Goal: Communication & Community: Answer question/provide support

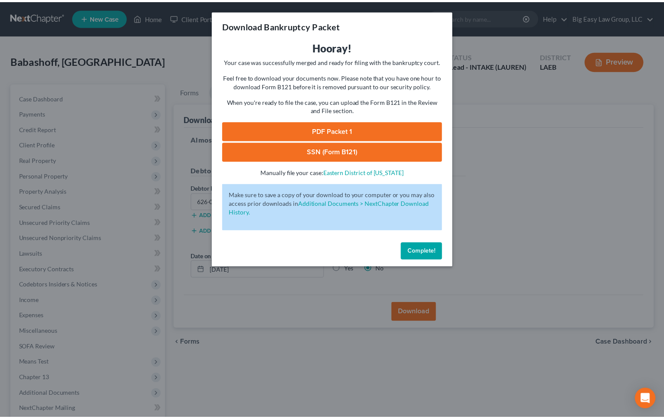
scroll to position [87, 0]
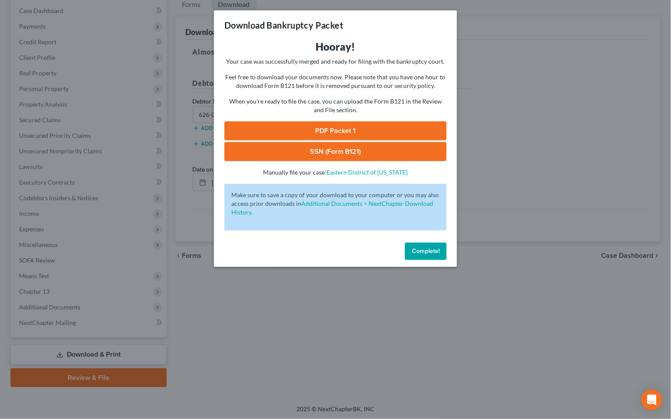
click at [426, 251] on span "Complete!" at bounding box center [426, 251] width 28 height 7
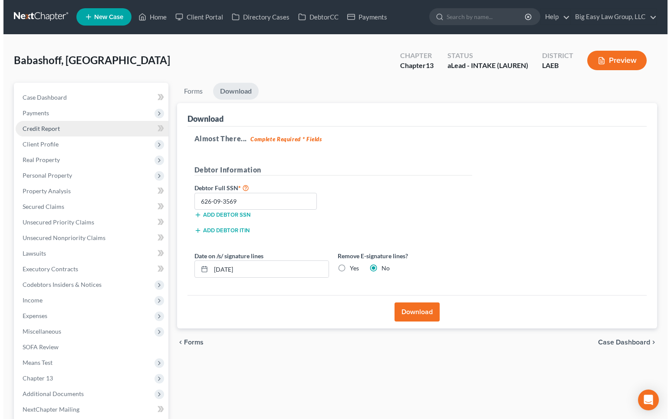
scroll to position [0, 0]
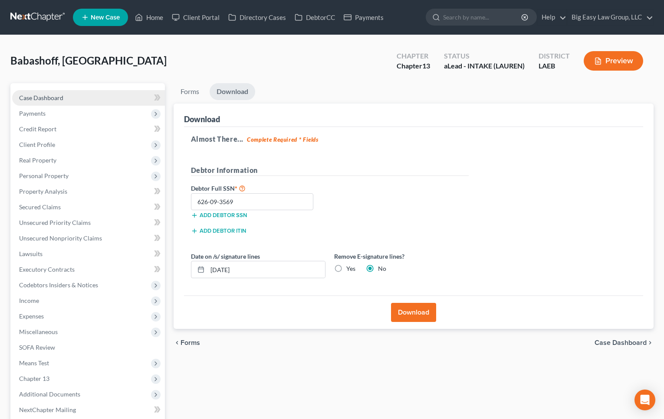
click at [58, 97] on span "Case Dashboard" at bounding box center [41, 97] width 44 height 7
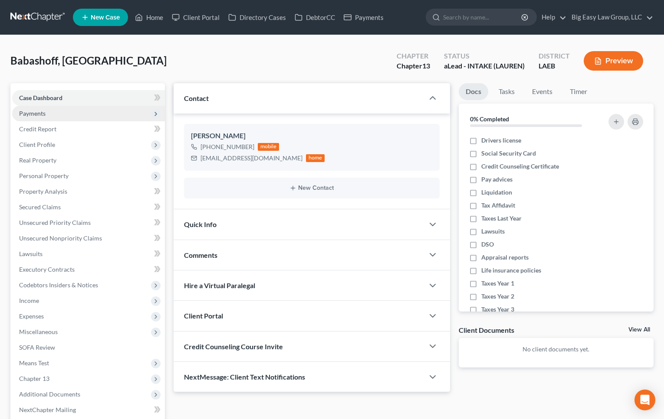
click at [75, 114] on span "Payments" at bounding box center [88, 114] width 153 height 16
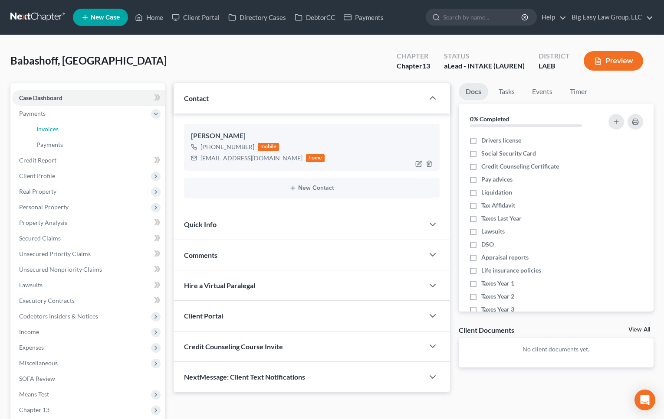
drag, startPoint x: 79, startPoint y: 128, endPoint x: 246, endPoint y: 159, distance: 169.1
click at [79, 128] on link "Invoices" at bounding box center [96, 129] width 135 height 16
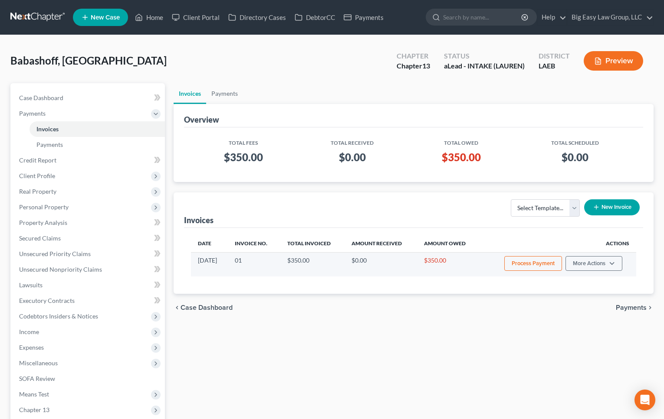
click at [545, 264] on button "Process Payment" at bounding box center [533, 263] width 58 height 15
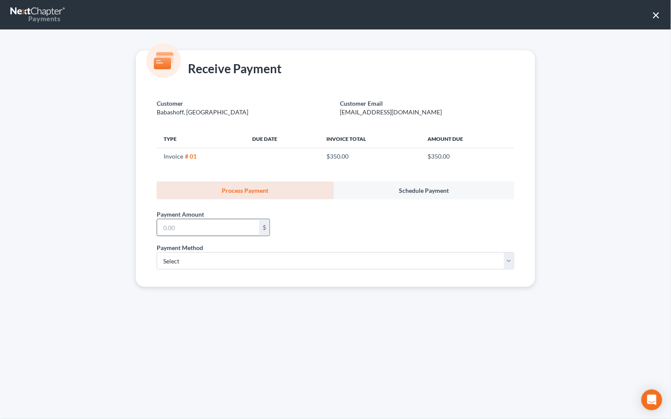
drag, startPoint x: 270, startPoint y: 233, endPoint x: 242, endPoint y: 222, distance: 29.8
click at [269, 232] on div "Payment Amount * $" at bounding box center [213, 223] width 122 height 26
click at [240, 221] on input "text" at bounding box center [208, 228] width 102 height 16
type input "350"
click at [416, 257] on select "Select ACH Credit Card" at bounding box center [335, 260] width 357 height 17
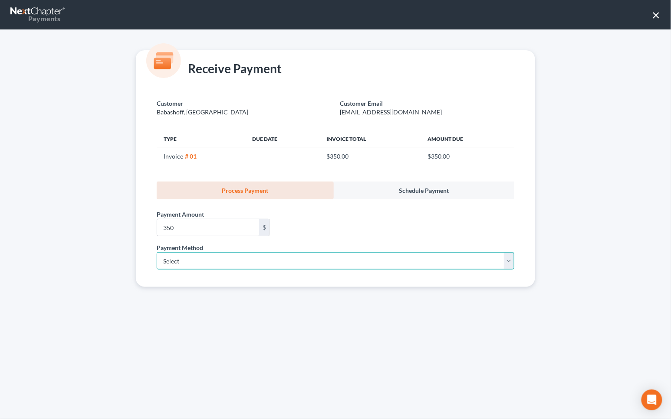
select select "1"
click at [157, 252] on select "Select ACH Credit Card" at bounding box center [335, 260] width 357 height 17
select select "19"
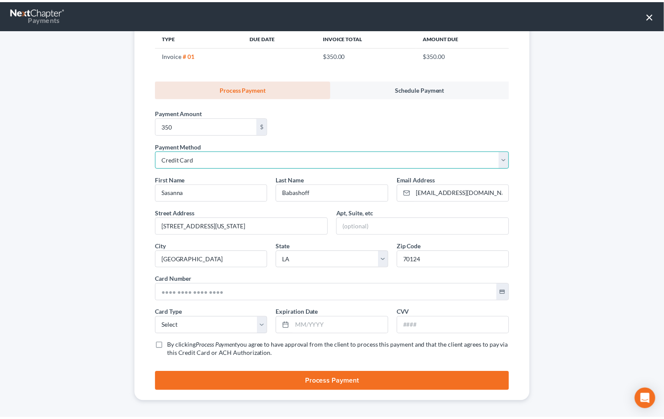
scroll to position [105, 0]
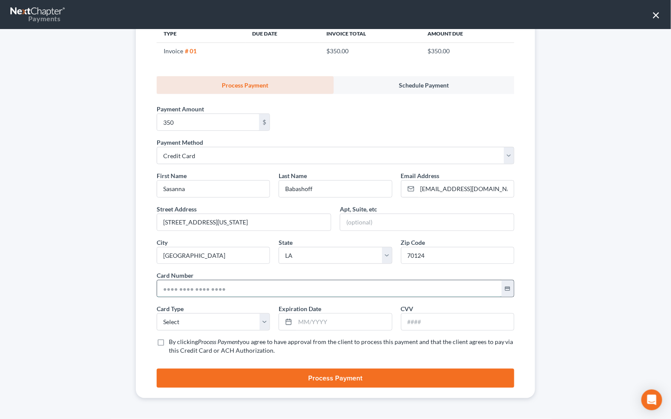
click at [221, 292] on input "text" at bounding box center [329, 289] width 344 height 16
type input "4232 2331 1120 2882"
click at [234, 317] on select "Select Visa MasterCard Discover American Express" at bounding box center [213, 322] width 113 height 17
select select "0"
click at [157, 314] on select "Select Visa MasterCard Discover American Express" at bounding box center [213, 322] width 113 height 17
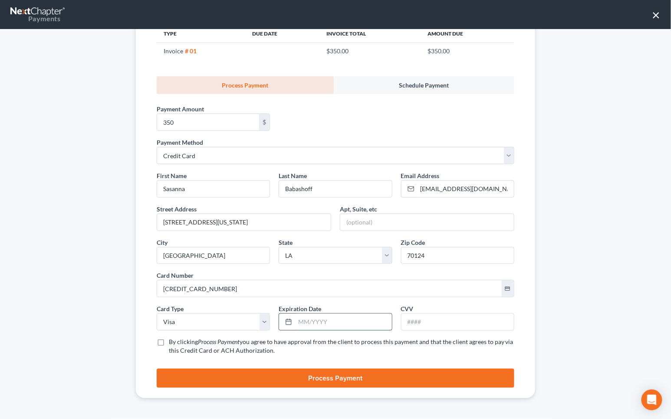
click at [303, 326] on input "text" at bounding box center [343, 322] width 96 height 16
type input "03/2029"
click at [410, 326] on input "text" at bounding box center [457, 322] width 112 height 16
type input "856"
click at [560, 354] on div "Receive Payment Customer Babashoff, Sasanna Customer Email sasannadbabashoff@gm…" at bounding box center [335, 224] width 671 height 390
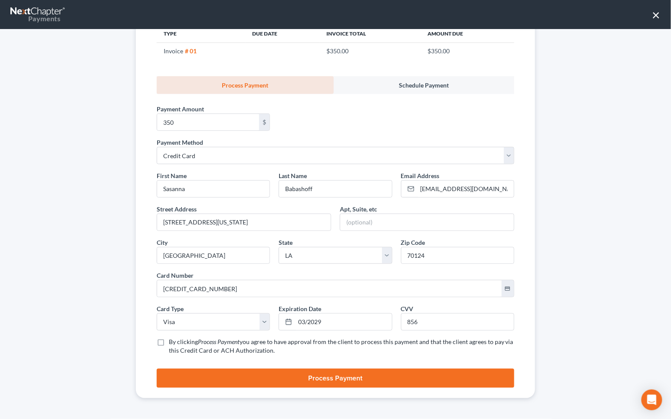
click at [169, 339] on label "By clicking Process Payment you agree to have approval from the client to proce…" at bounding box center [341, 346] width 345 height 17
click at [172, 339] on input "By clicking Process Payment you agree to have approval from the client to proce…" at bounding box center [175, 341] width 6 height 6
checkbox input "true"
click at [311, 373] on button "Process Payment" at bounding box center [335, 378] width 357 height 19
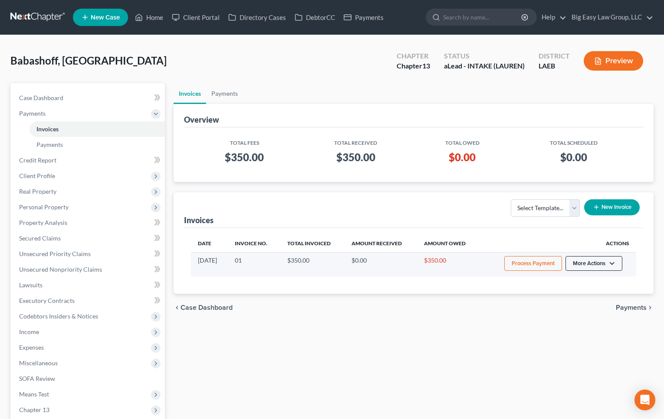
click at [595, 262] on button "More Actions" at bounding box center [593, 263] width 57 height 15
click at [593, 279] on link "View/Edit" at bounding box center [606, 282] width 102 height 15
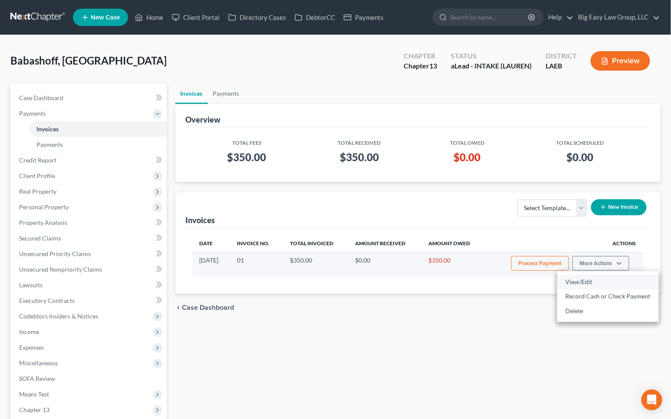
select select "0"
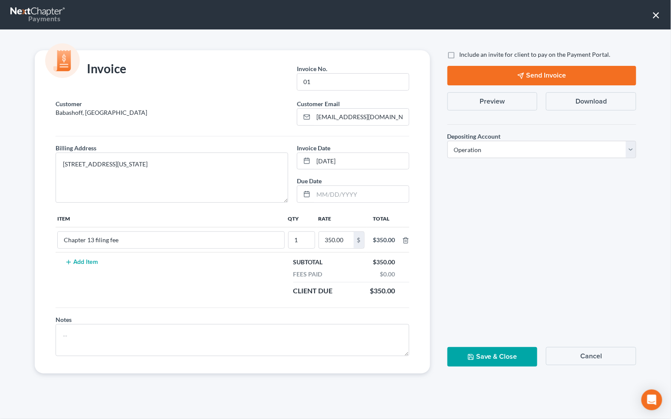
click at [488, 100] on button "Preview" at bounding box center [492, 101] width 90 height 18
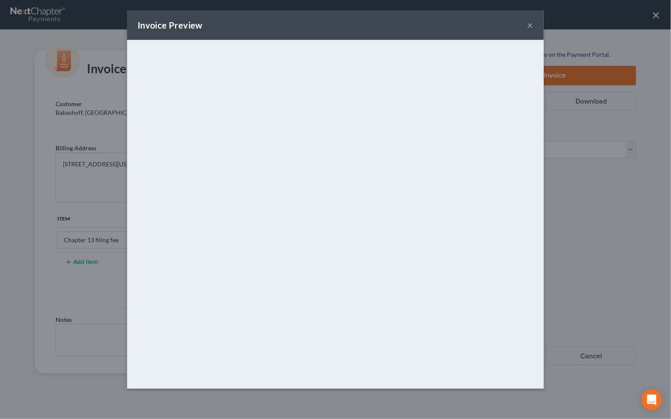
click at [528, 25] on button "×" at bounding box center [530, 25] width 6 height 10
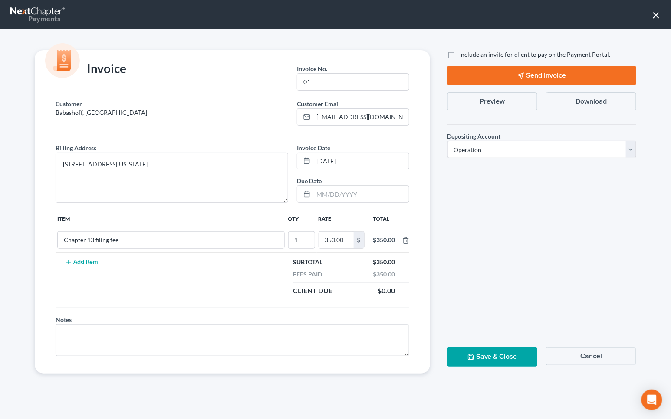
drag, startPoint x: 655, startPoint y: 14, endPoint x: 488, endPoint y: 21, distance: 167.2
click at [654, 15] on button "×" at bounding box center [656, 15] width 8 height 14
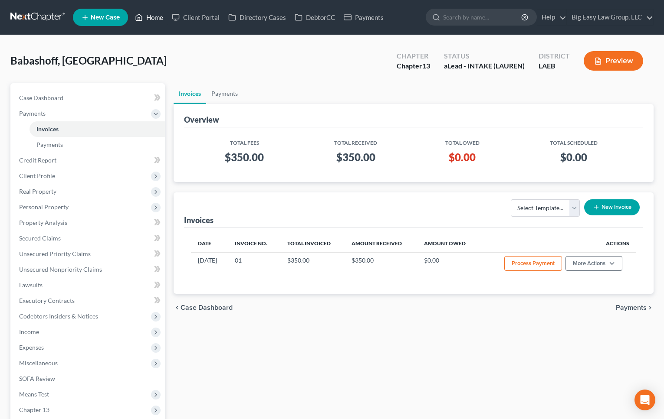
click at [151, 18] on link "Home" at bounding box center [149, 18] width 37 height 16
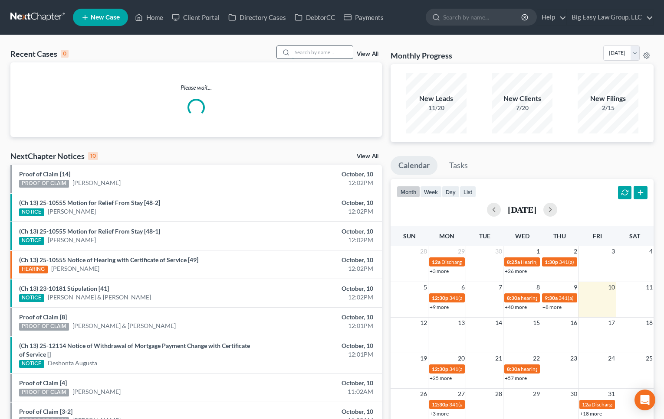
click at [305, 54] on input "search" at bounding box center [322, 52] width 61 height 13
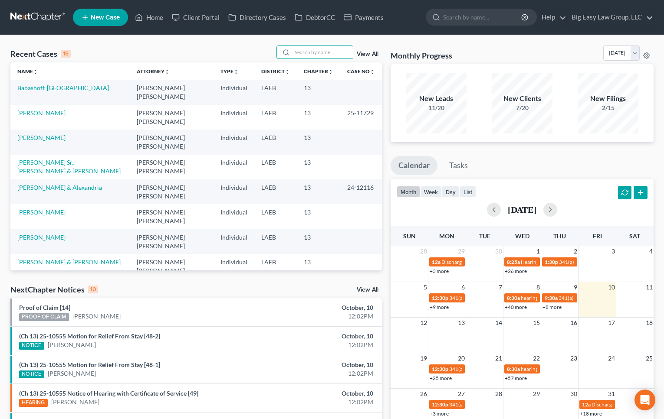
click at [33, 283] on link "Still, [PERSON_NAME]" at bounding box center [47, 286] width 61 height 7
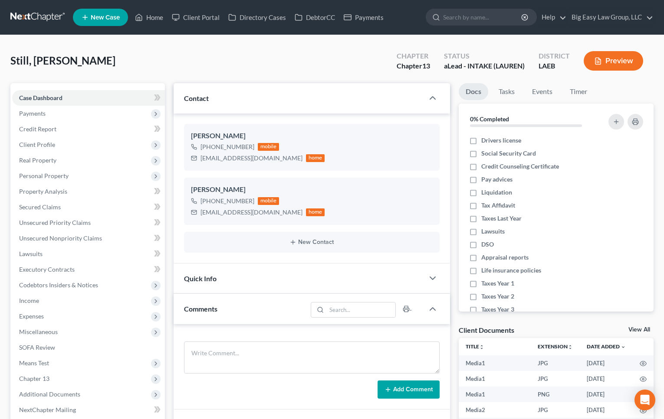
scroll to position [844, 0]
click at [47, 117] on span "Payments" at bounding box center [88, 114] width 153 height 16
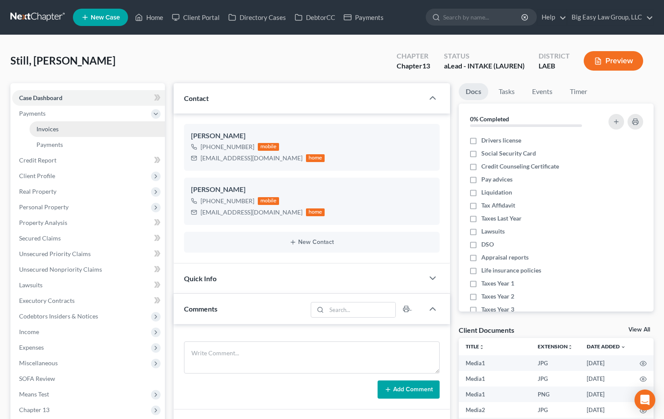
click at [86, 132] on link "Invoices" at bounding box center [96, 129] width 135 height 16
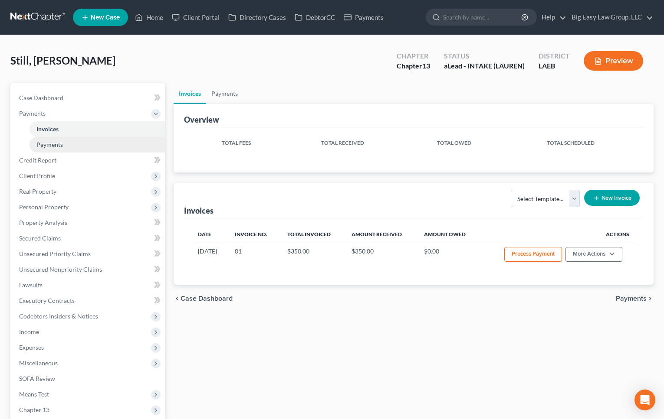
click at [88, 143] on link "Payments" at bounding box center [96, 145] width 135 height 16
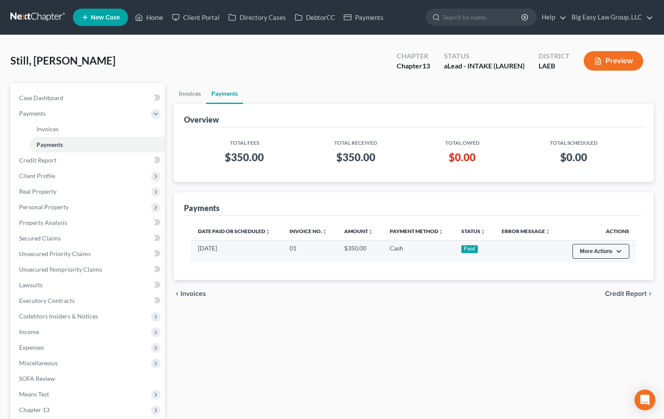
click at [619, 247] on button "More Actions" at bounding box center [600, 251] width 57 height 15
click at [620, 282] on link "Delete Recorded Payment" at bounding box center [614, 284] width 87 height 15
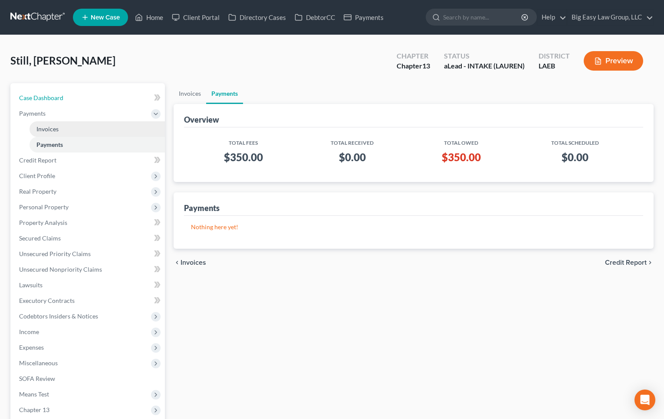
drag, startPoint x: 86, startPoint y: 94, endPoint x: 147, endPoint y: 127, distance: 69.7
click at [86, 93] on link "Case Dashboard" at bounding box center [88, 98] width 153 height 16
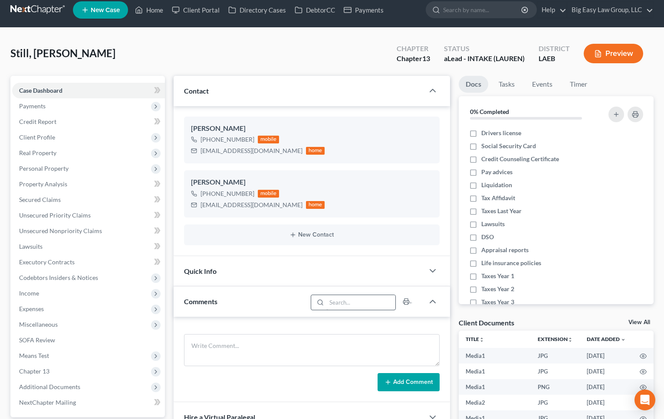
scroll to position [10, 0]
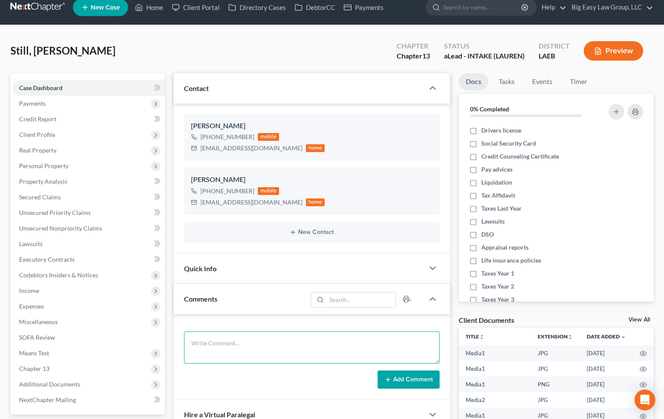
click at [332, 334] on textarea at bounding box center [312, 348] width 256 height 32
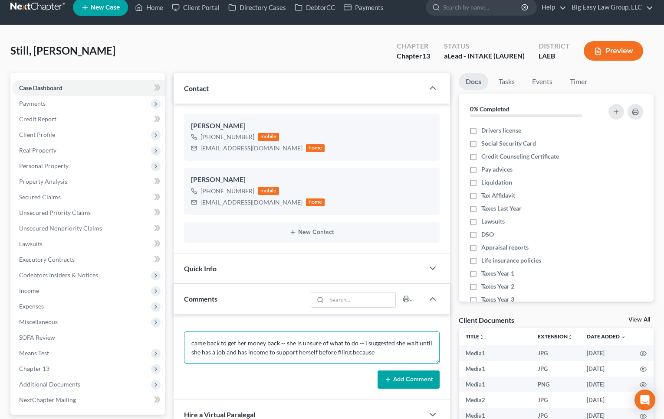
click at [393, 351] on textarea "came back to get her money back -- she is unsure of what to do -- i suggested s…" at bounding box center [312, 348] width 256 height 32
type textarea "came back to get her money back -- she is unsure of what to do -- i suggested s…"
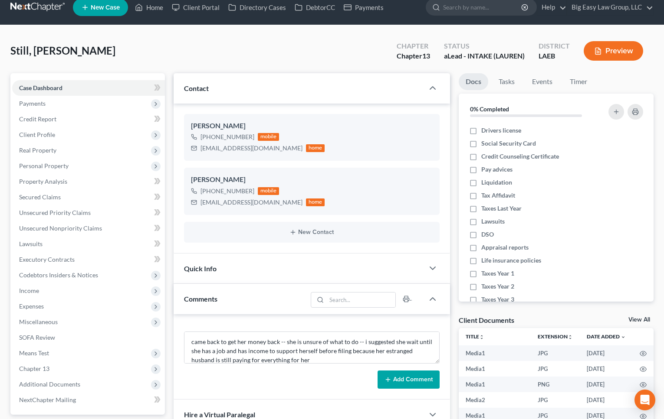
click at [403, 386] on button "Add Comment" at bounding box center [408, 380] width 62 height 18
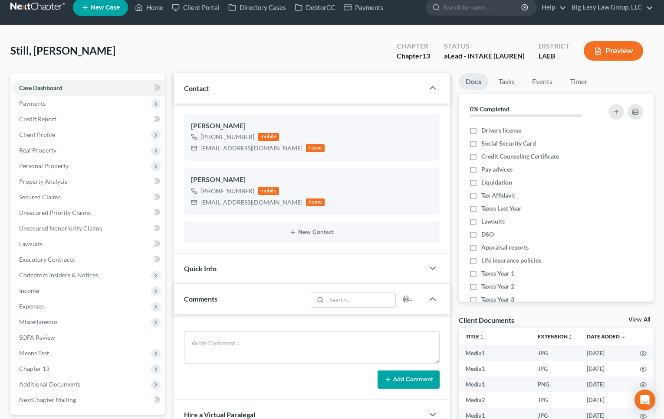
scroll to position [0, 0]
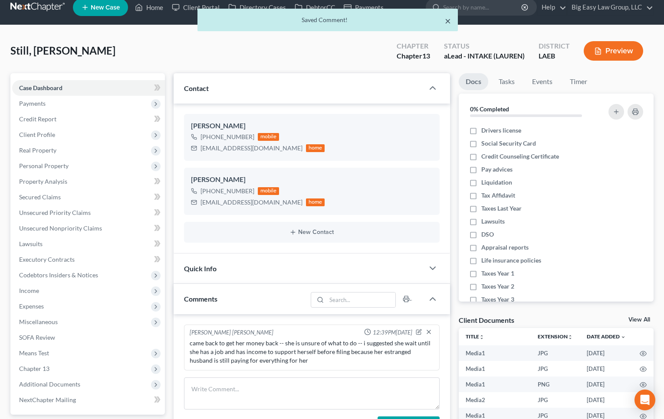
drag, startPoint x: 446, startPoint y: 20, endPoint x: 660, endPoint y: 111, distance: 231.9
click at [447, 20] on button "×" at bounding box center [448, 21] width 6 height 10
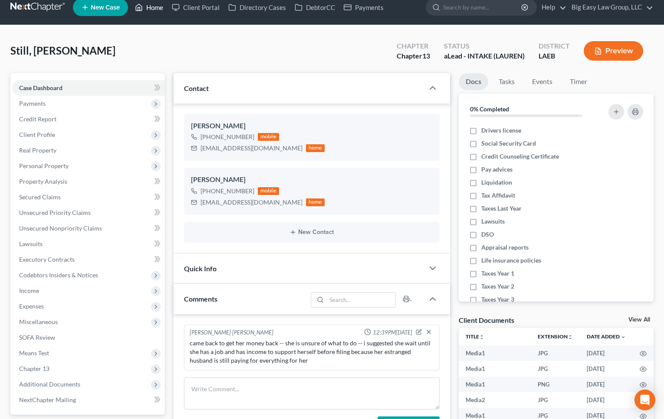
click at [147, 9] on link "Home" at bounding box center [149, 8] width 37 height 16
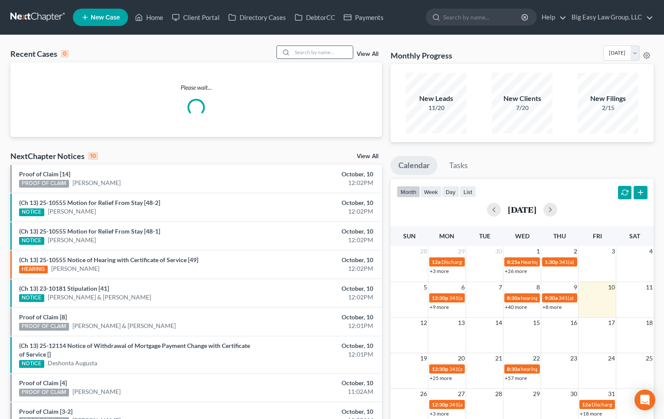
click at [292, 52] on div at bounding box center [285, 52] width 16 height 13
click at [298, 51] on input "search" at bounding box center [322, 52] width 61 height 13
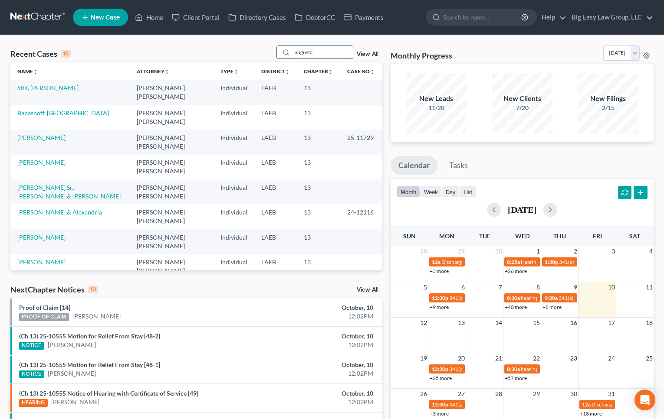
type input "augusta"
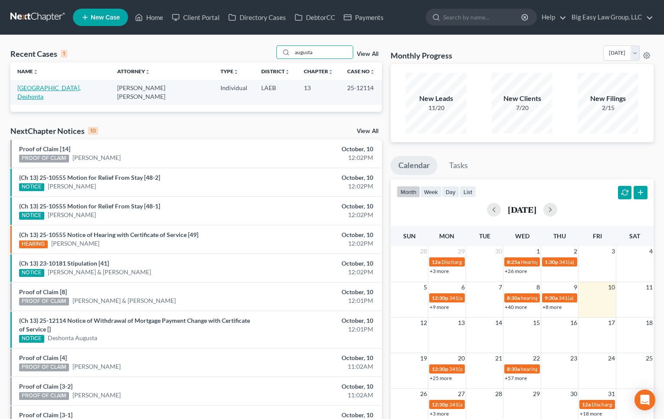
click at [43, 88] on link "[GEOGRAPHIC_DATA], Deshonta" at bounding box center [48, 92] width 63 height 16
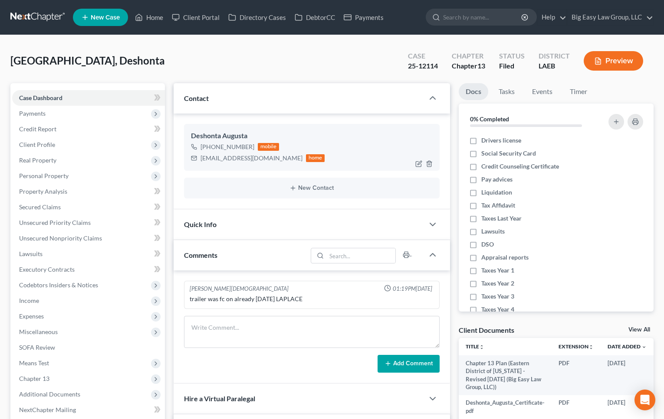
scroll to position [977, 0]
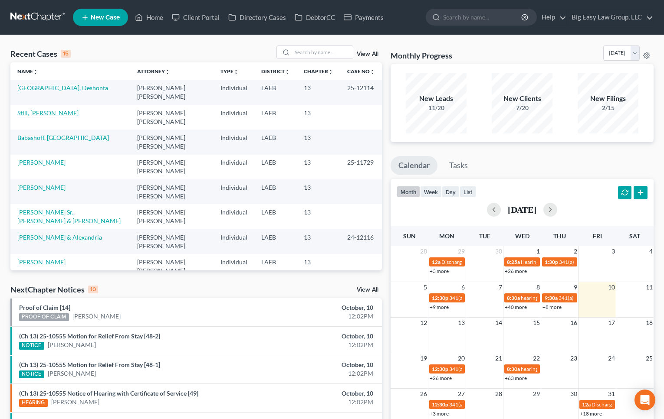
click at [48, 109] on link "Still, [PERSON_NAME]" at bounding box center [47, 112] width 61 height 7
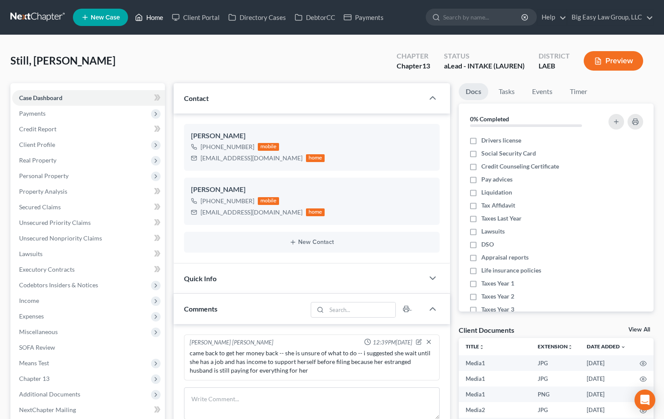
scroll to position [844, 0]
click at [151, 17] on link "Home" at bounding box center [149, 18] width 37 height 16
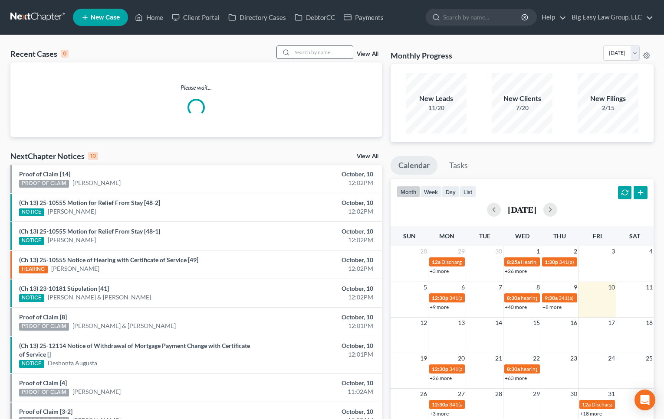
click at [341, 52] on input "search" at bounding box center [322, 52] width 61 height 13
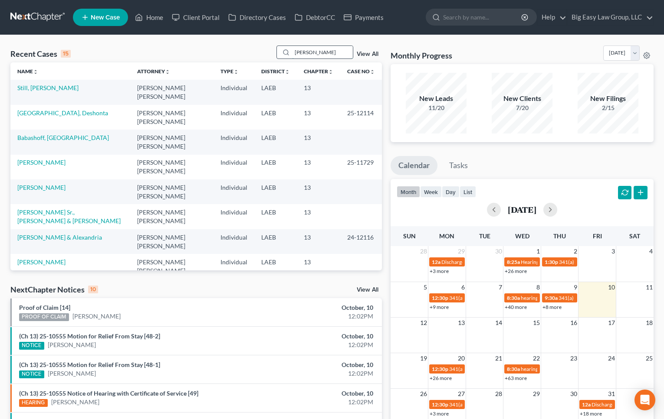
type input "nash"
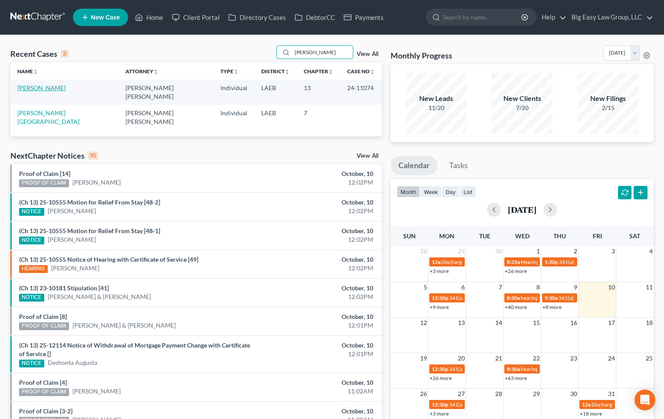
drag, startPoint x: 43, startPoint y: 87, endPoint x: 51, endPoint y: 86, distance: 8.3
click at [43, 87] on link "[PERSON_NAME]" at bounding box center [41, 87] width 48 height 7
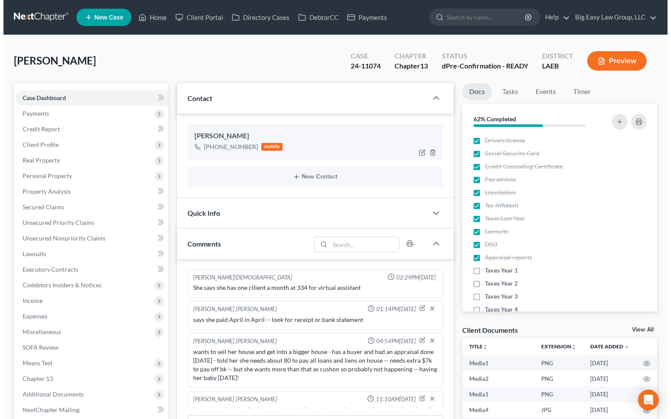
scroll to position [52, 0]
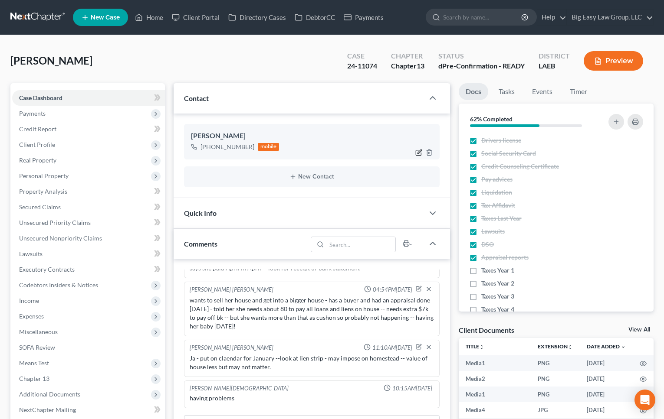
click at [419, 151] on icon "button" at bounding box center [418, 152] width 7 height 7
select select "0"
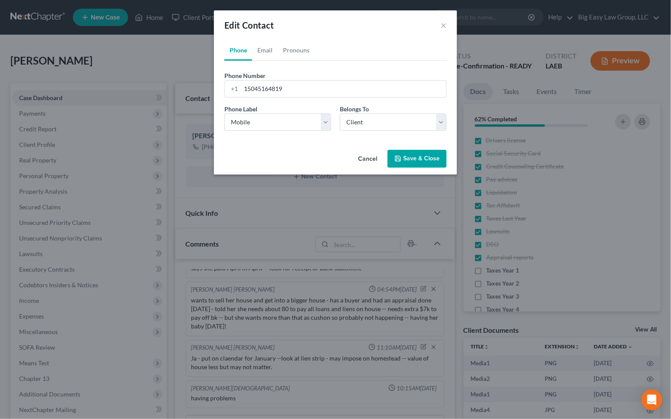
scroll to position [7570, 0]
click at [327, 119] on select "Select Mobile Home Work Other" at bounding box center [277, 122] width 107 height 17
select select "1"
click at [224, 114] on select "Select Mobile Home Work Other" at bounding box center [277, 122] width 107 height 17
click at [416, 163] on button "Save & Close" at bounding box center [416, 159] width 59 height 18
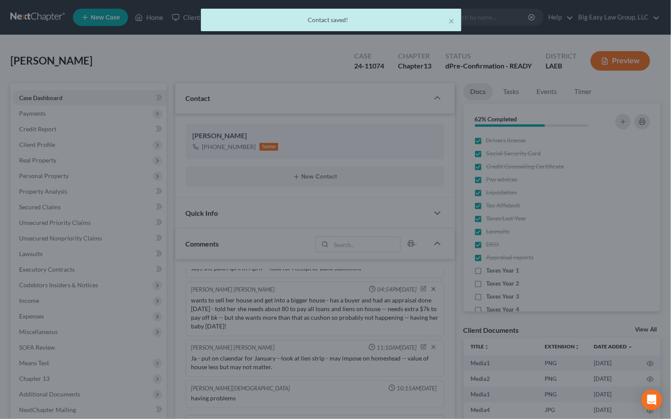
scroll to position [7608, 0]
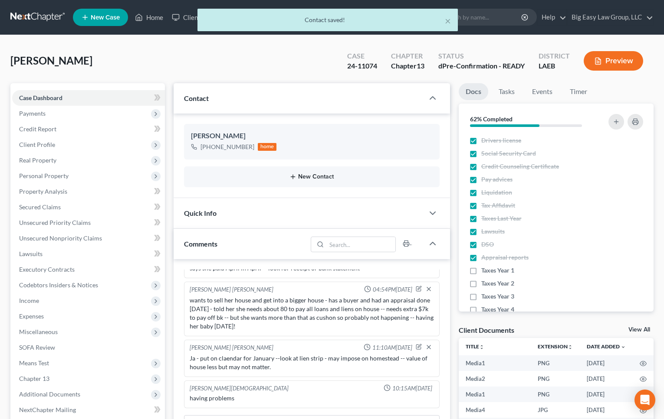
click at [325, 175] on button "New Contact" at bounding box center [312, 177] width 242 height 7
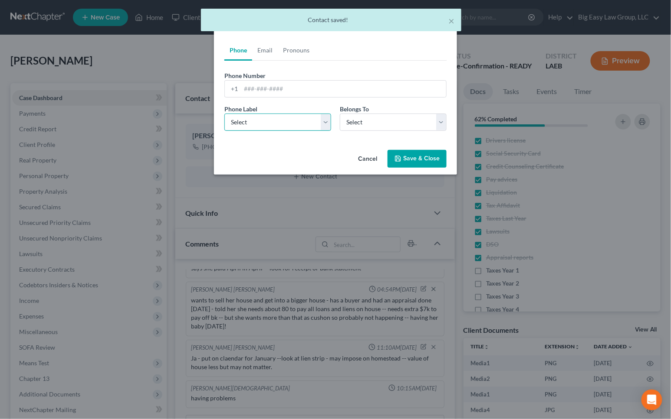
click at [282, 126] on select "Select Mobile Home Work Other" at bounding box center [277, 122] width 107 height 17
select select "0"
click at [224, 114] on select "Select Mobile Home Work Other" at bounding box center [277, 122] width 107 height 17
click at [272, 89] on input "tel" at bounding box center [343, 89] width 205 height 16
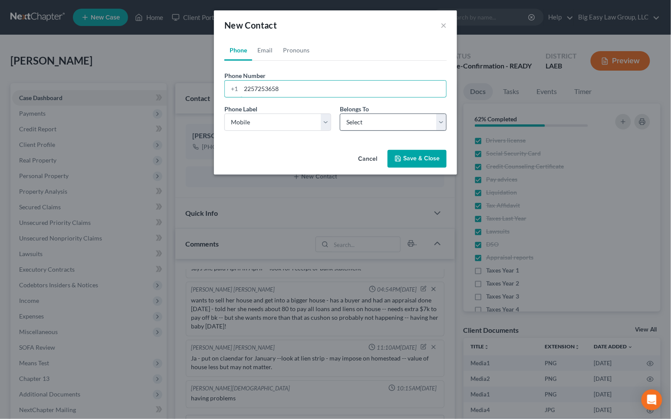
type input "2257253658"
click at [361, 122] on select "Select Client Other" at bounding box center [393, 122] width 107 height 17
select select "0"
click at [340, 114] on select "Select Client Other" at bounding box center [393, 122] width 107 height 17
click at [406, 164] on button "Save & Close" at bounding box center [416, 159] width 59 height 18
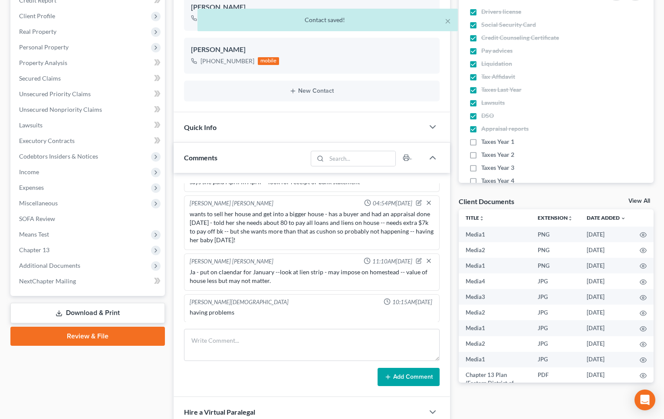
scroll to position [456, 0]
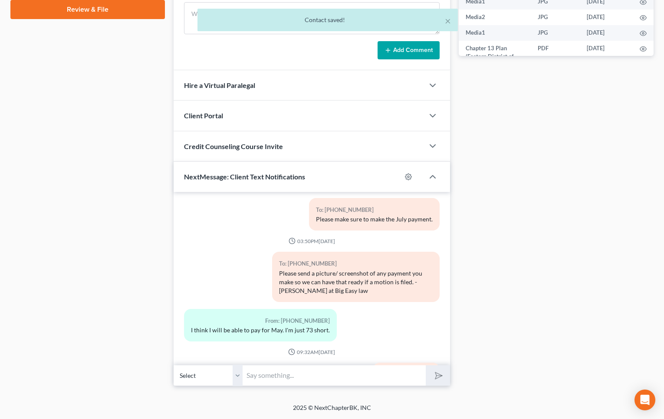
click at [340, 366] on input "text" at bounding box center [334, 375] width 183 height 21
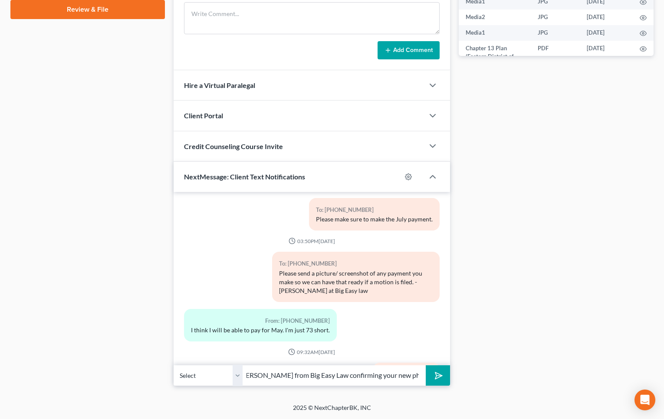
scroll to position [0, 30]
type input "This is Jenny from Big Easy Law confirming your new phone number"
click at [426, 366] on button "submit" at bounding box center [438, 376] width 24 height 20
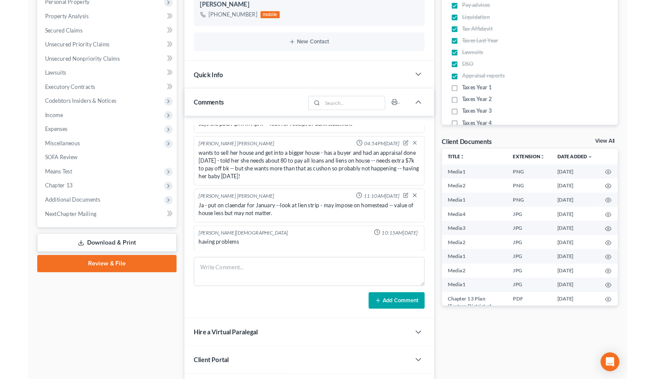
scroll to position [0, 0]
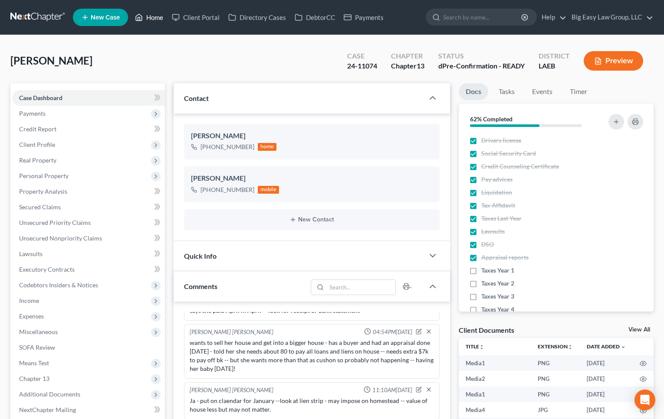
drag, startPoint x: 151, startPoint y: 16, endPoint x: 162, endPoint y: 15, distance: 11.3
click at [151, 16] on link "Home" at bounding box center [149, 18] width 37 height 16
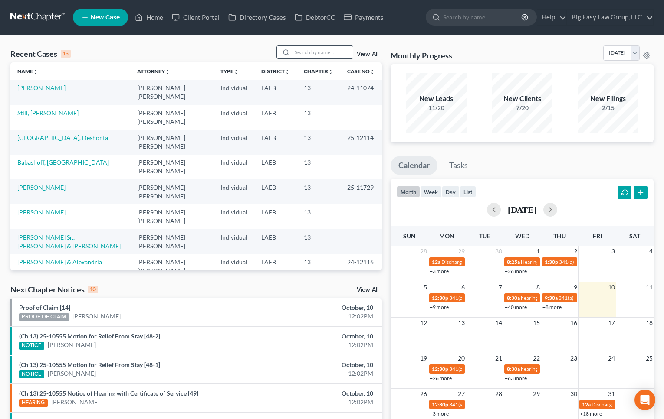
click at [315, 56] on input "search" at bounding box center [322, 52] width 61 height 13
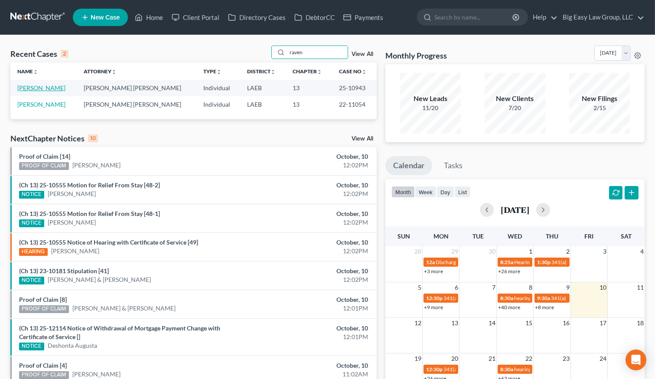
type input "raven"
click at [47, 87] on link "[PERSON_NAME]" at bounding box center [41, 87] width 48 height 7
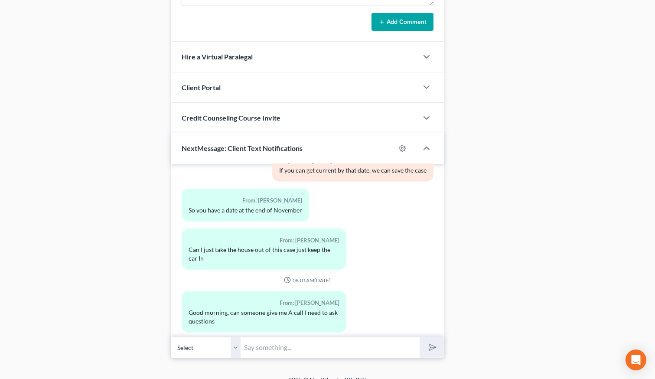
scroll to position [539, 0]
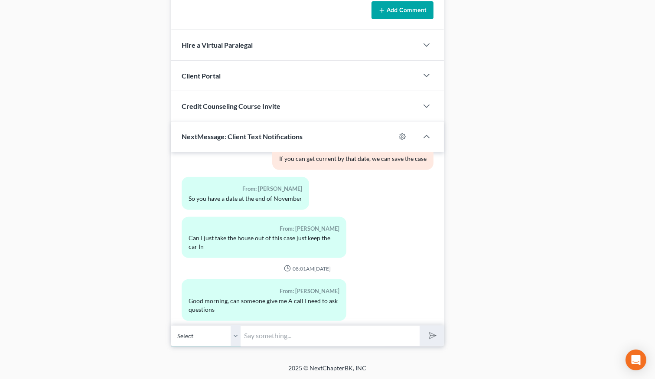
click at [236, 334] on select "Select +1 (985) 618-0388 - Sandra Raven +1 (504) 988-8600 - Sandra Raven" at bounding box center [205, 335] width 69 height 21
click at [324, 340] on input "text" at bounding box center [331, 335] width 180 height 21
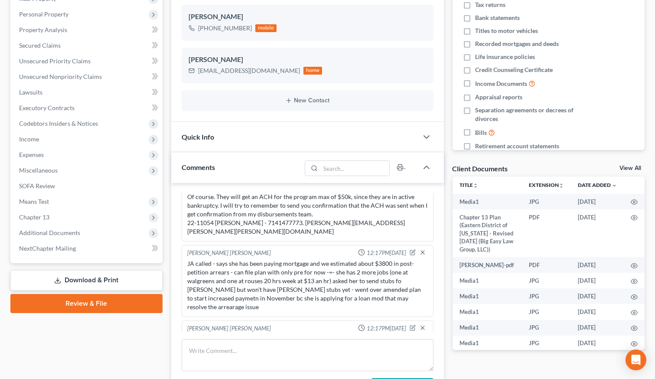
scroll to position [0, 0]
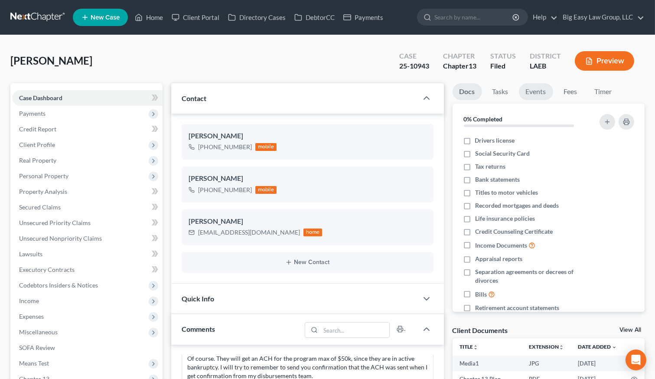
click at [538, 90] on link "Events" at bounding box center [536, 91] width 34 height 17
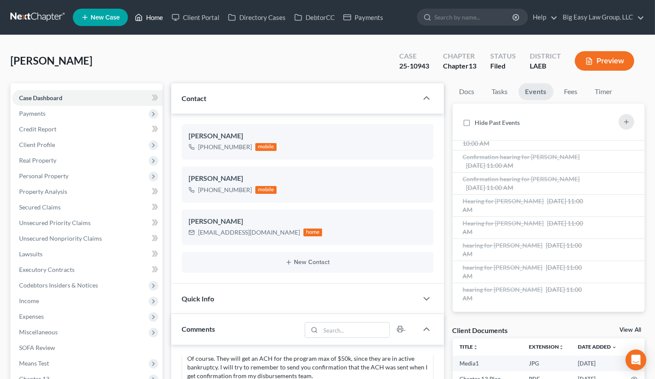
click at [161, 15] on link "Home" at bounding box center [149, 18] width 37 height 16
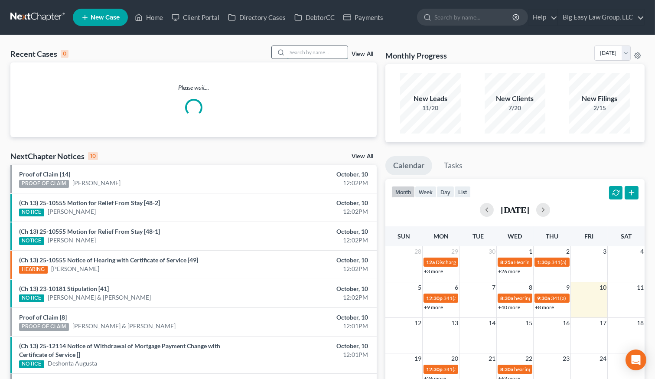
click at [342, 54] on input "search" at bounding box center [317, 52] width 61 height 13
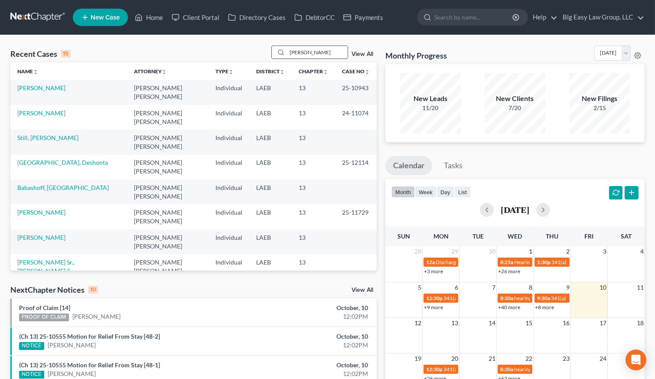
type input "reaux"
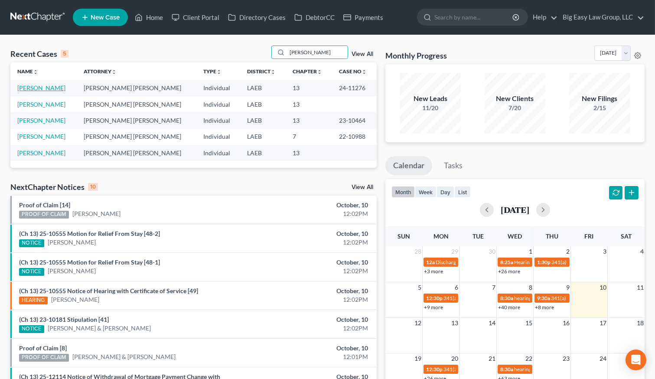
click at [43, 87] on link "[PERSON_NAME]" at bounding box center [41, 87] width 48 height 7
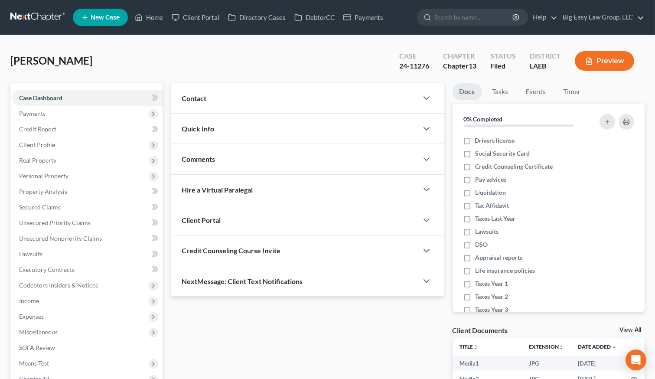
drag, startPoint x: 196, startPoint y: 103, endPoint x: 320, endPoint y: 112, distance: 124.0
click at [196, 103] on div "Contact" at bounding box center [294, 98] width 247 height 30
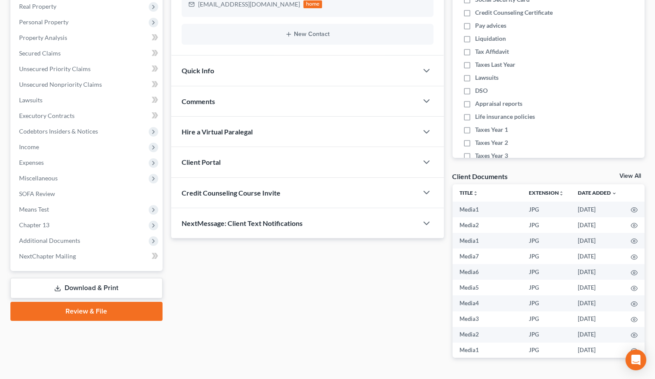
scroll to position [157, 0]
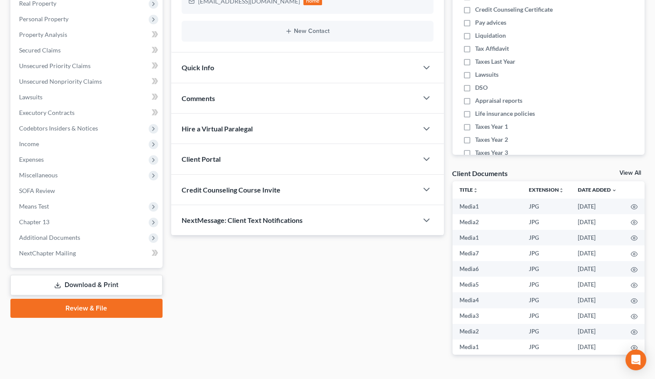
click at [216, 102] on div "Comments" at bounding box center [294, 98] width 247 height 30
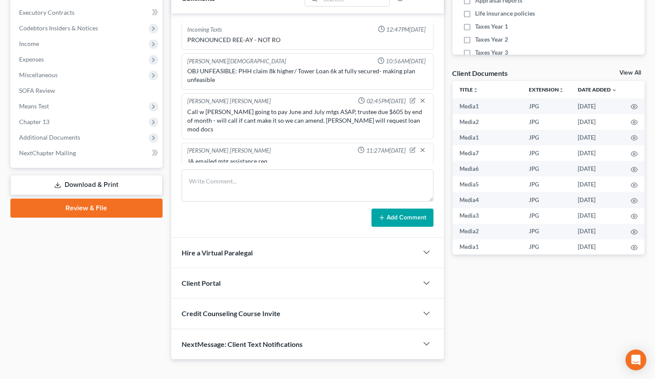
scroll to position [271, 0]
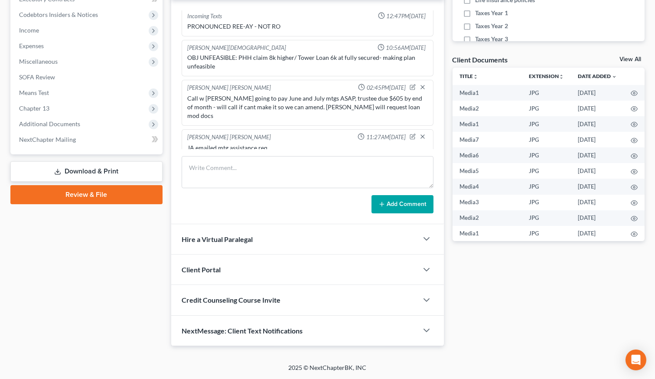
drag, startPoint x: 309, startPoint y: 327, endPoint x: 309, endPoint y: 301, distance: 25.6
click at [310, 325] on div "NextMessage: Client Text Notifications" at bounding box center [294, 331] width 247 height 30
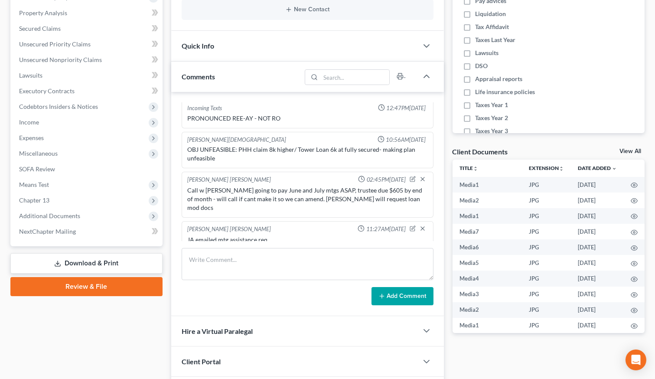
scroll to position [180, 0]
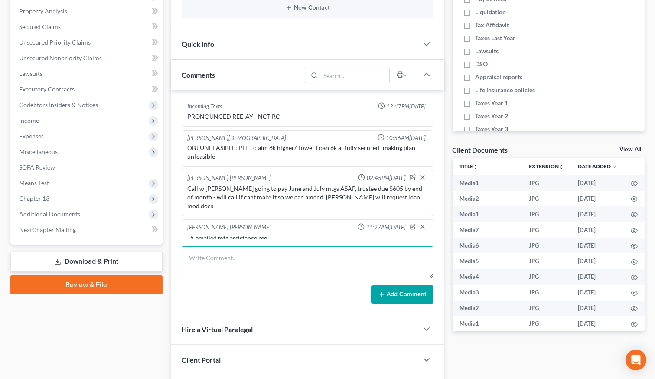
drag, startPoint x: 301, startPoint y: 249, endPoint x: 293, endPoint y: 265, distance: 18.4
click at [301, 249] on textarea at bounding box center [308, 262] width 252 height 32
type textarea "House is listed for sale, just dropped the price again"
drag, startPoint x: 384, startPoint y: 292, endPoint x: 401, endPoint y: 302, distance: 19.4
click at [384, 292] on icon at bounding box center [382, 294] width 7 height 7
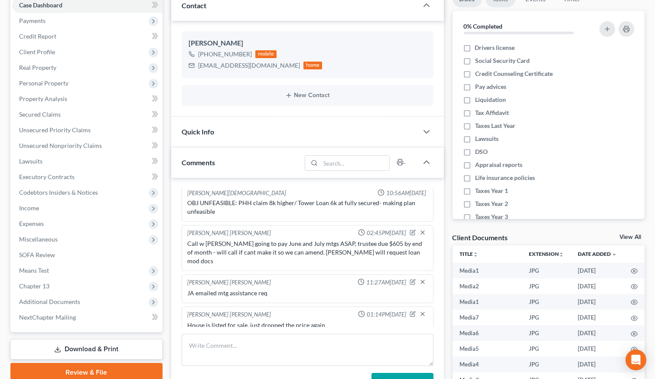
scroll to position [0, 0]
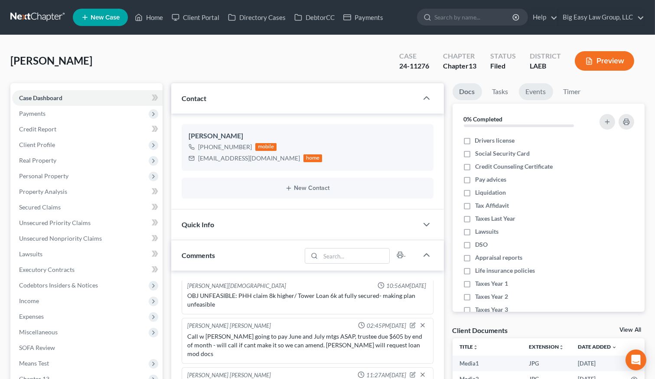
click at [529, 88] on link "Events" at bounding box center [536, 91] width 34 height 17
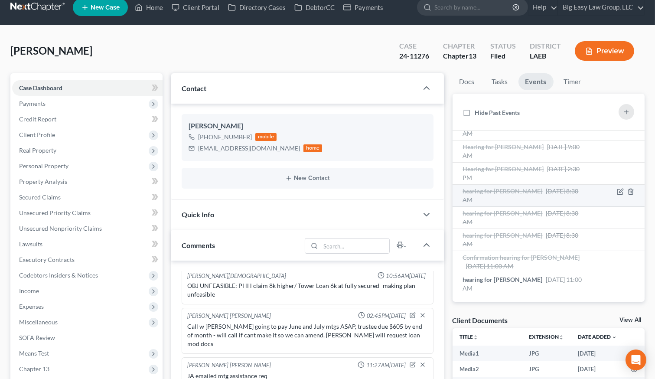
scroll to position [18, 0]
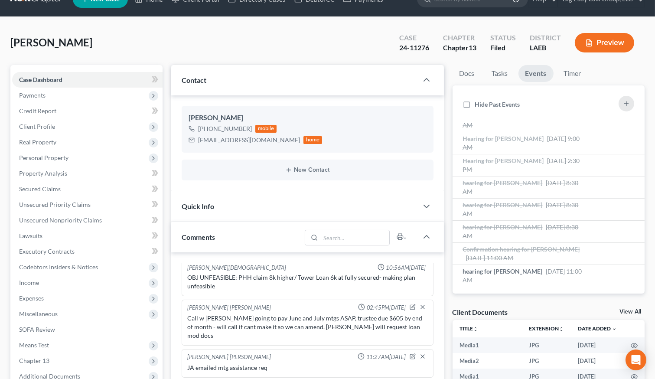
click at [249, 44] on div "Reaux, Madeline Upgraded Case 24-11276 Chapter Chapter 13 Status Filed District…" at bounding box center [327, 46] width 635 height 38
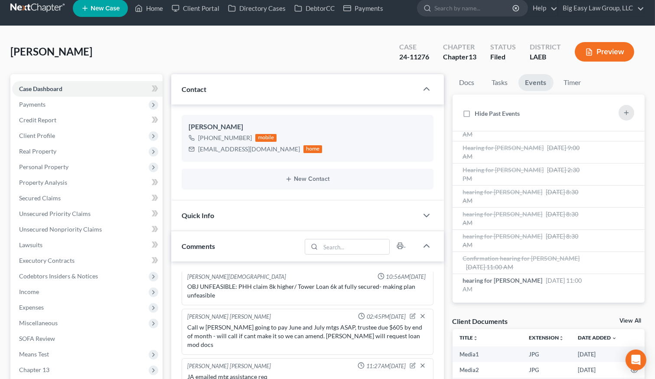
scroll to position [3, 0]
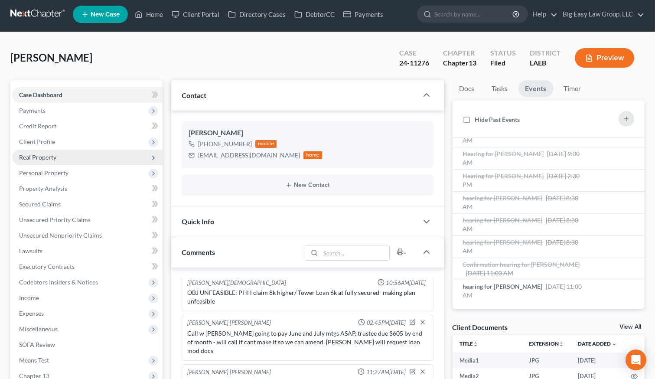
click at [95, 151] on span "Real Property" at bounding box center [87, 158] width 151 height 16
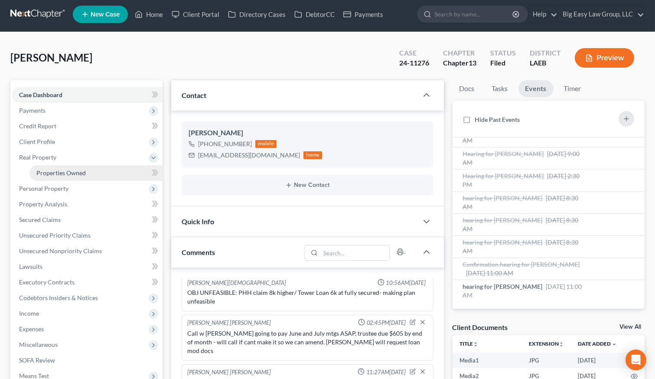
drag, startPoint x: 100, startPoint y: 168, endPoint x: 95, endPoint y: 170, distance: 5.4
click at [101, 168] on link "Properties Owned" at bounding box center [95, 173] width 133 height 16
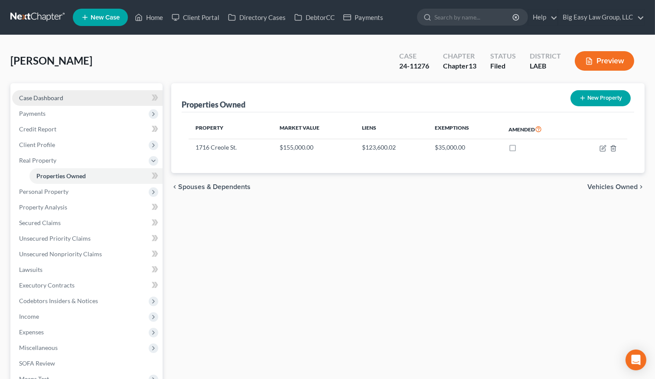
click at [77, 98] on link "Case Dashboard" at bounding box center [87, 98] width 151 height 16
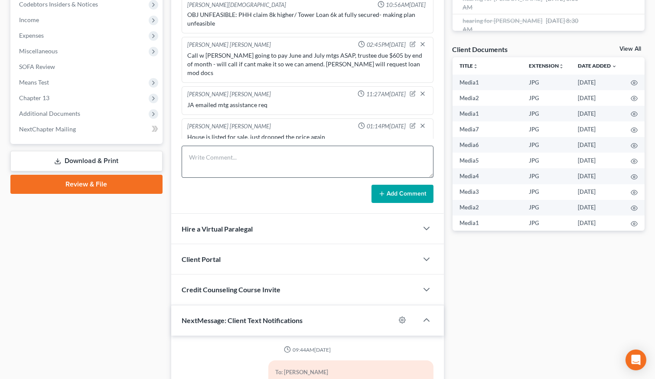
scroll to position [7816, 0]
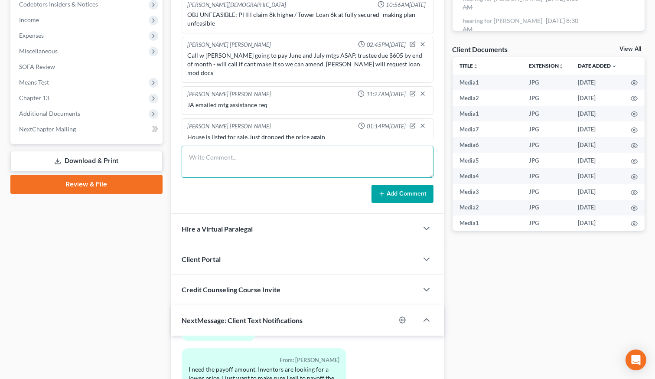
click at [285, 158] on textarea at bounding box center [308, 162] width 252 height 32
drag, startPoint x: 288, startPoint y: 157, endPoint x: 345, endPoint y: 169, distance: 59.1
click at [288, 157] on textarea "JA will amend plan to adjust paymetns na get lump sum in 6 months for sale of h…" at bounding box center [308, 162] width 252 height 32
drag, startPoint x: 293, startPoint y: 157, endPoint x: 309, endPoint y: 163, distance: 17.2
click at [294, 157] on textarea "JA will amend plan to adjust payments na get lump sum in 6 months for sale of h…" at bounding box center [308, 162] width 252 height 32
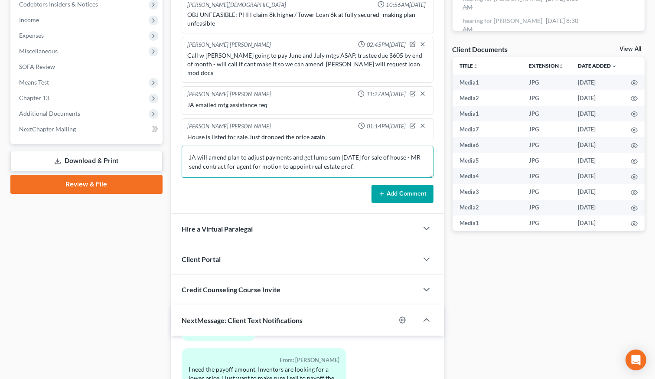
type textarea "JA will amend plan to adjust payments and get lump sum in 6 months for sale of …"
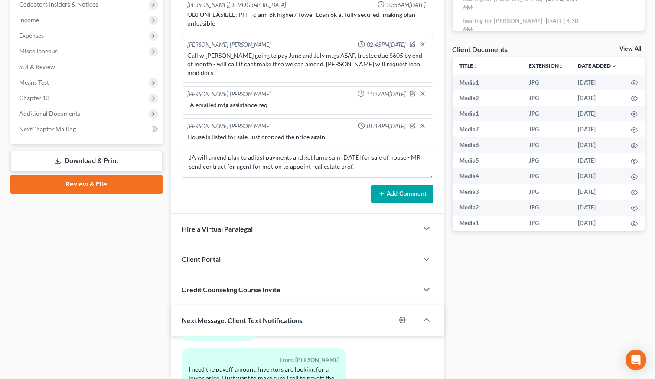
click at [390, 195] on button "Add Comment" at bounding box center [403, 194] width 62 height 18
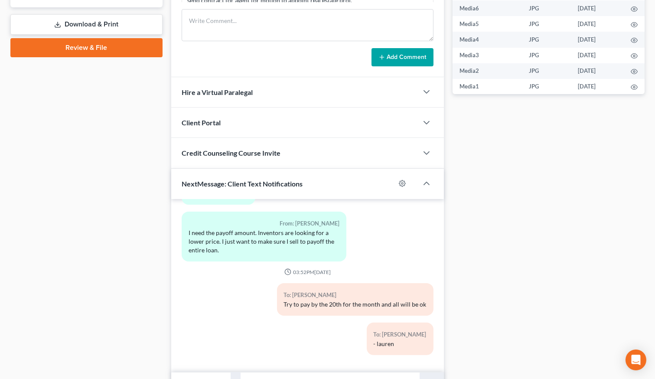
scroll to position [465, 0]
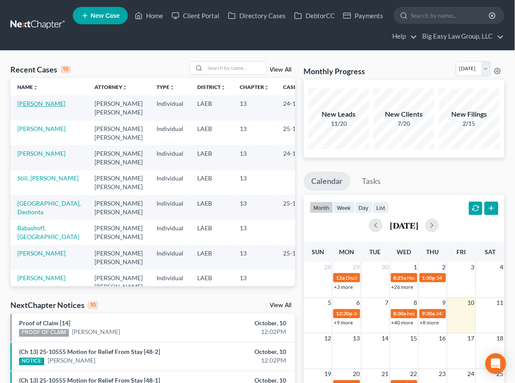
click at [29, 107] on link "[PERSON_NAME]" at bounding box center [41, 103] width 48 height 7
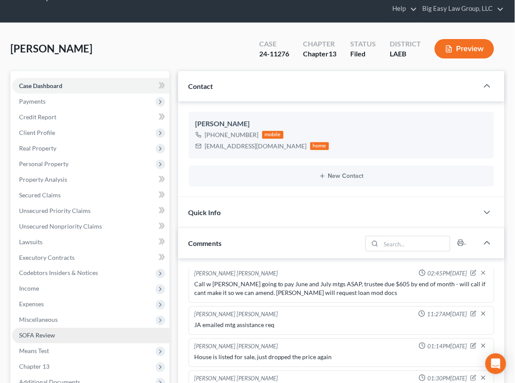
scroll to position [88, 0]
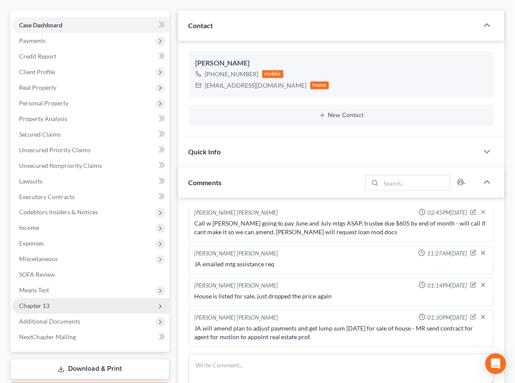
click at [63, 300] on span "Chapter 13" at bounding box center [90, 306] width 157 height 16
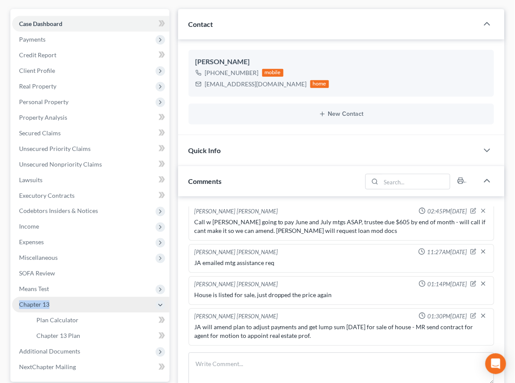
scroll to position [106, 0]
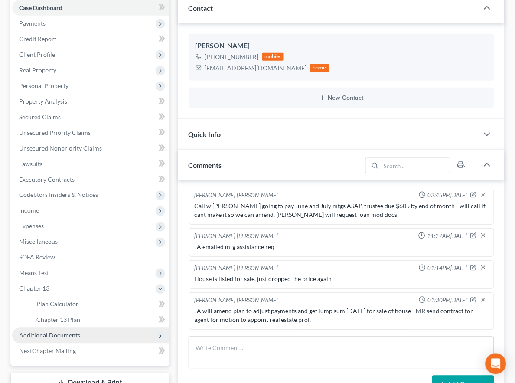
click at [71, 334] on span "Additional Documents" at bounding box center [49, 335] width 61 height 7
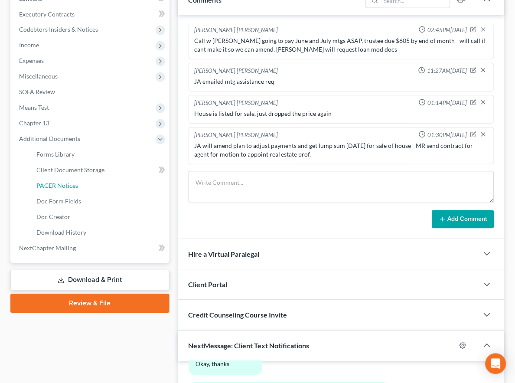
drag, startPoint x: 95, startPoint y: 183, endPoint x: 141, endPoint y: 190, distance: 46.5
click at [95, 183] on link "PACER Notices" at bounding box center [99, 186] width 140 height 16
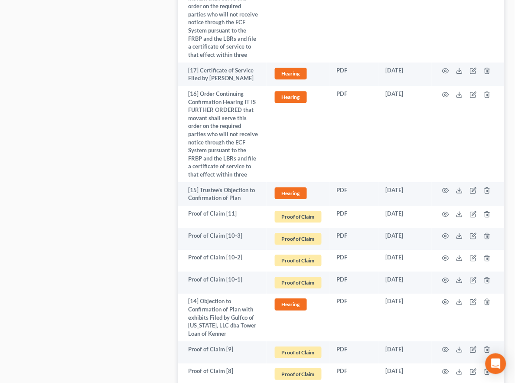
scroll to position [1513, 0]
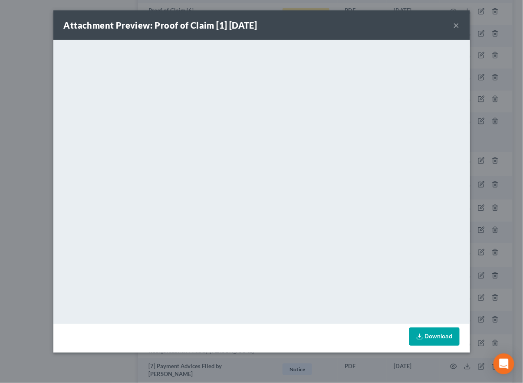
click at [458, 26] on button "×" at bounding box center [456, 25] width 6 height 10
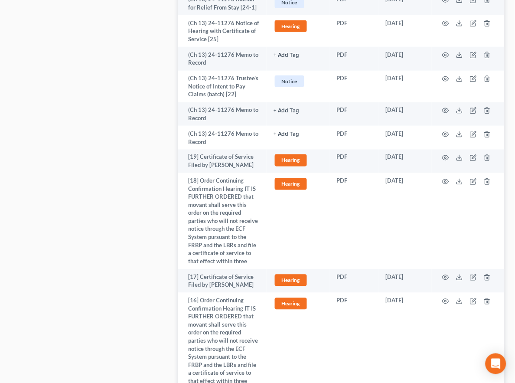
scroll to position [905, 0]
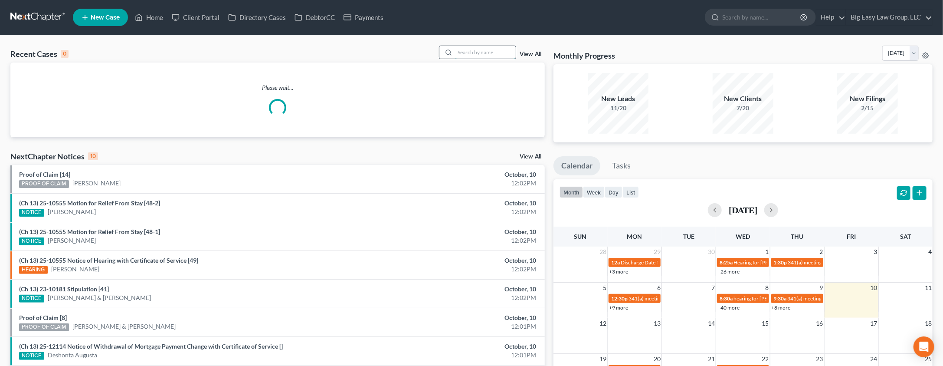
click at [472, 49] on input "search" at bounding box center [485, 52] width 61 height 13
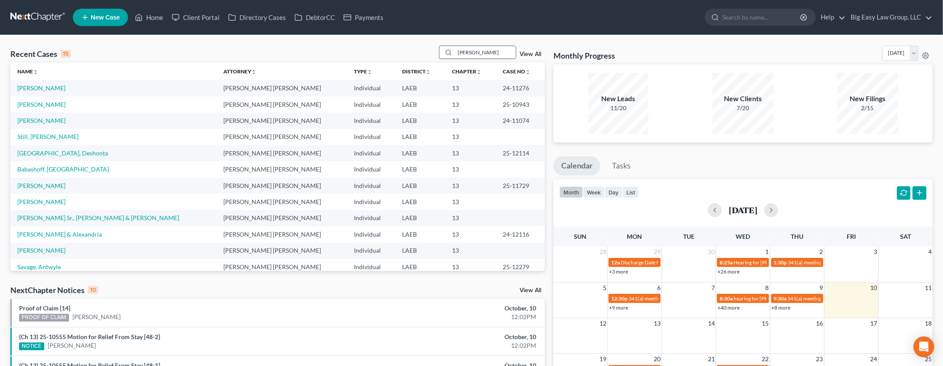
type input "[PERSON_NAME]"
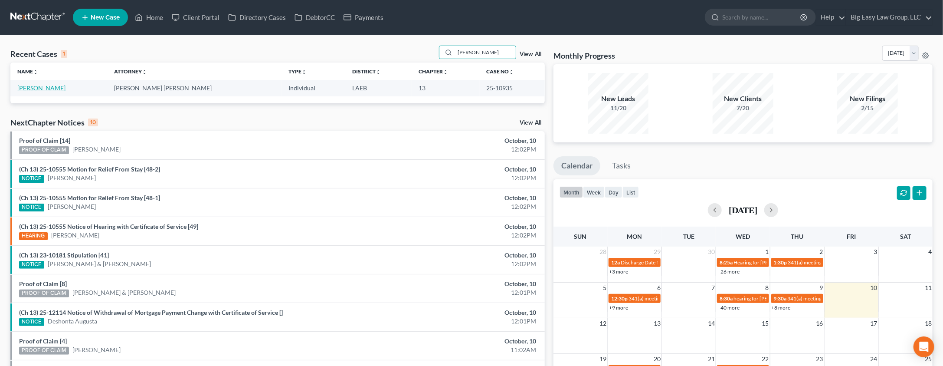
click at [47, 86] on link "[PERSON_NAME]" at bounding box center [41, 87] width 48 height 7
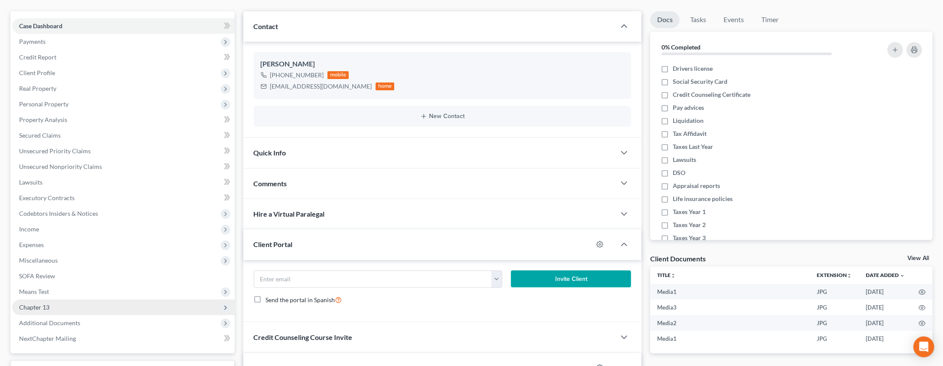
scroll to position [79, 0]
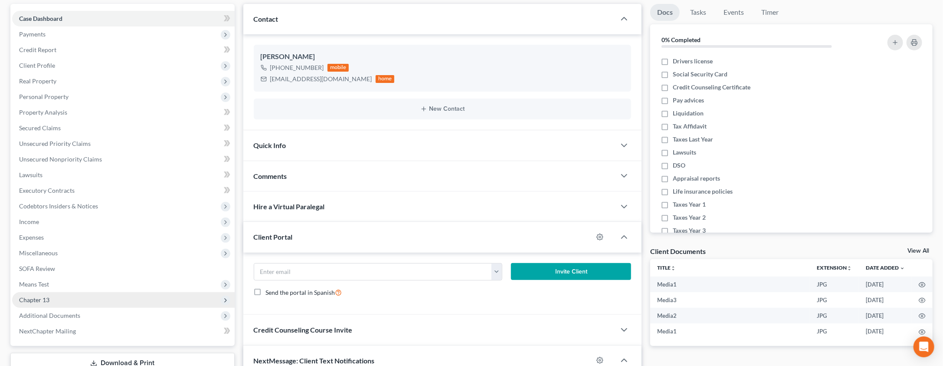
click at [134, 293] on span "Chapter 13" at bounding box center [123, 300] width 223 height 16
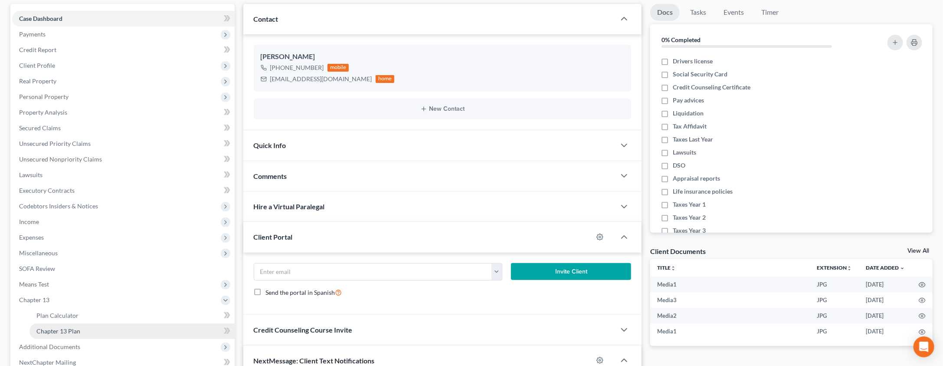
click at [135, 323] on link "Chapter 13 Plan" at bounding box center [131, 331] width 205 height 16
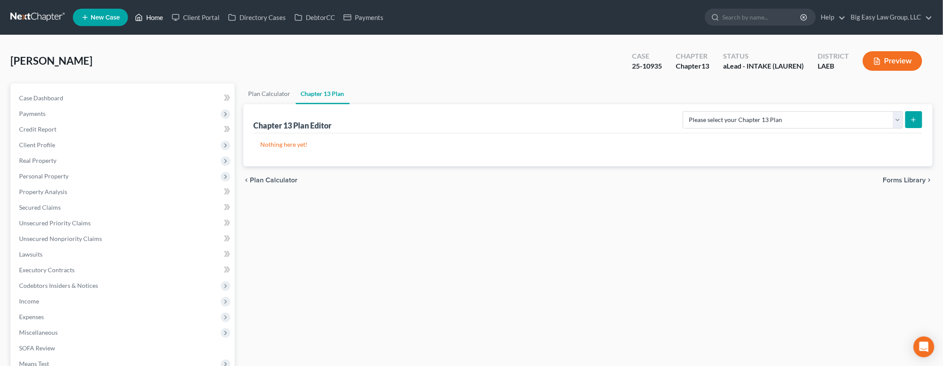
drag, startPoint x: 156, startPoint y: 13, endPoint x: 193, endPoint y: 26, distance: 39.5
click at [157, 14] on link "Home" at bounding box center [149, 18] width 37 height 16
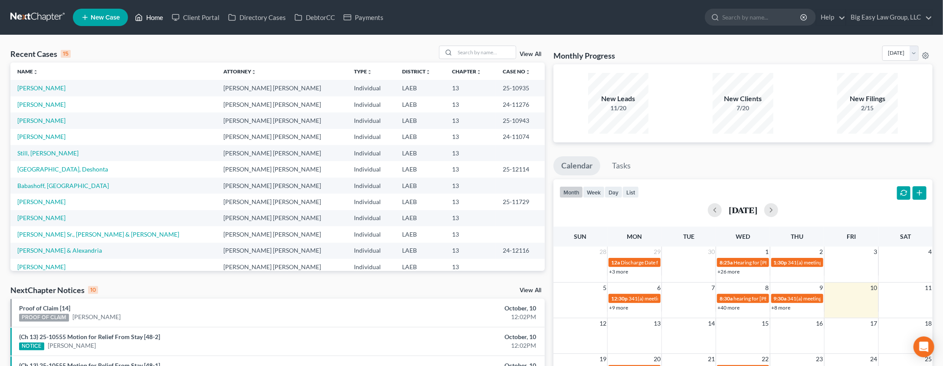
click at [146, 16] on link "Home" at bounding box center [149, 18] width 37 height 16
click at [460, 51] on input "search" at bounding box center [485, 52] width 61 height 13
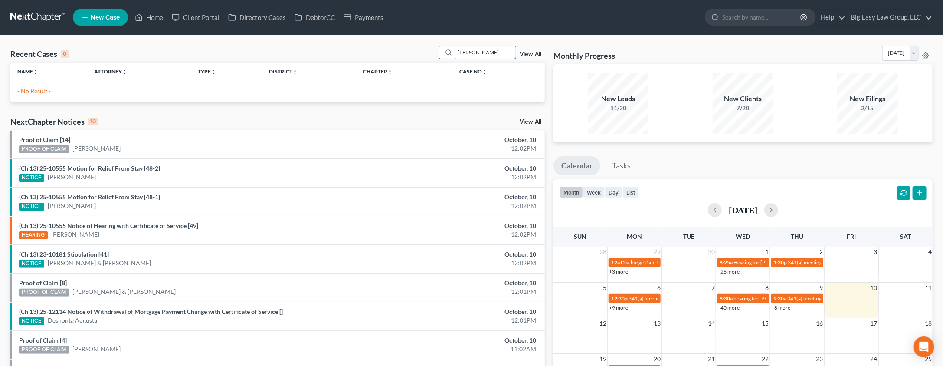
click at [492, 48] on input "[PERSON_NAME]" at bounding box center [485, 52] width 61 height 13
drag, startPoint x: 492, startPoint y: 53, endPoint x: 393, endPoint y: 28, distance: 102.6
click at [397, 28] on div "Home New Case Client Portal Directory Cases DebtorCC Payments Big Easy Law Grou…" at bounding box center [471, 250] width 943 height 501
type input "n"
type input "brien"
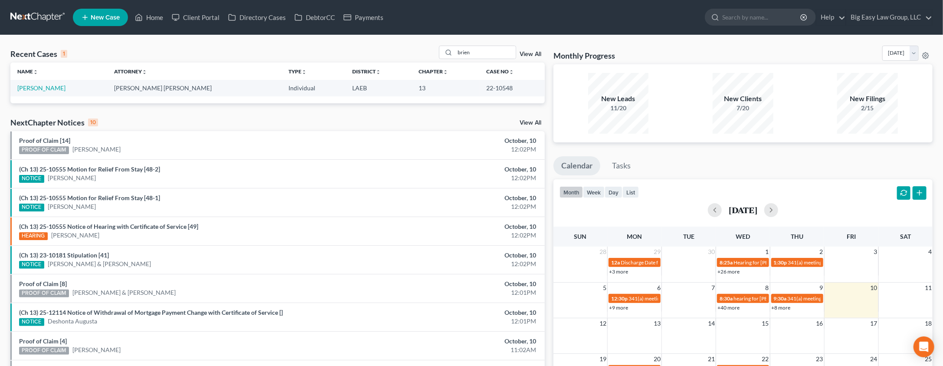
click at [39, 92] on td "[PERSON_NAME]" at bounding box center [58, 88] width 97 height 16
click at [39, 89] on link "[PERSON_NAME]" at bounding box center [41, 87] width 48 height 7
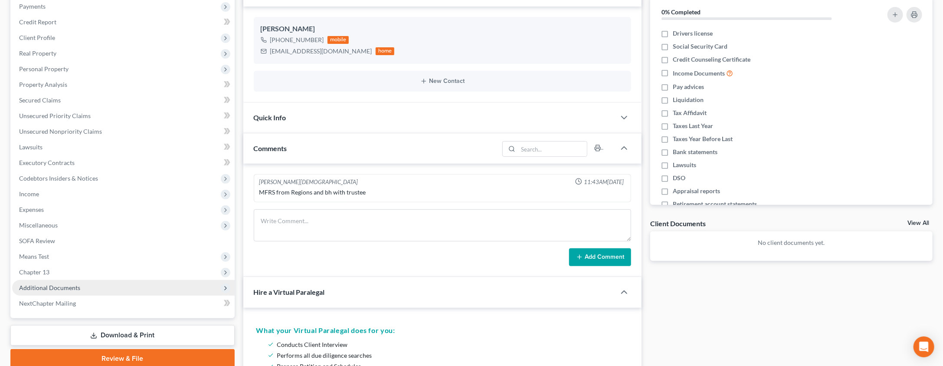
click at [149, 289] on span "Additional Documents" at bounding box center [123, 288] width 223 height 16
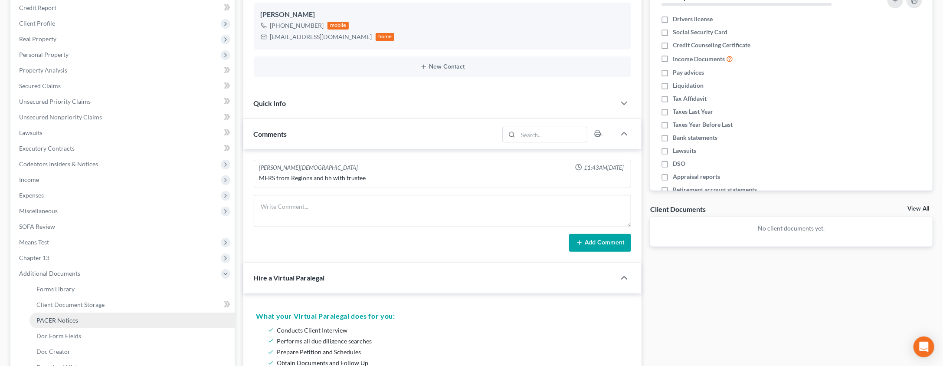
click at [148, 318] on link "PACER Notices" at bounding box center [131, 320] width 205 height 16
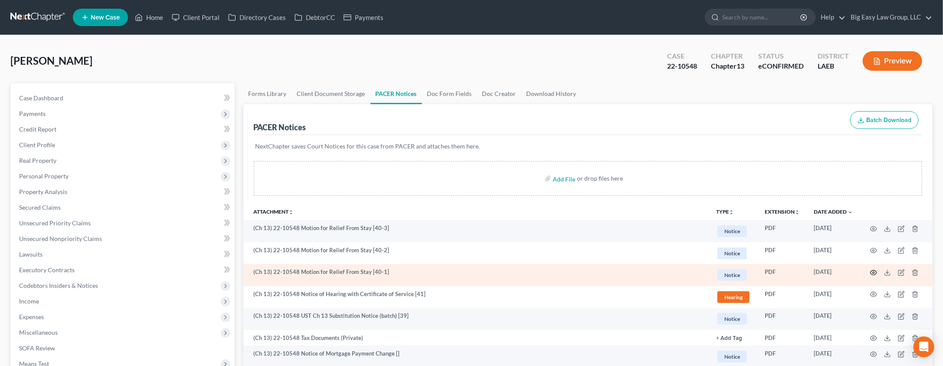
click at [871, 269] on icon "button" at bounding box center [873, 272] width 7 height 7
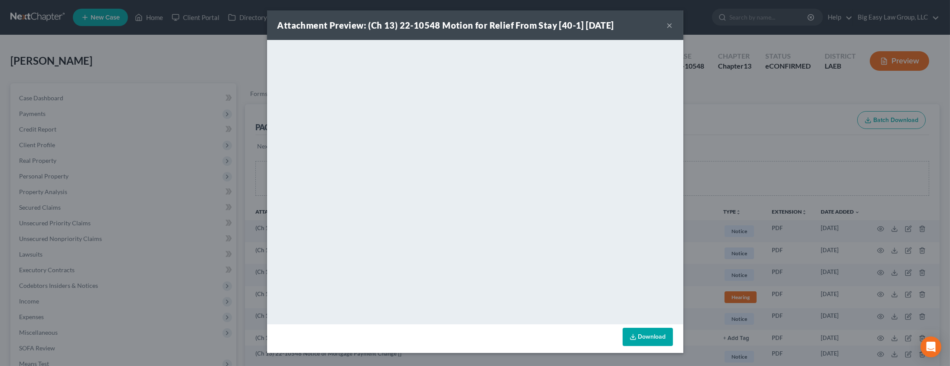
click at [672, 23] on button "×" at bounding box center [670, 25] width 6 height 10
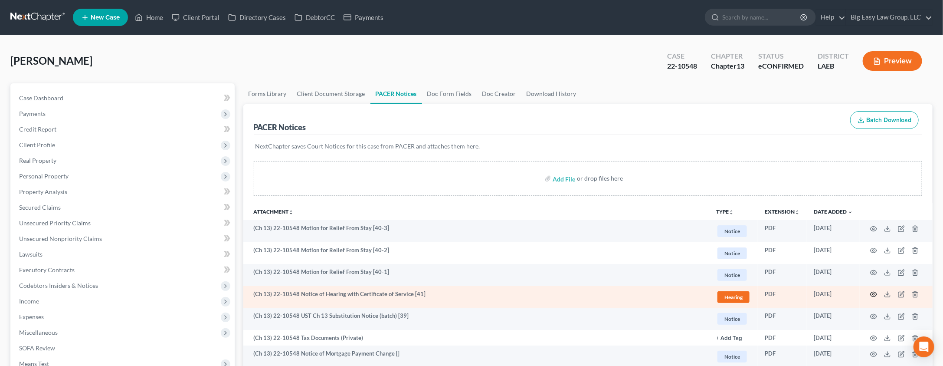
click at [873, 295] on icon "button" at bounding box center [873, 294] width 7 height 7
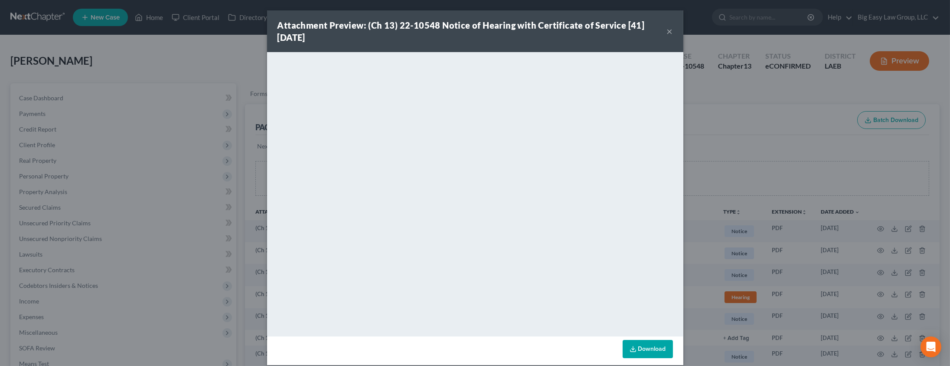
drag, startPoint x: 660, startPoint y: 33, endPoint x: 668, endPoint y: 30, distance: 8.1
click at [663, 32] on div "Attachment Preview: (Ch 13) 22-10548 Notice of Hearing with Certificate of Serv…" at bounding box center [475, 31] width 416 height 42
click at [670, 29] on div "Attachment Preview: (Ch 13) 22-10548 Notice of Hearing with Certificate of Serv…" at bounding box center [475, 31] width 416 height 42
click at [129, 63] on div "Attachment Preview: (Ch 13) 22-10548 Notice of Hearing with Certificate of Serv…" at bounding box center [475, 183] width 950 height 366
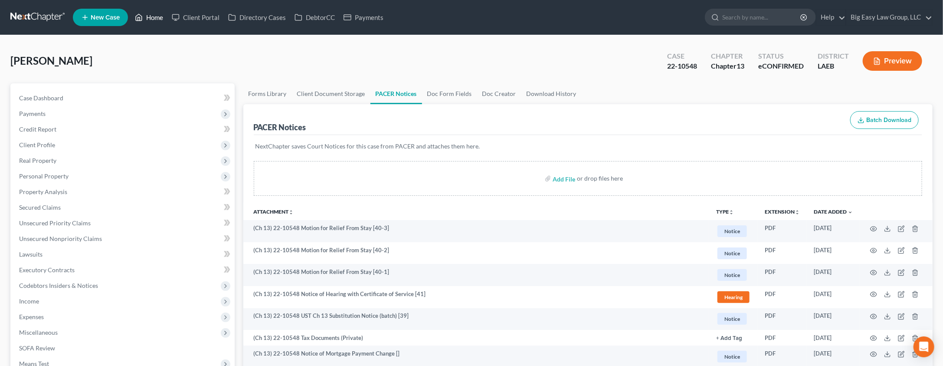
click at [148, 18] on link "Home" at bounding box center [149, 18] width 37 height 16
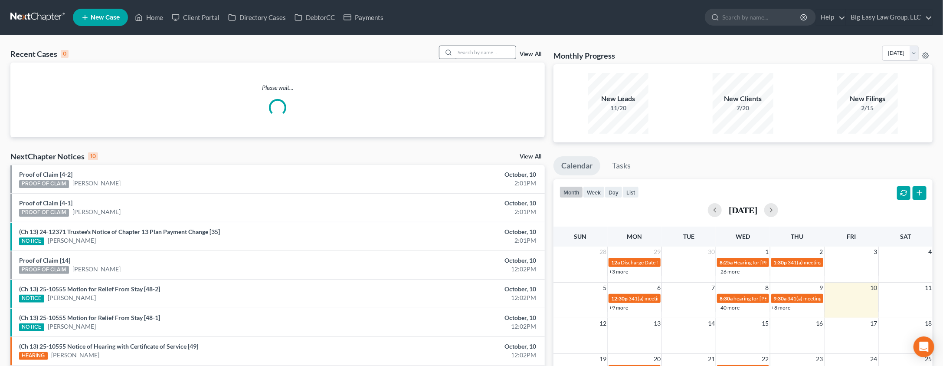
drag, startPoint x: 470, startPoint y: 43, endPoint x: 468, endPoint y: 49, distance: 7.3
click at [469, 46] on div "Recent Cases 0 View All Please wait... NextChapter Notices 10 View All Proof of…" at bounding box center [471, 260] width 943 height 450
click at [468, 49] on input "search" at bounding box center [485, 52] width 61 height 13
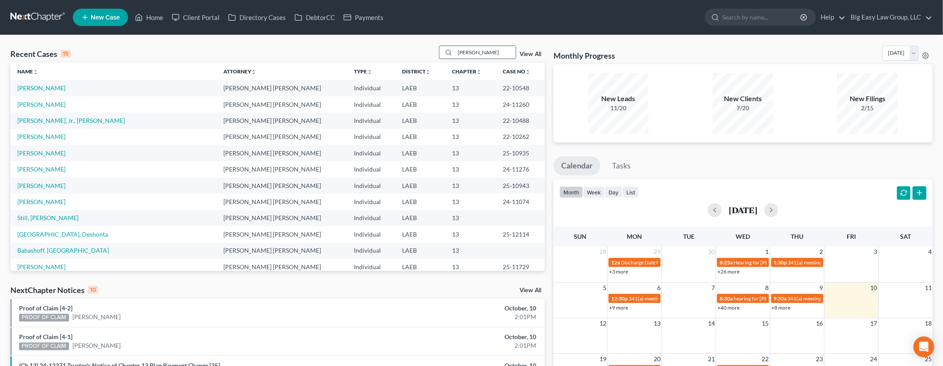
type input "hunt"
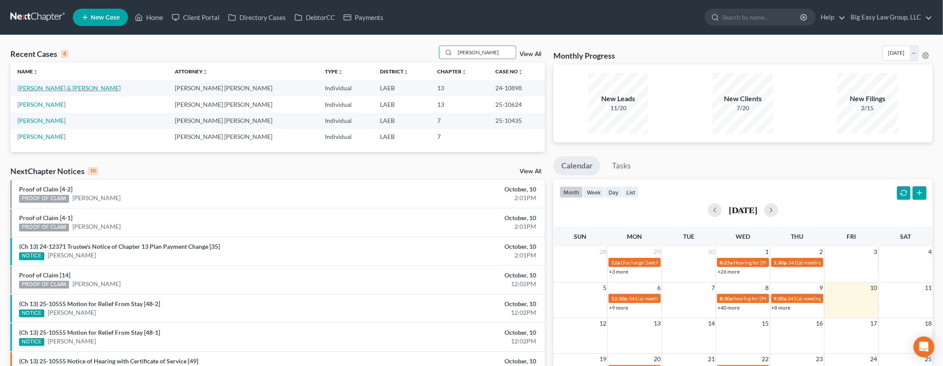
click at [28, 88] on link "[PERSON_NAME] & [PERSON_NAME]" at bounding box center [68, 87] width 103 height 7
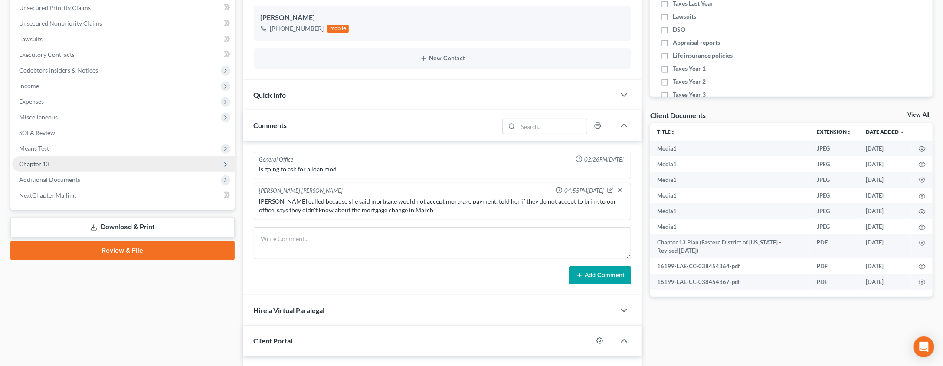
scroll to position [209, 0]
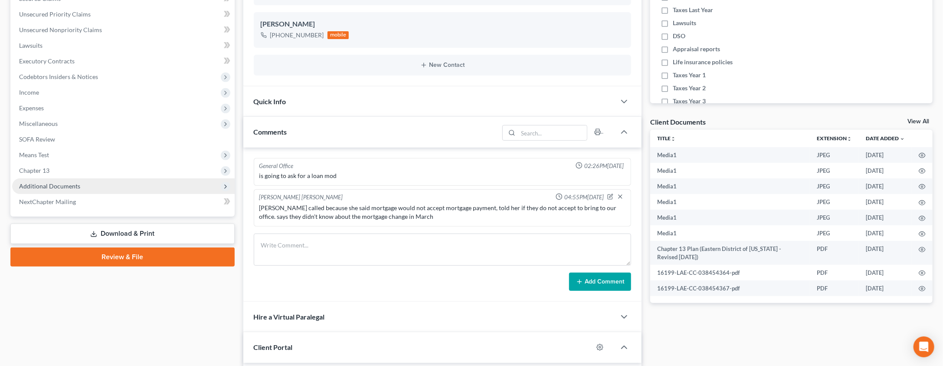
click at [140, 179] on span "Additional Documents" at bounding box center [123, 186] width 223 height 16
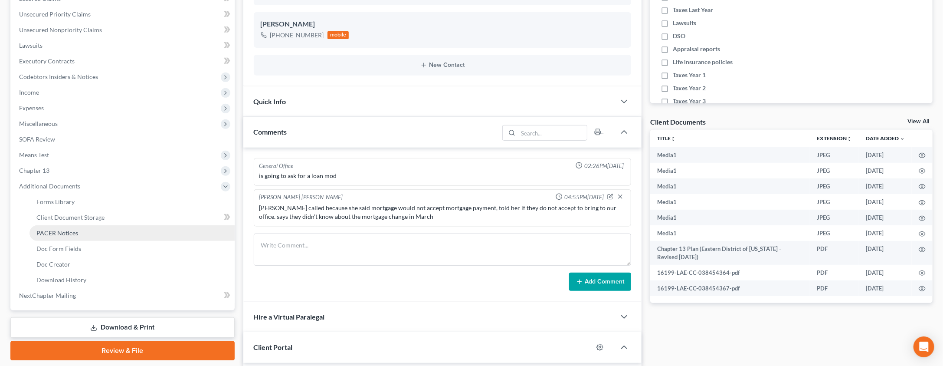
click at [116, 230] on link "PACER Notices" at bounding box center [131, 233] width 205 height 16
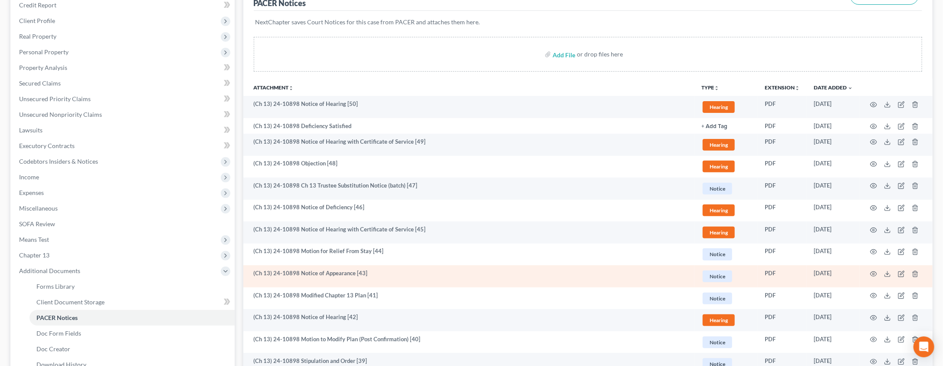
scroll to position [131, 0]
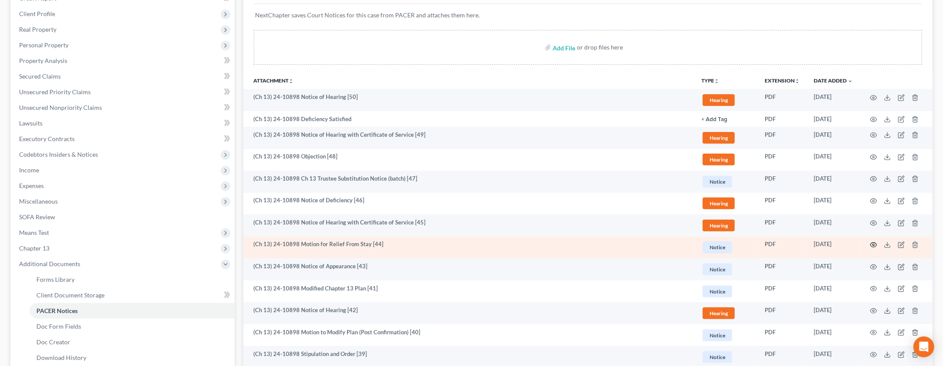
click at [873, 242] on icon "button" at bounding box center [873, 244] width 7 height 7
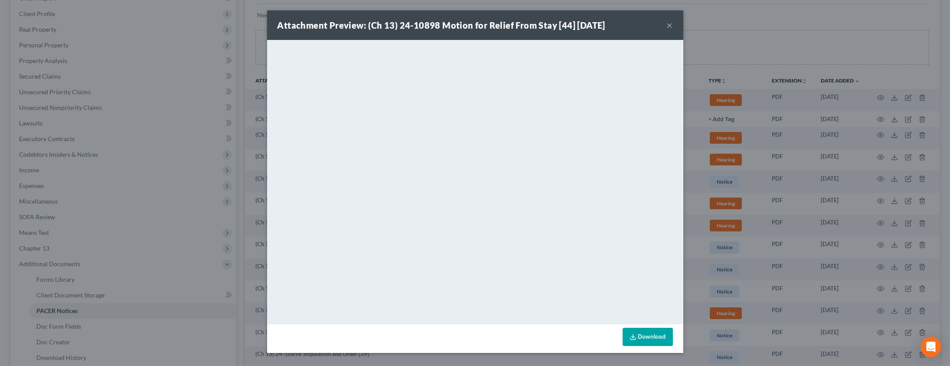
click at [668, 25] on button "×" at bounding box center [670, 25] width 6 height 10
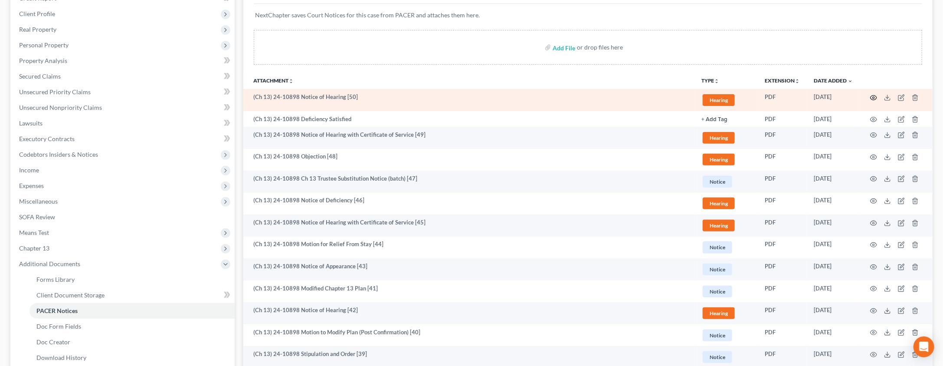
click at [875, 96] on icon "button" at bounding box center [873, 97] width 7 height 7
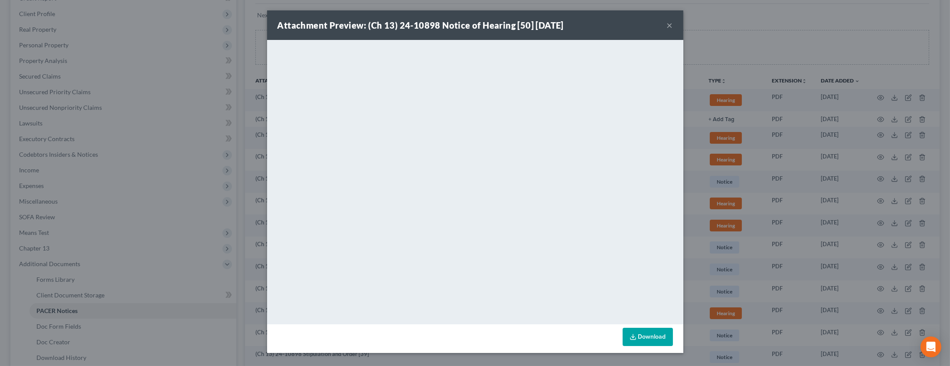
click at [668, 23] on button "×" at bounding box center [670, 25] width 6 height 10
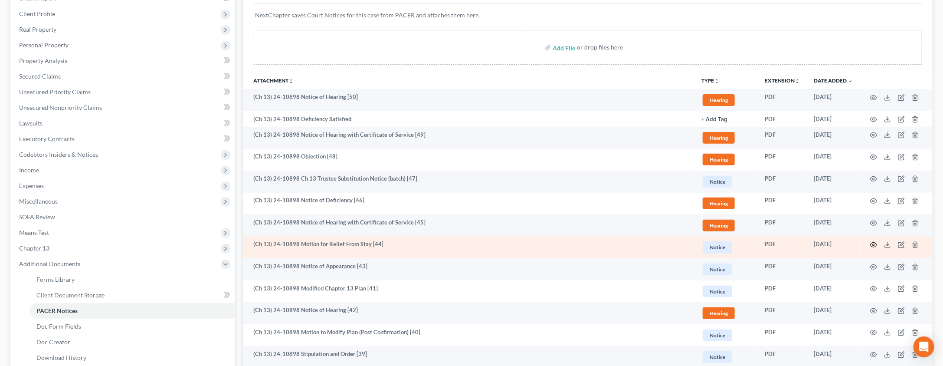
click at [873, 243] on icon "button" at bounding box center [873, 244] width 7 height 7
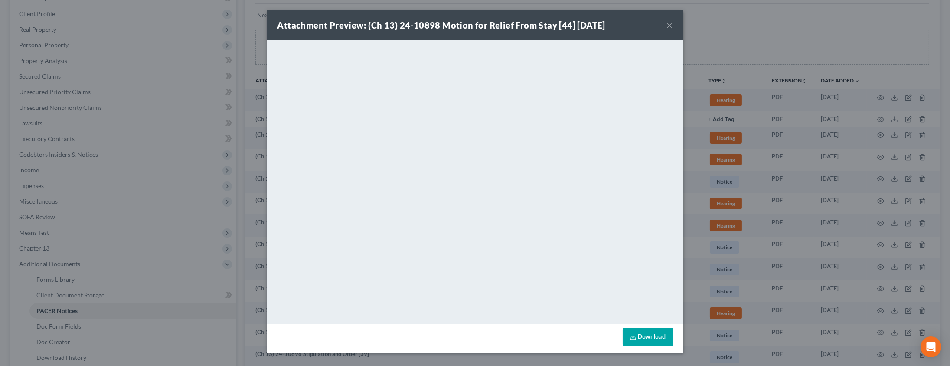
click at [671, 25] on button "×" at bounding box center [670, 25] width 6 height 10
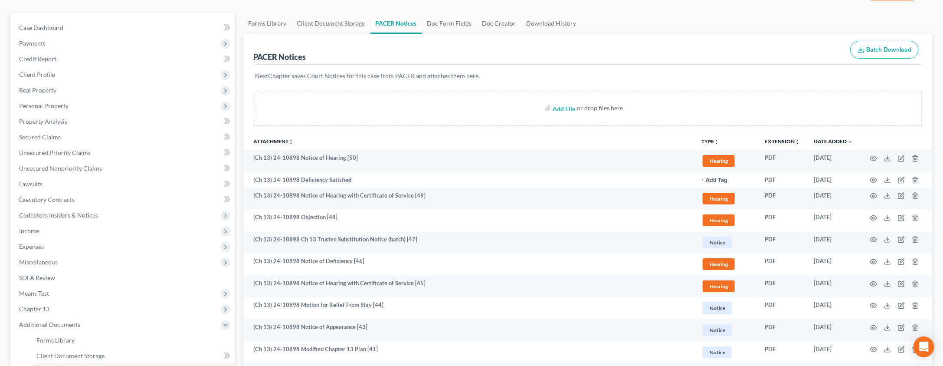
scroll to position [0, 0]
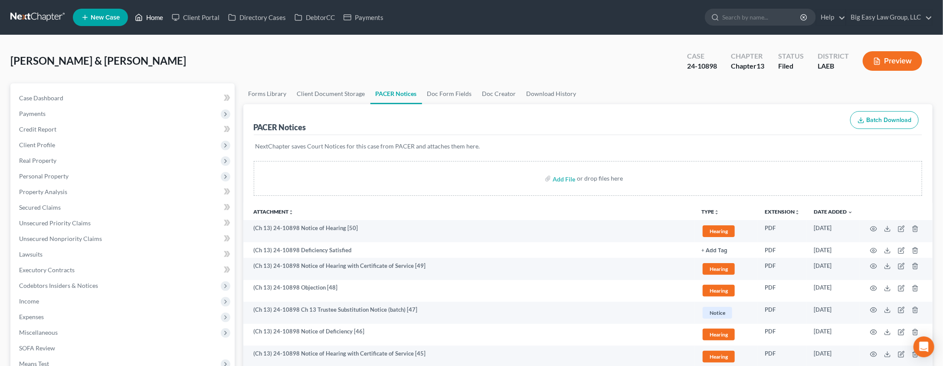
drag, startPoint x: 160, startPoint y: 19, endPoint x: 183, endPoint y: 27, distance: 25.2
click at [160, 19] on link "Home" at bounding box center [149, 18] width 37 height 16
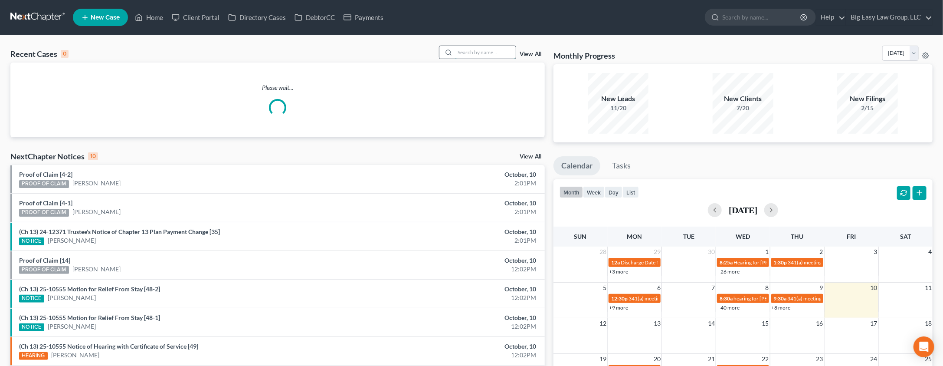
click at [486, 50] on input "search" at bounding box center [485, 52] width 61 height 13
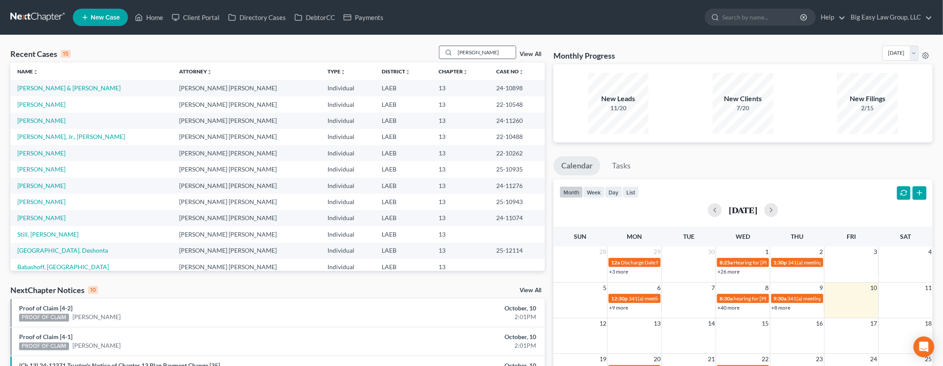
type input "thomas"
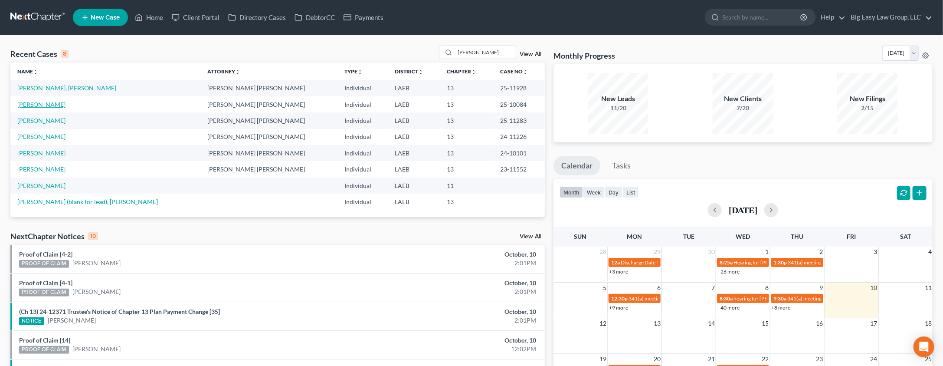
click at [48, 103] on link "[PERSON_NAME]" at bounding box center [41, 104] width 48 height 7
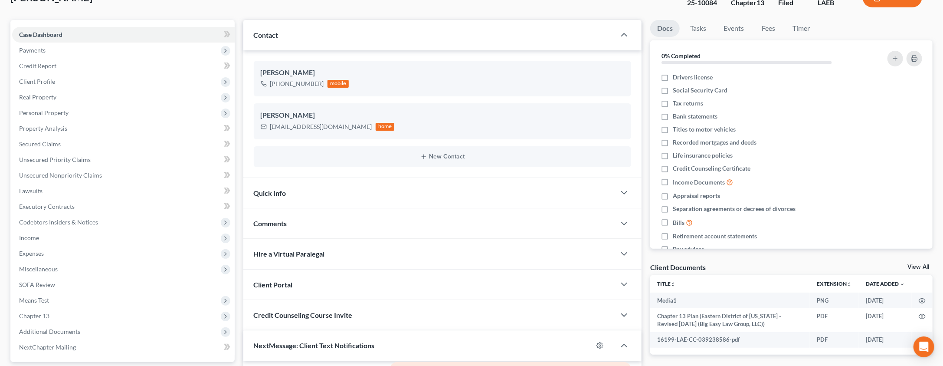
scroll to position [180, 0]
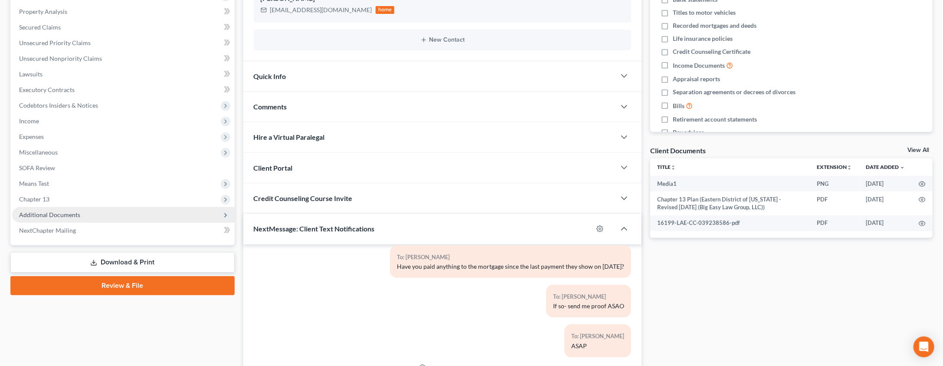
click at [112, 212] on span "Additional Documents" at bounding box center [123, 215] width 223 height 16
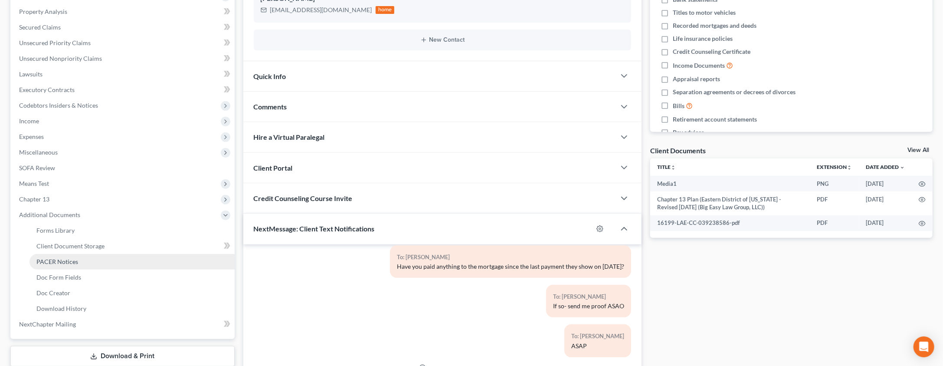
click at [102, 261] on link "PACER Notices" at bounding box center [131, 262] width 205 height 16
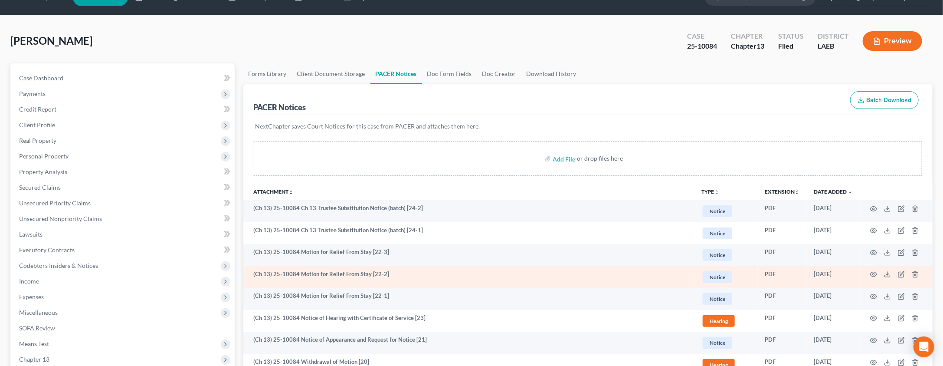
scroll to position [20, 0]
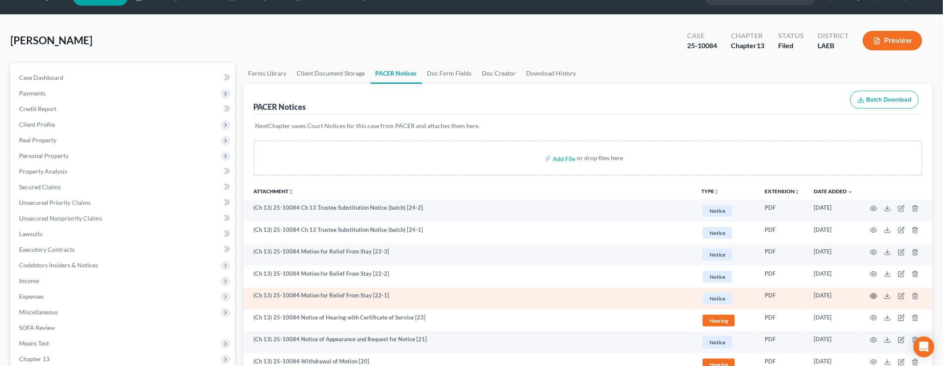
click at [872, 294] on icon "button" at bounding box center [873, 295] width 7 height 7
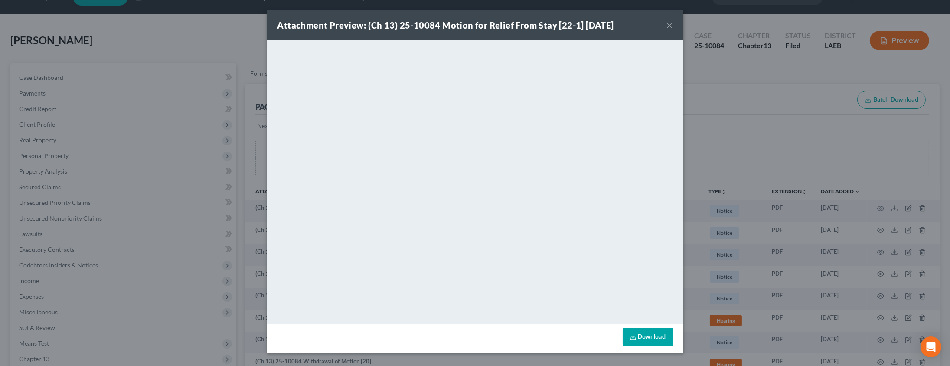
click at [669, 26] on button "×" at bounding box center [670, 25] width 6 height 10
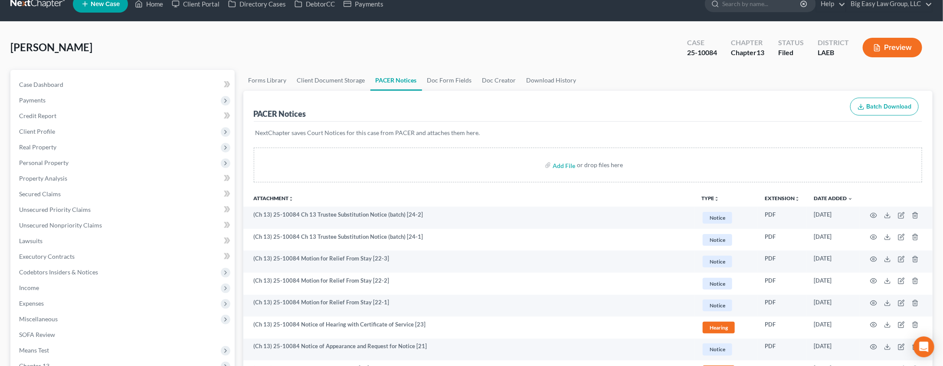
scroll to position [0, 0]
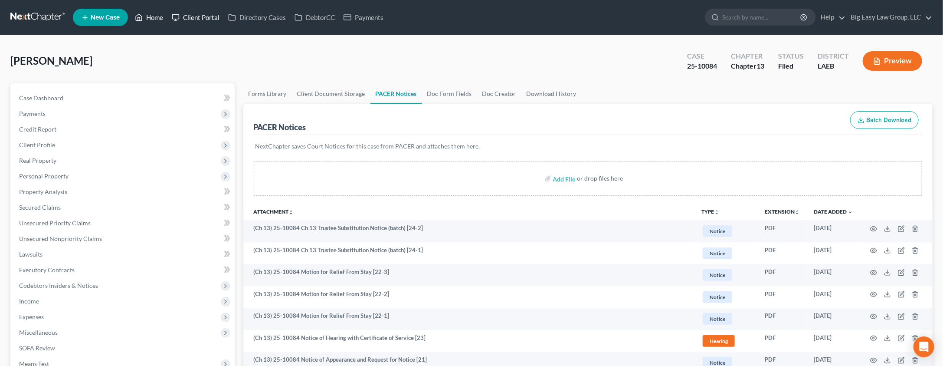
drag, startPoint x: 154, startPoint y: 16, endPoint x: 178, endPoint y: 15, distance: 23.4
click at [154, 16] on link "Home" at bounding box center [149, 18] width 37 height 16
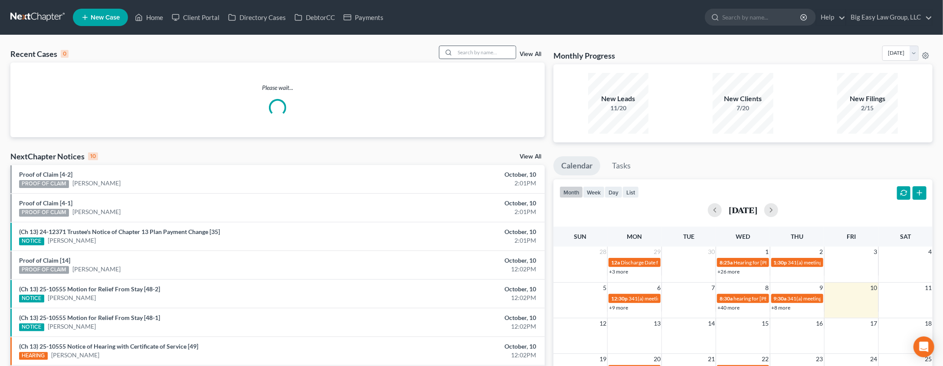
click at [455, 56] on div at bounding box center [447, 52] width 16 height 13
click at [459, 53] on input "search" at bounding box center [485, 52] width 61 height 13
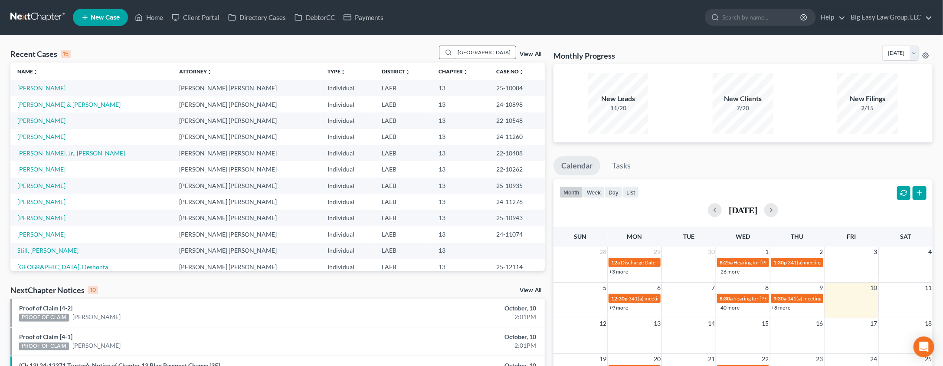
type input "france"
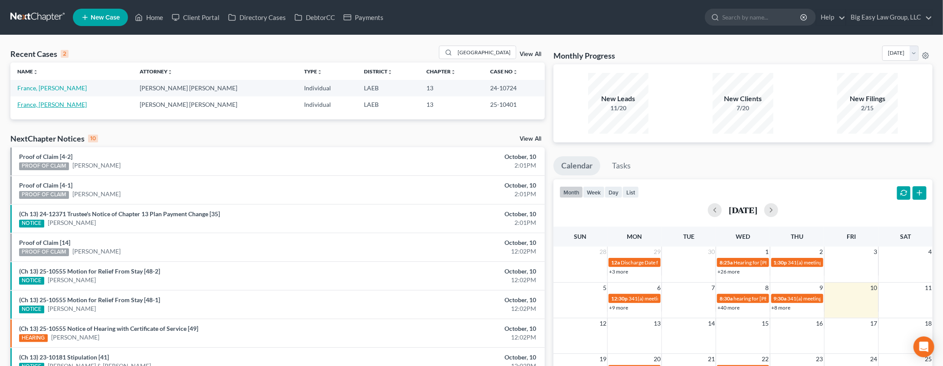
click at [36, 102] on link "France, [PERSON_NAME]" at bounding box center [51, 104] width 69 height 7
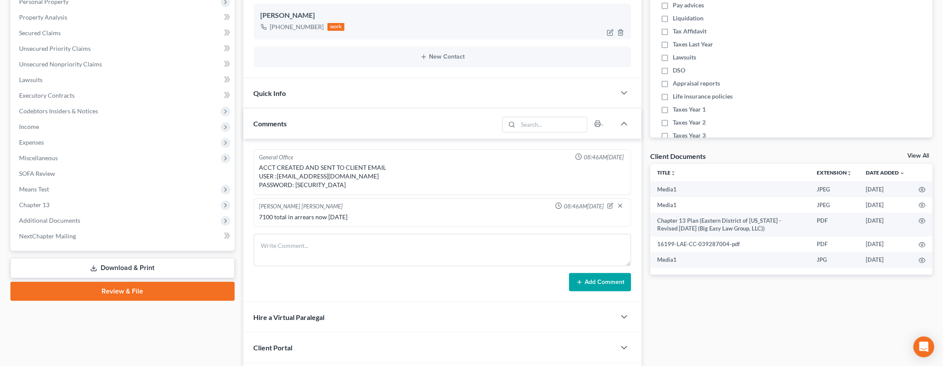
scroll to position [179, 0]
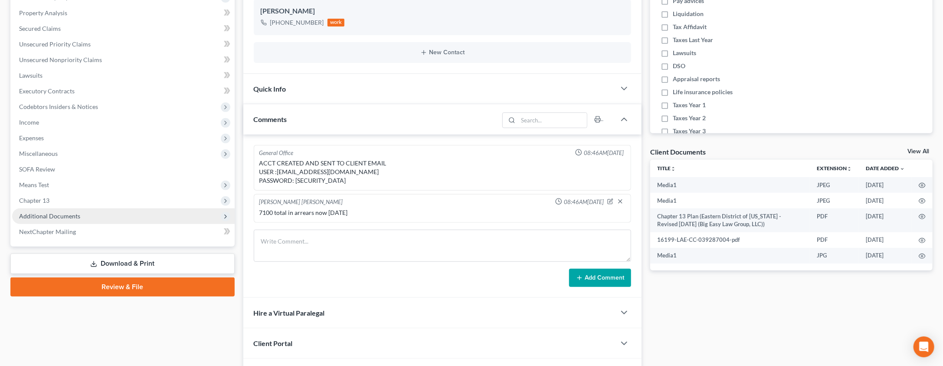
click at [107, 217] on span "Additional Documents" at bounding box center [123, 216] width 223 height 16
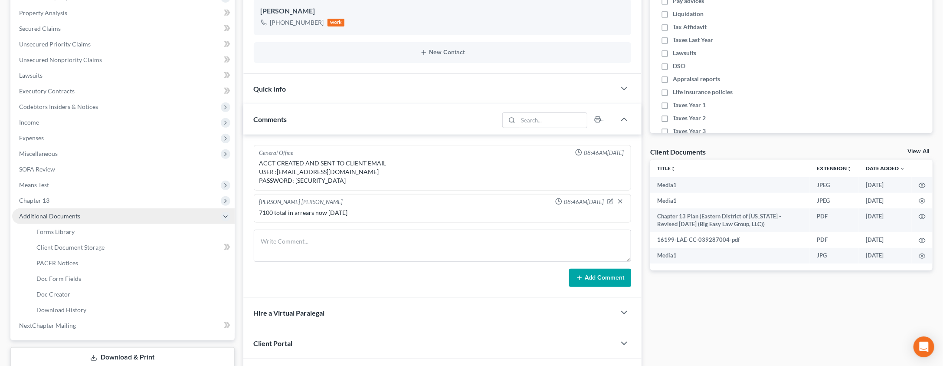
click at [107, 217] on span "Additional Documents" at bounding box center [123, 216] width 223 height 16
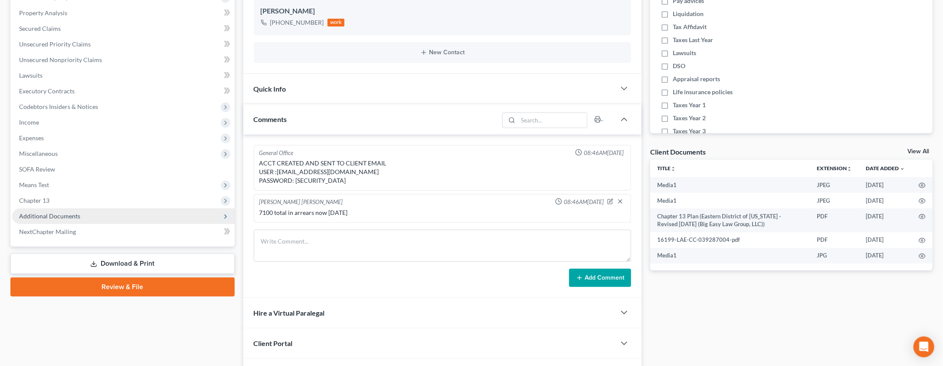
click at [86, 216] on span "Additional Documents" at bounding box center [123, 216] width 223 height 16
drag, startPoint x: 86, startPoint y: 216, endPoint x: 86, endPoint y: 225, distance: 9.1
click at [86, 216] on span "Additional Documents" at bounding box center [123, 216] width 223 height 16
click at [87, 211] on span "Additional Documents" at bounding box center [123, 216] width 223 height 16
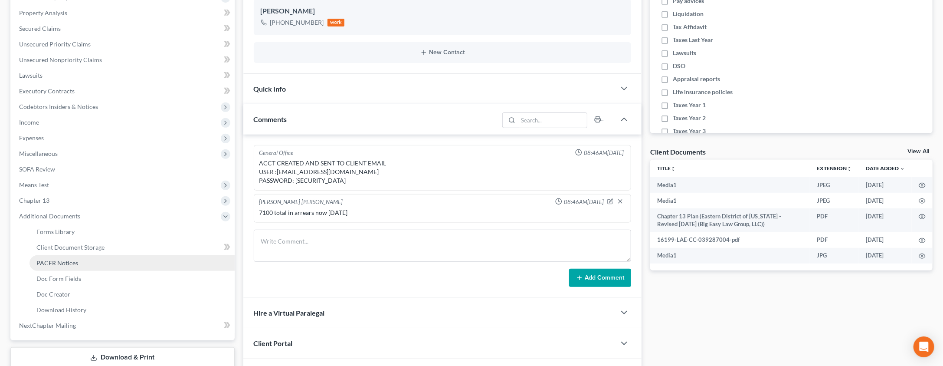
click at [75, 257] on link "PACER Notices" at bounding box center [131, 263] width 205 height 16
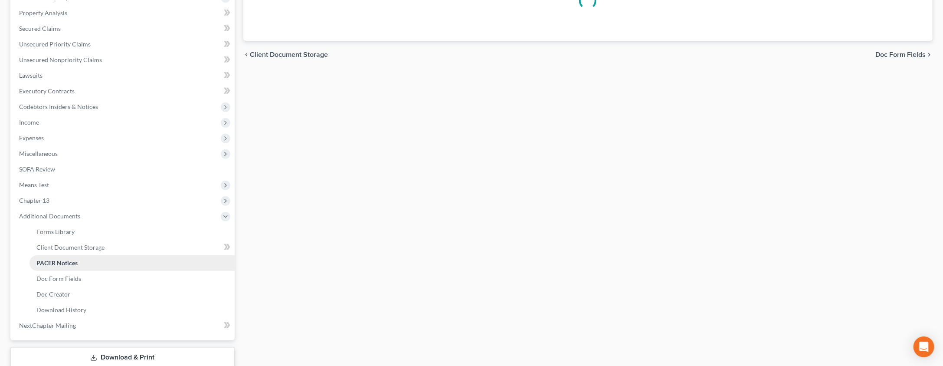
click at [75, 257] on link "PACER Notices" at bounding box center [131, 263] width 205 height 16
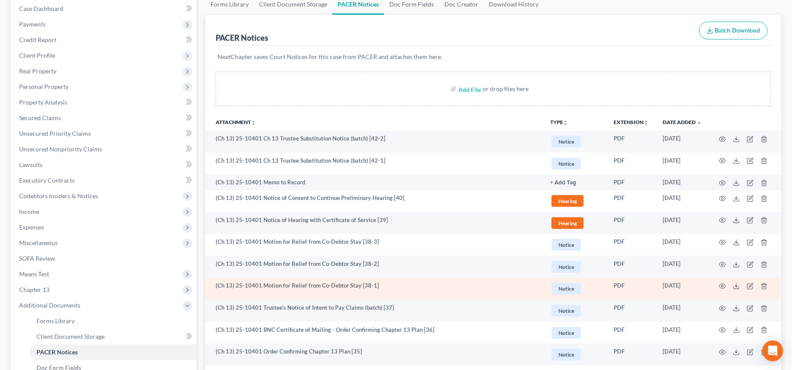
scroll to position [92, 0]
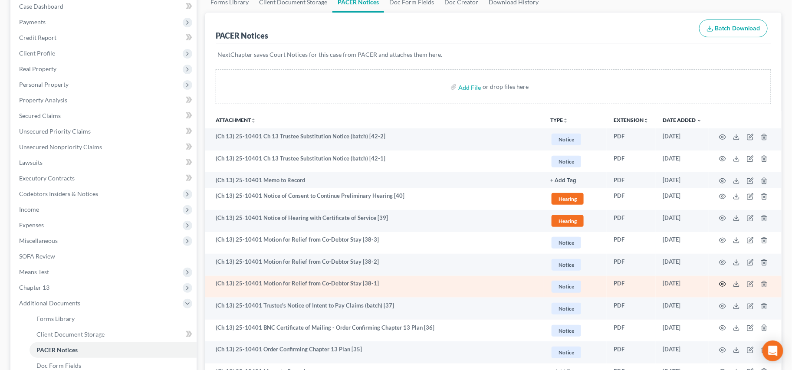
click at [721, 284] on circle "button" at bounding box center [722, 284] width 2 height 2
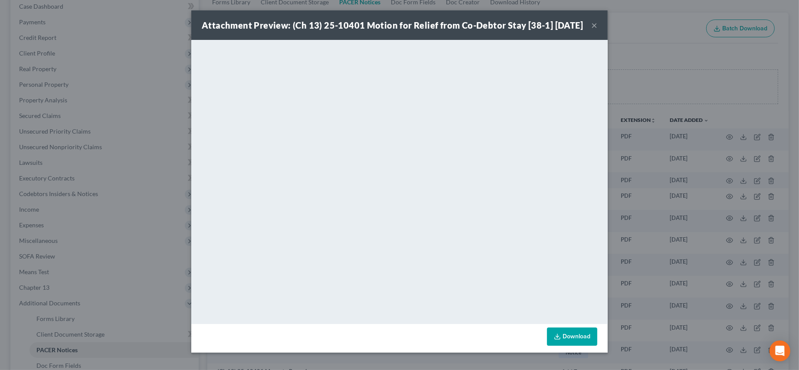
drag, startPoint x: 590, startPoint y: 29, endPoint x: 795, endPoint y: 122, distance: 224.6
click at [591, 29] on button "×" at bounding box center [594, 25] width 6 height 10
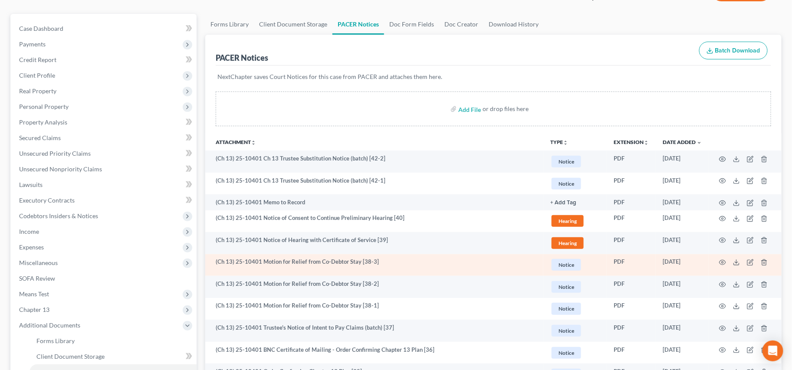
scroll to position [0, 0]
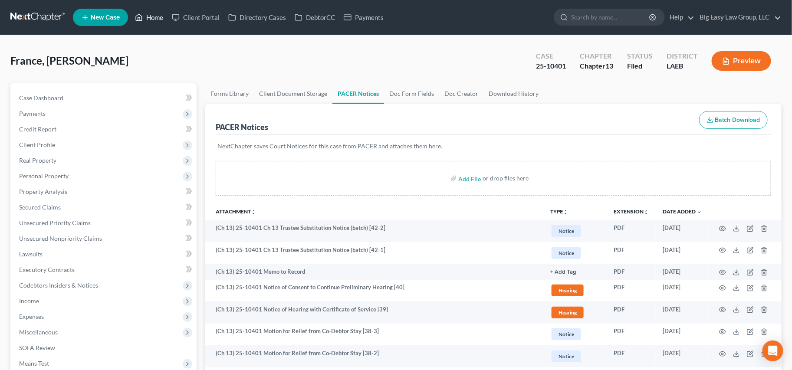
click at [157, 16] on link "Home" at bounding box center [149, 18] width 37 height 16
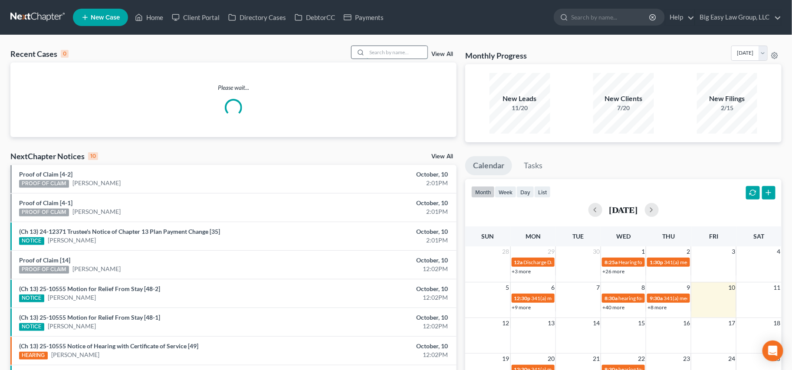
click at [380, 56] on input "search" at bounding box center [397, 52] width 61 height 13
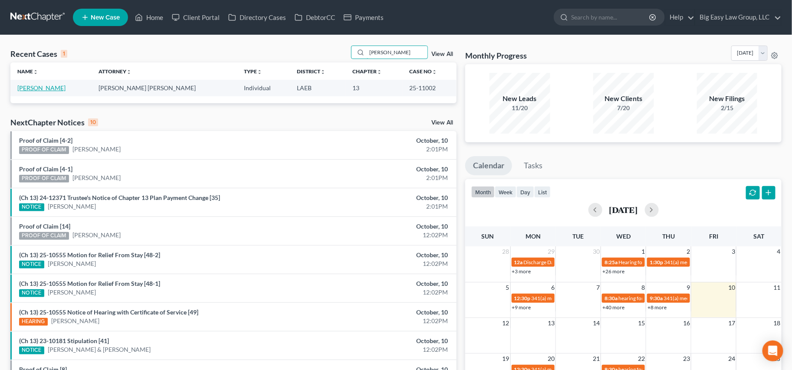
type input "galla"
click at [52, 88] on link "[PERSON_NAME]" at bounding box center [41, 87] width 48 height 7
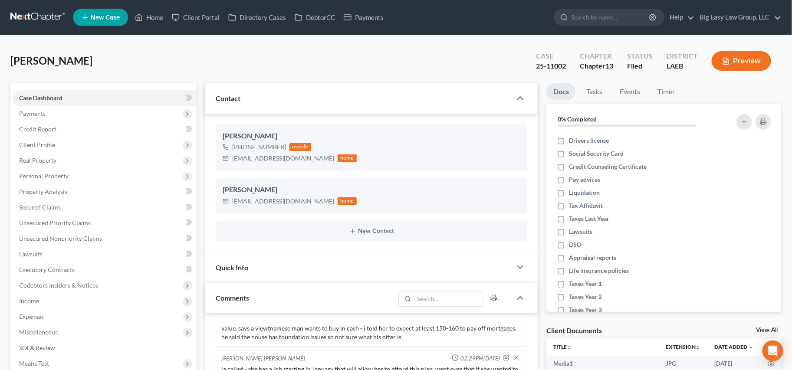
scroll to position [2031, 0]
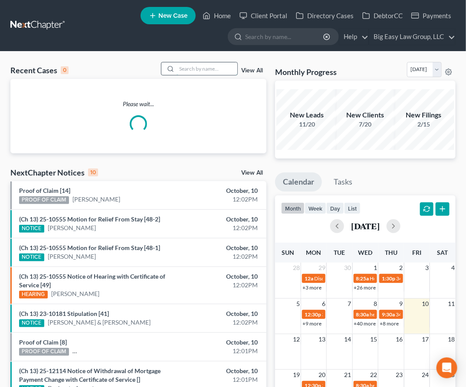
click at [208, 66] on input "search" at bounding box center [207, 68] width 61 height 13
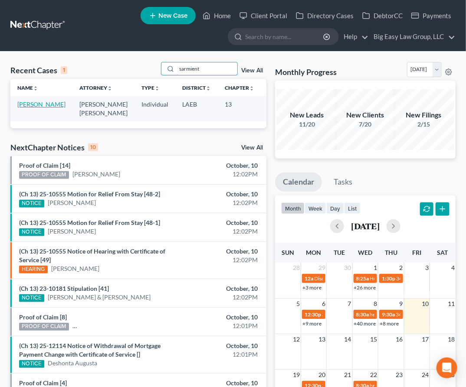
type input "sarmient"
click at [32, 104] on link "[PERSON_NAME]" at bounding box center [41, 104] width 48 height 7
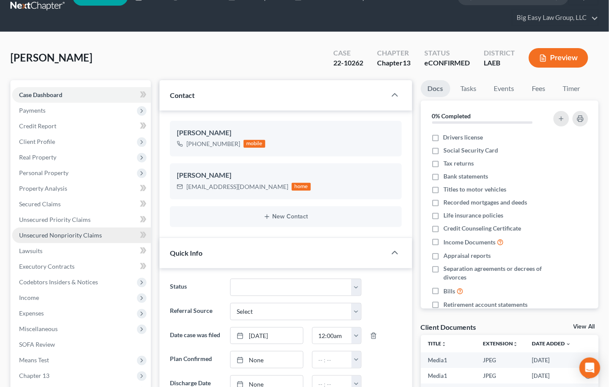
scroll to position [68, 0]
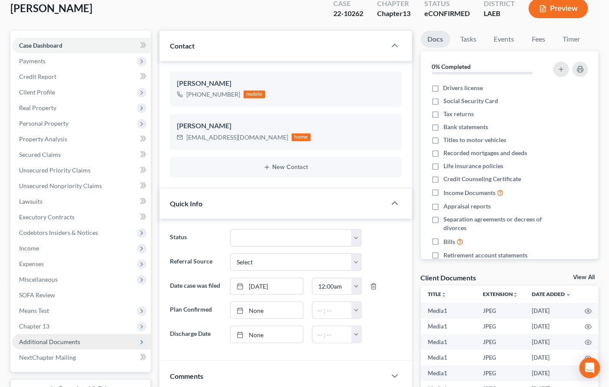
click at [90, 342] on span "Additional Documents" at bounding box center [81, 342] width 139 height 16
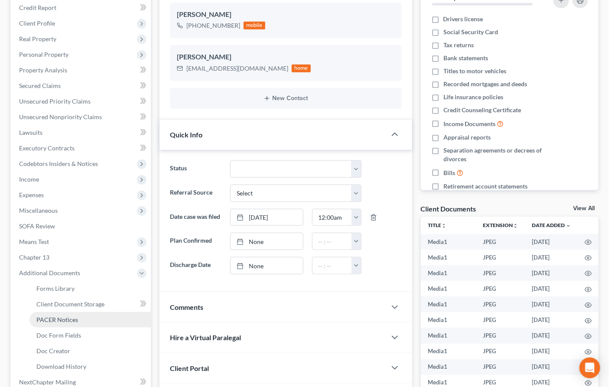
click at [86, 318] on link "PACER Notices" at bounding box center [89, 320] width 121 height 16
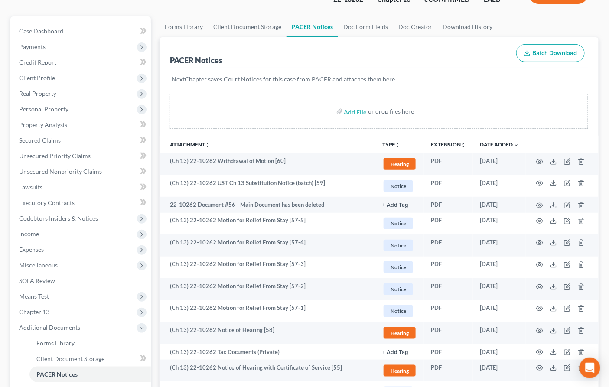
scroll to position [84, 0]
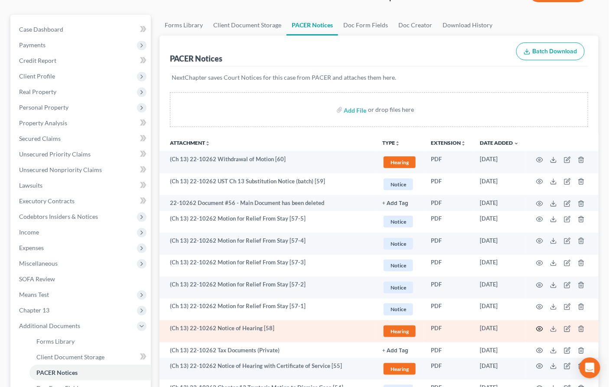
click at [473, 328] on icon "button" at bounding box center [540, 329] width 7 height 7
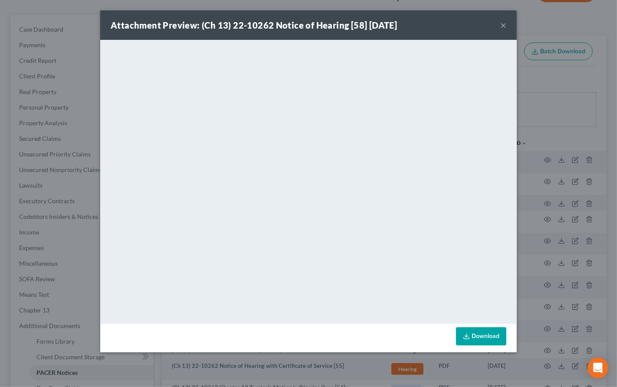
click at [473, 23] on button "×" at bounding box center [503, 25] width 6 height 10
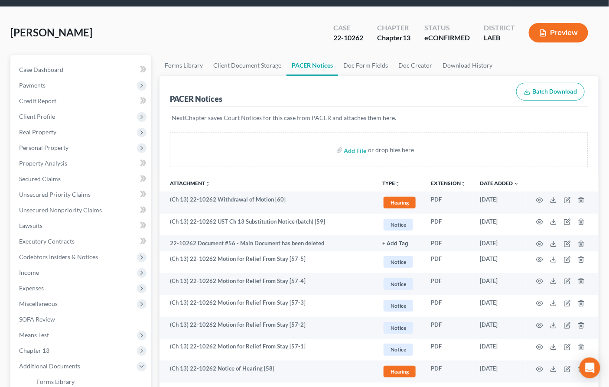
scroll to position [0, 0]
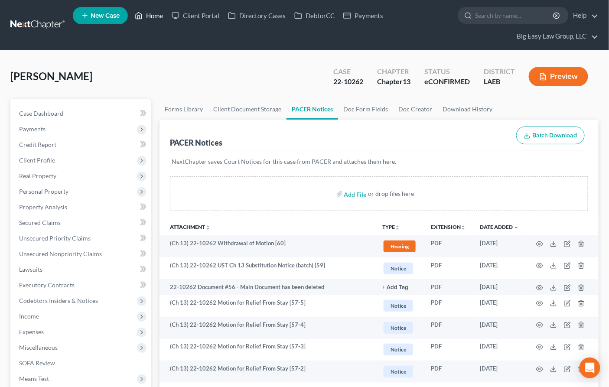
click at [154, 12] on link "Home" at bounding box center [149, 16] width 37 height 16
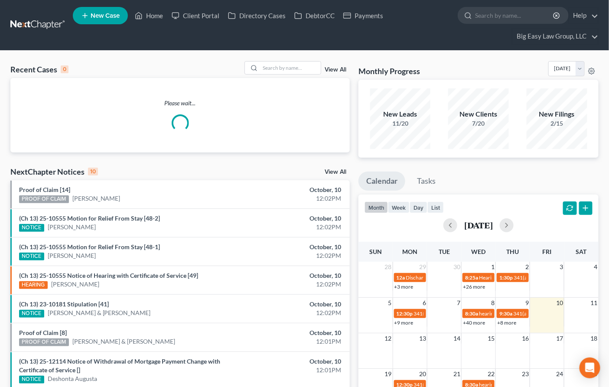
click at [295, 59] on div "Recent Cases 0 View All Please wait... NextChapter Notices 10 View All Proof of…" at bounding box center [304, 276] width 609 height 450
click at [298, 66] on input "search" at bounding box center [290, 68] width 61 height 13
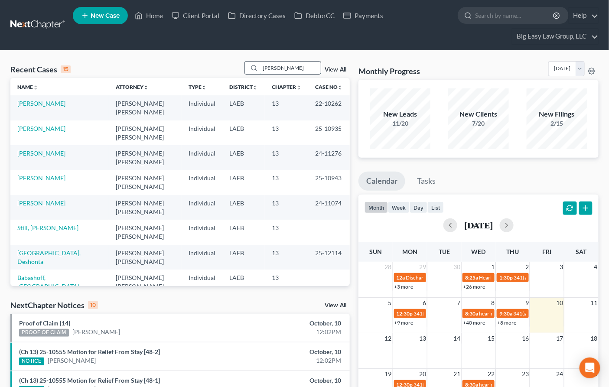
type input "zeringue"
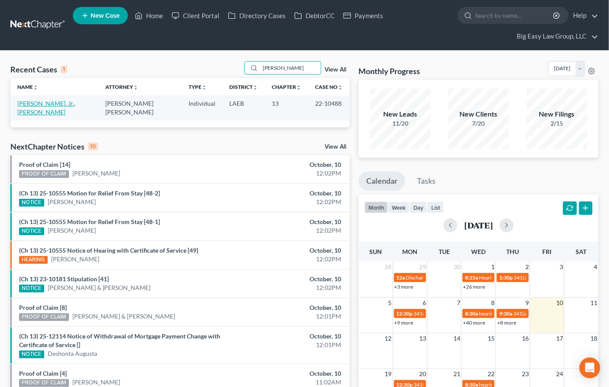
click at [50, 103] on link "[PERSON_NAME], Jr., [PERSON_NAME]" at bounding box center [46, 108] width 58 height 16
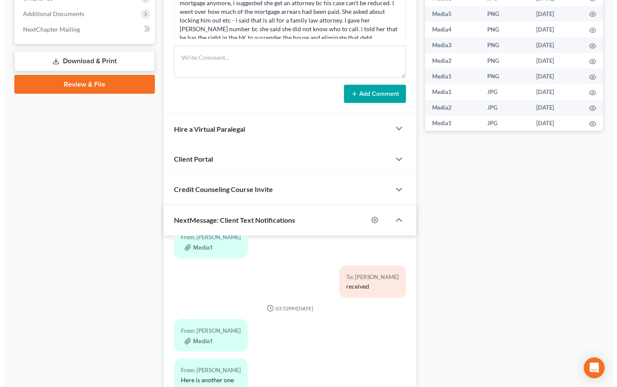
scroll to position [472, 0]
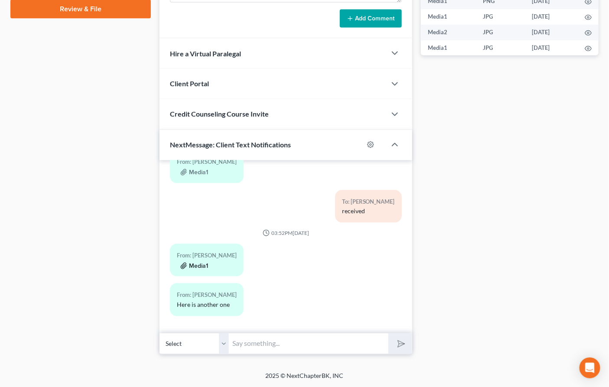
click at [195, 267] on button "Media1" at bounding box center [194, 266] width 28 height 7
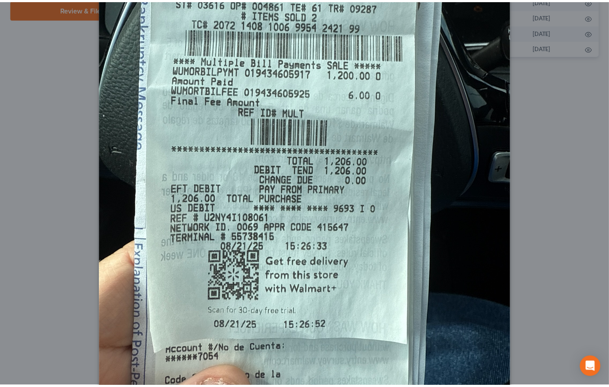
scroll to position [0, 0]
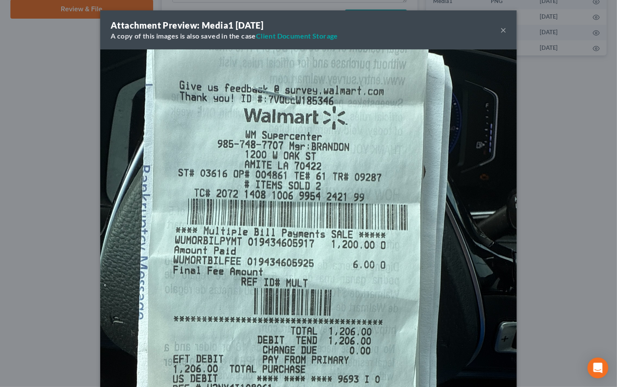
click at [473, 29] on button "×" at bounding box center [503, 30] width 6 height 10
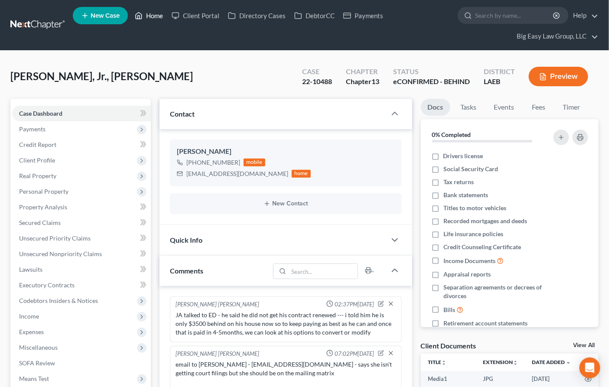
drag, startPoint x: 150, startPoint y: 15, endPoint x: 229, endPoint y: 44, distance: 83.6
click at [151, 15] on link "Home" at bounding box center [149, 16] width 37 height 16
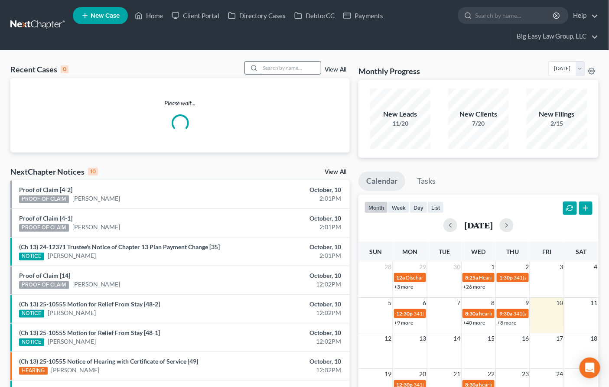
click at [298, 68] on input "search" at bounding box center [290, 68] width 61 height 13
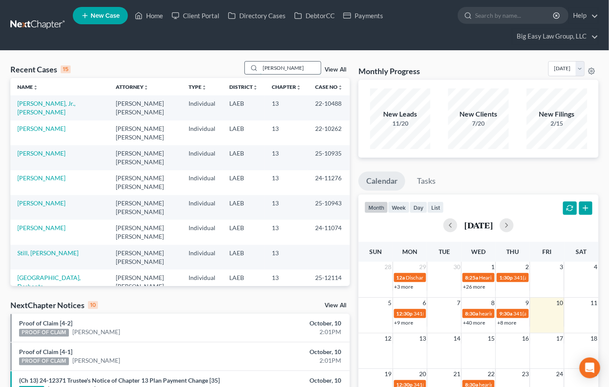
type input "kruebbe"
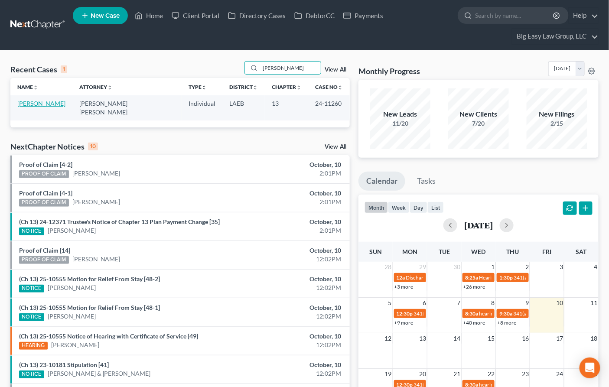
click at [54, 107] on link "[PERSON_NAME]" at bounding box center [41, 103] width 48 height 7
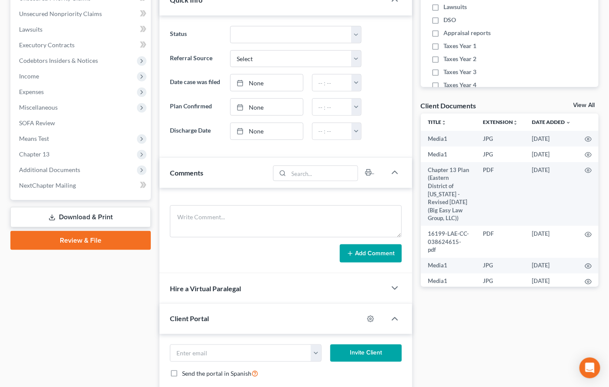
scroll to position [240, 0]
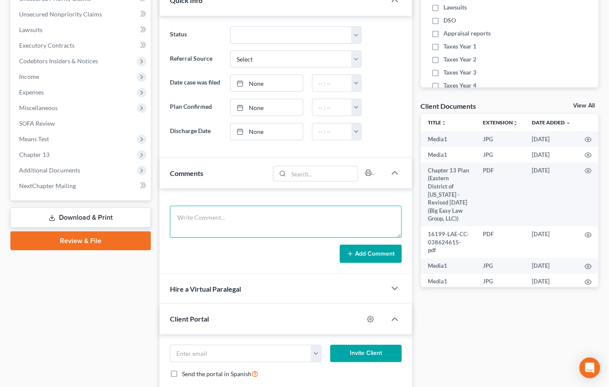
click at [252, 209] on textarea at bounding box center [286, 222] width 232 height 32
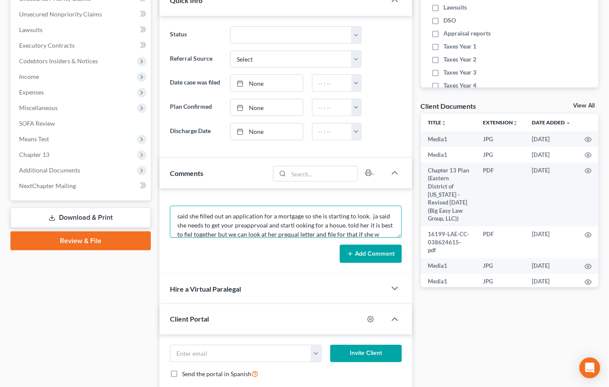
scroll to position [10, 0]
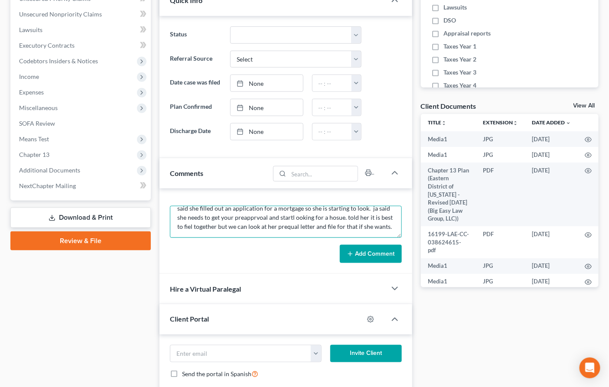
click at [202, 225] on textarea "said she filled out an application for a mortgage so she is starting to look. j…" at bounding box center [286, 222] width 232 height 32
click at [300, 224] on textarea "said she filled out an application for a mortgage so she is starting to look. j…" at bounding box center [286, 222] width 232 height 32
drag, startPoint x: 292, startPoint y: 215, endPoint x: 301, endPoint y: 216, distance: 8.8
click at [292, 215] on textarea "said she filled out an application for a mortgage so she is starting to look. j…" at bounding box center [286, 222] width 232 height 32
click at [298, 215] on textarea "said she filled out an application for a mortgage so she is starting to look. j…" at bounding box center [286, 222] width 232 height 32
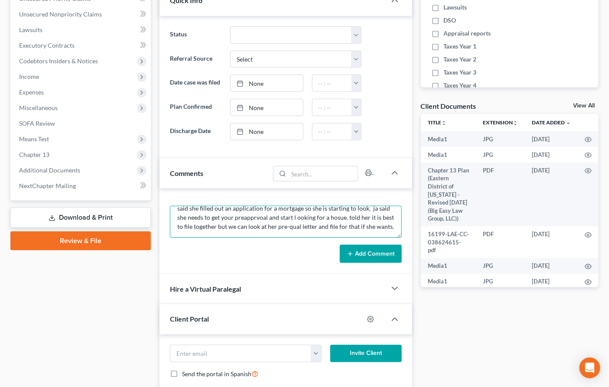
scroll to position [10, 0]
click at [337, 216] on textarea "said she filled out an application for a mortgage so she is starting to look. j…" at bounding box center [286, 222] width 232 height 32
click at [258, 216] on textarea "said she filled out an application for a mortgage so she is starting to look. j…" at bounding box center [286, 222] width 232 height 32
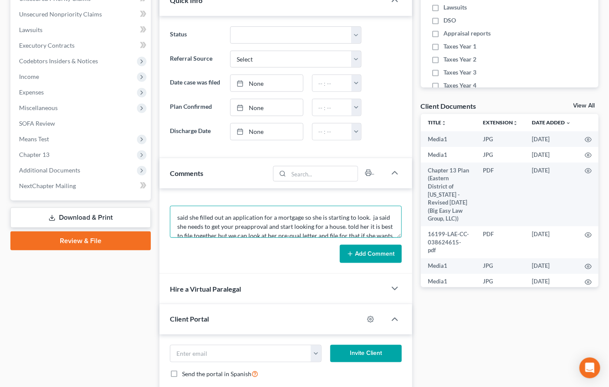
type textarea "said she filled out an application for a mortgage so she is starting to look. j…"
click at [352, 254] on line at bounding box center [350, 254] width 4 height 0
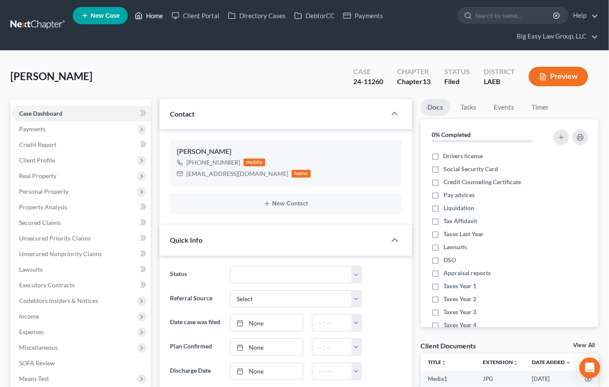
click at [160, 17] on link "Home" at bounding box center [149, 16] width 37 height 16
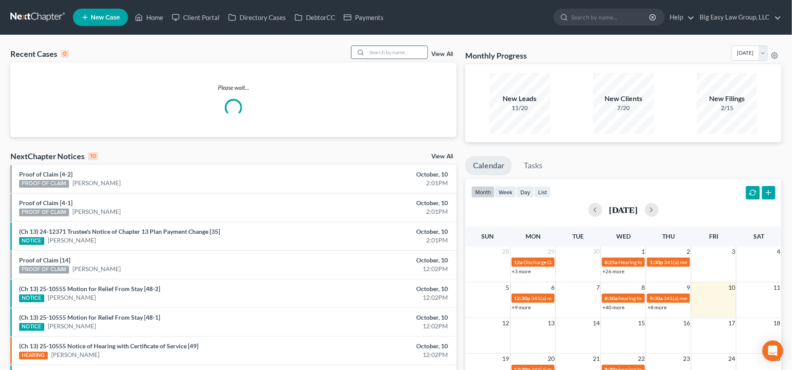
click at [384, 54] on input "search" at bounding box center [397, 52] width 61 height 13
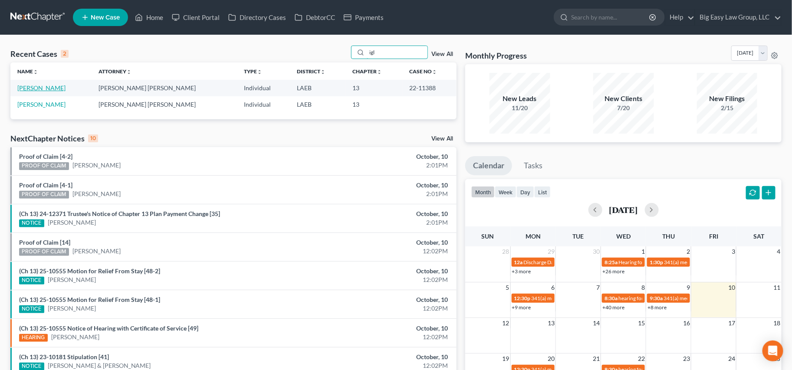
type input "igl"
click at [46, 87] on link "[PERSON_NAME]" at bounding box center [41, 87] width 48 height 7
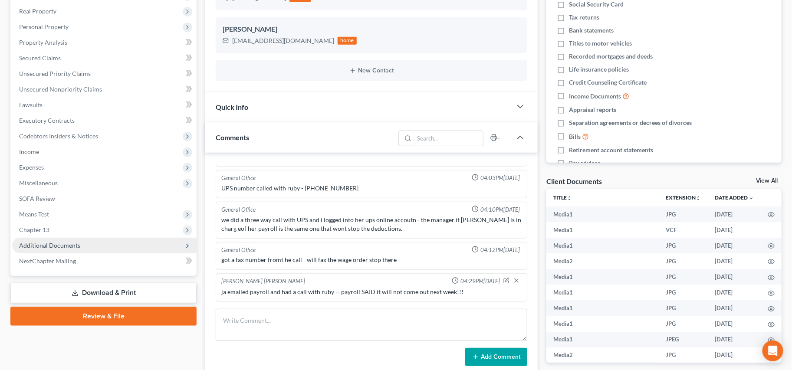
scroll to position [12309, 0]
click at [117, 249] on span "Additional Documents" at bounding box center [104, 246] width 184 height 16
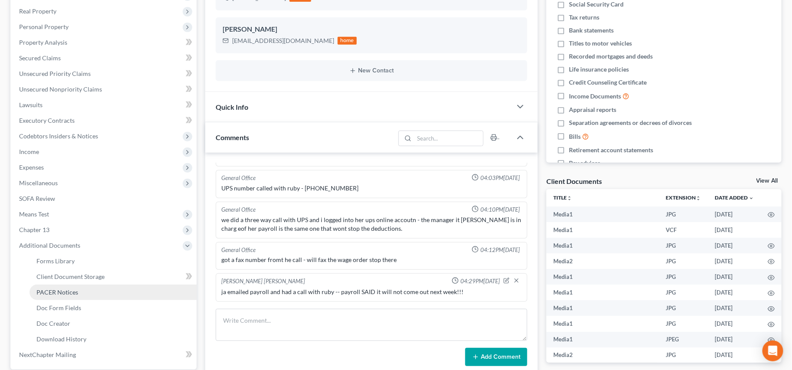
drag, startPoint x: 125, startPoint y: 293, endPoint x: 128, endPoint y: 286, distance: 7.4
click at [125, 293] on link "PACER Notices" at bounding box center [112, 293] width 167 height 16
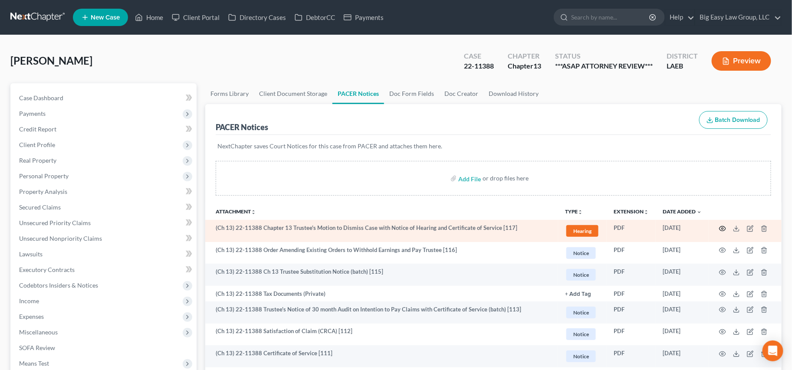
click at [722, 228] on icon "button" at bounding box center [722, 228] width 7 height 7
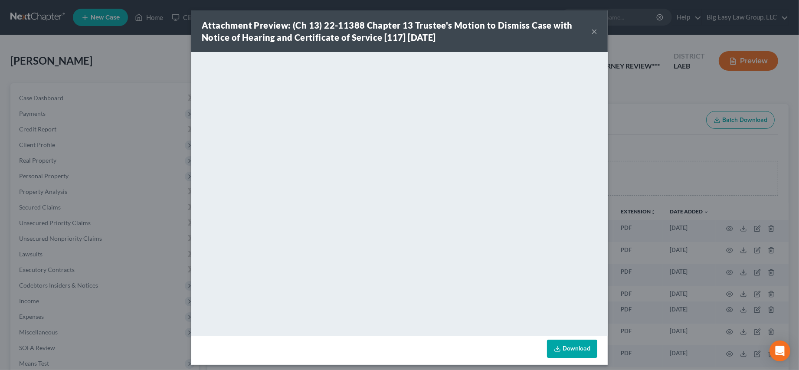
click at [593, 30] on button "×" at bounding box center [594, 31] width 6 height 10
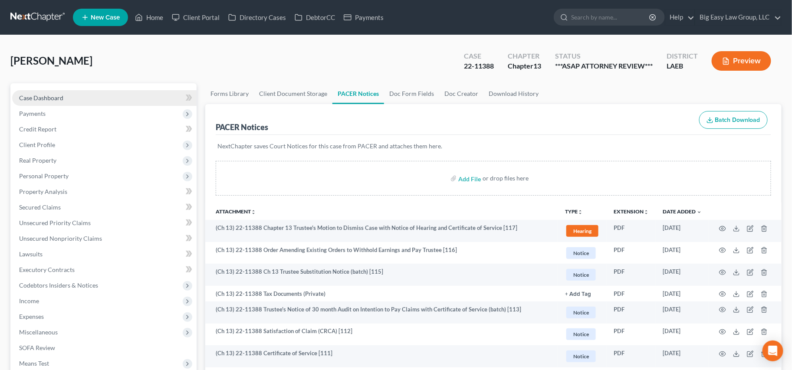
click at [74, 101] on link "Case Dashboard" at bounding box center [104, 98] width 184 height 16
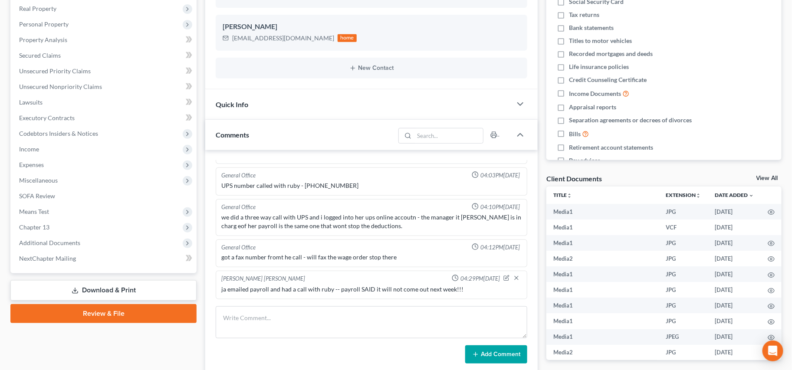
scroll to position [285, 0]
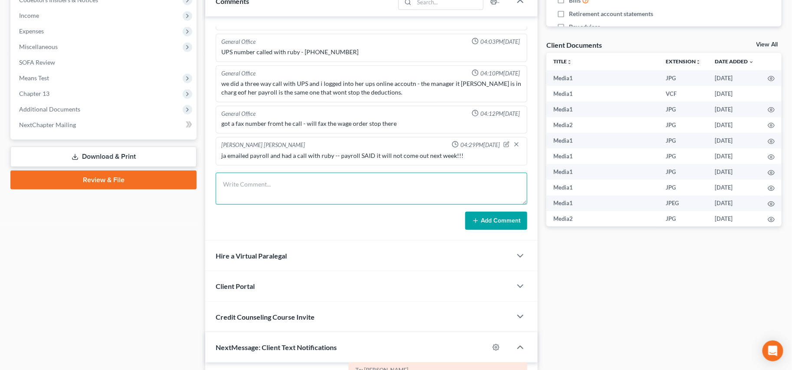
click at [344, 182] on textarea at bounding box center [371, 189] width 311 height 32
type textarea "coming 10/14 to get her payoff for her ch 13 - about $21k -needs $2700 to catch…"
click at [495, 216] on button "Add Comment" at bounding box center [496, 221] width 62 height 18
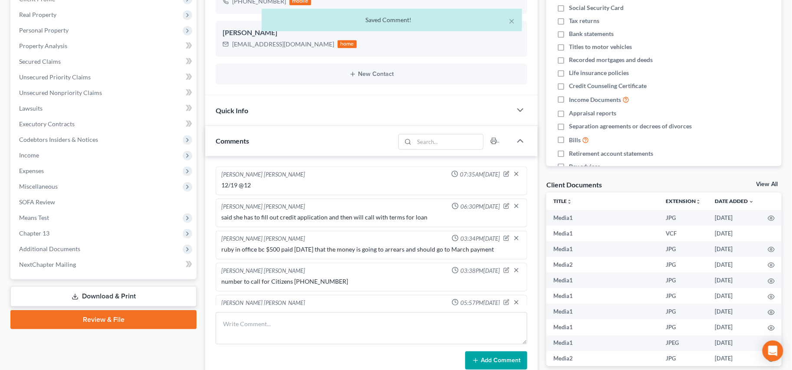
scroll to position [0, 0]
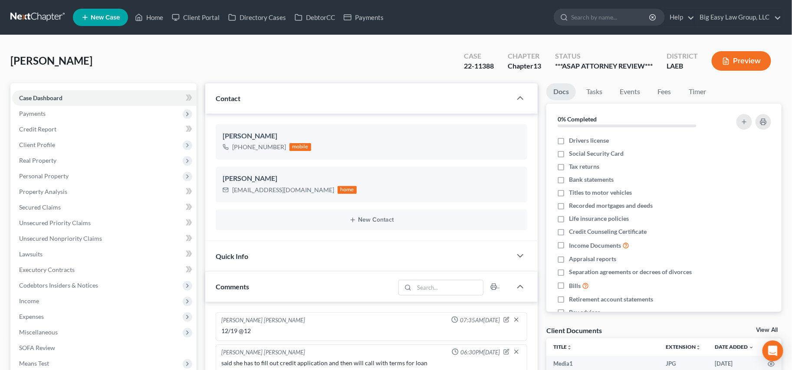
drag, startPoint x: 192, startPoint y: 51, endPoint x: 297, endPoint y: 3, distance: 115.5
click at [192, 51] on div "[PERSON_NAME] Upgraded Case 22-11388 Chapter Chapter 13 Status ***ASAP ATTORNEY…" at bounding box center [395, 65] width 771 height 38
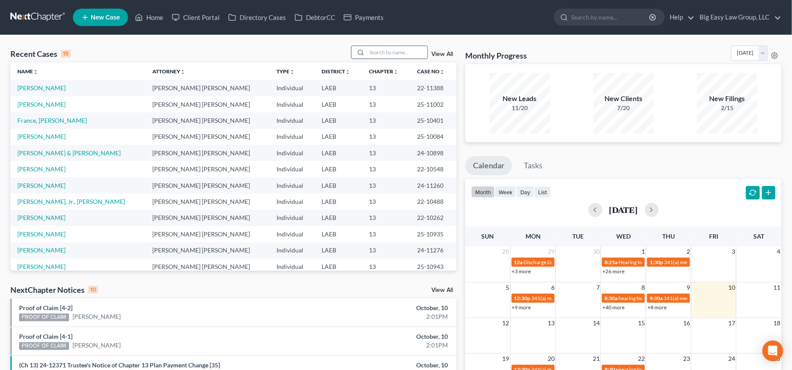
click at [375, 51] on input "search" at bounding box center [397, 52] width 61 height 13
type input "[PERSON_NAME]"
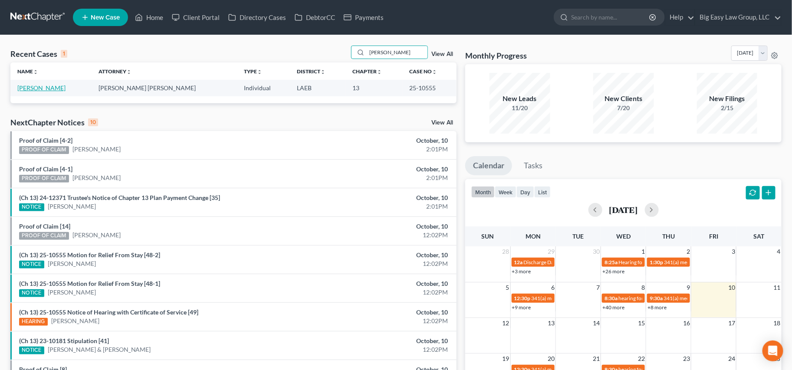
drag, startPoint x: 40, startPoint y: 85, endPoint x: 476, endPoint y: 91, distance: 436.0
click at [40, 85] on link "[PERSON_NAME]" at bounding box center [41, 87] width 48 height 7
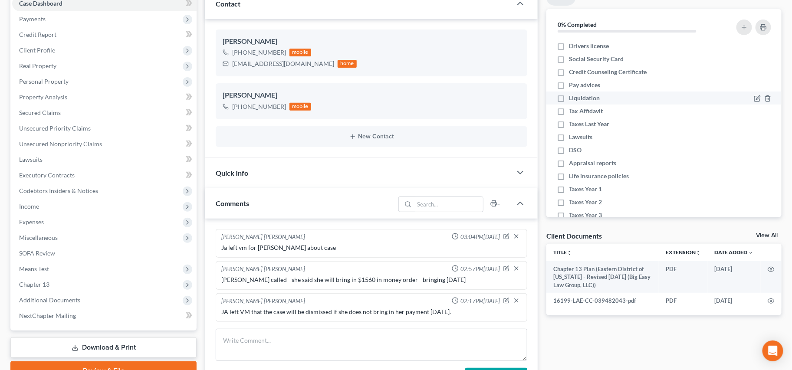
scroll to position [101, 0]
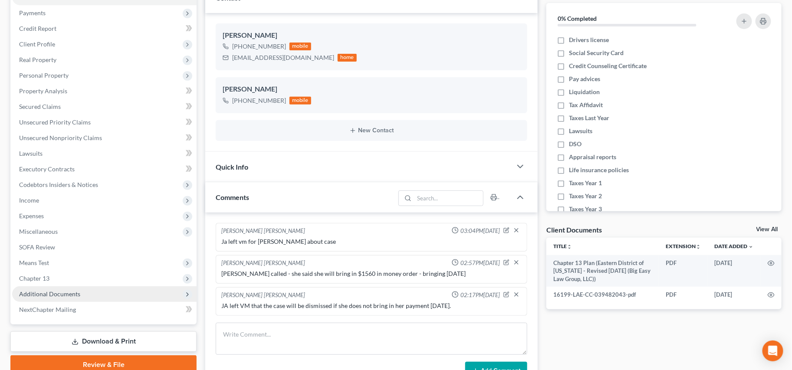
click at [90, 296] on span "Additional Documents" at bounding box center [104, 294] width 184 height 16
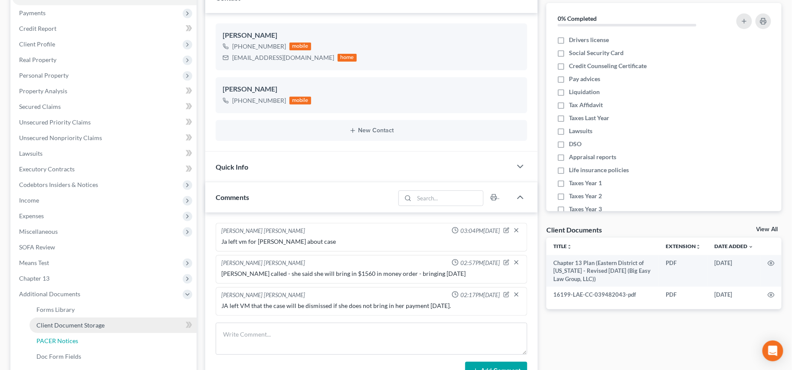
drag, startPoint x: 117, startPoint y: 332, endPoint x: 124, endPoint y: 324, distance: 11.1
click at [117, 331] on ul "Forms Library Client Document Storage PACER Notices Doc Form Fields Doc Creator…" at bounding box center [104, 349] width 184 height 94
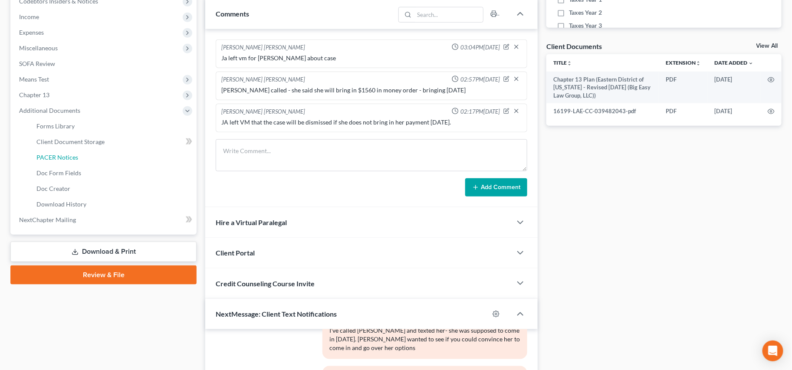
scroll to position [285, 0]
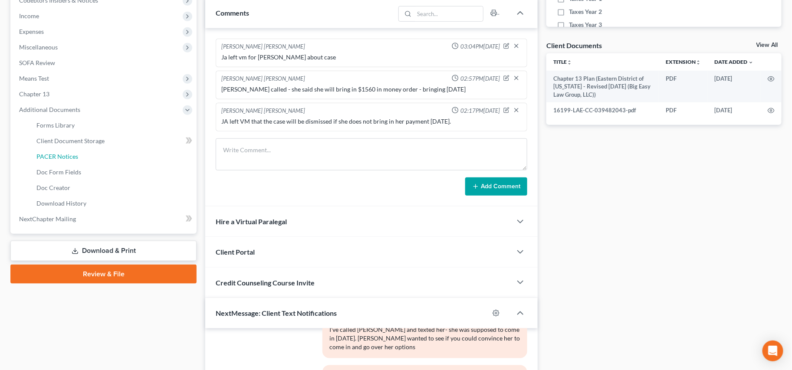
drag, startPoint x: 72, startPoint y: 158, endPoint x: 220, endPoint y: 149, distance: 147.3
click at [72, 158] on span "PACER Notices" at bounding box center [57, 156] width 42 height 7
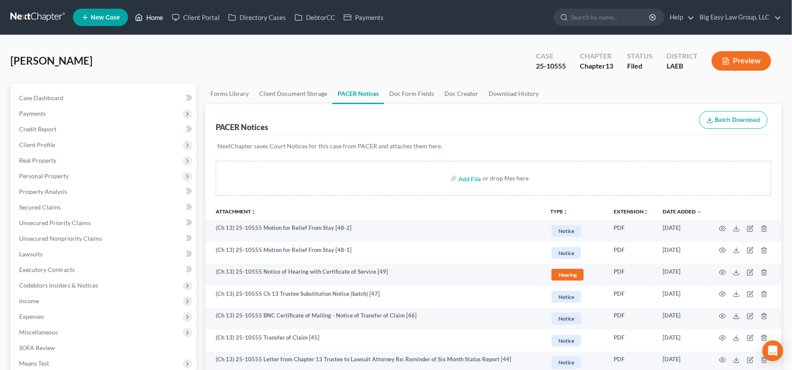
drag, startPoint x: 160, startPoint y: 20, endPoint x: 176, endPoint y: 19, distance: 15.6
click at [160, 20] on link "Home" at bounding box center [149, 18] width 37 height 16
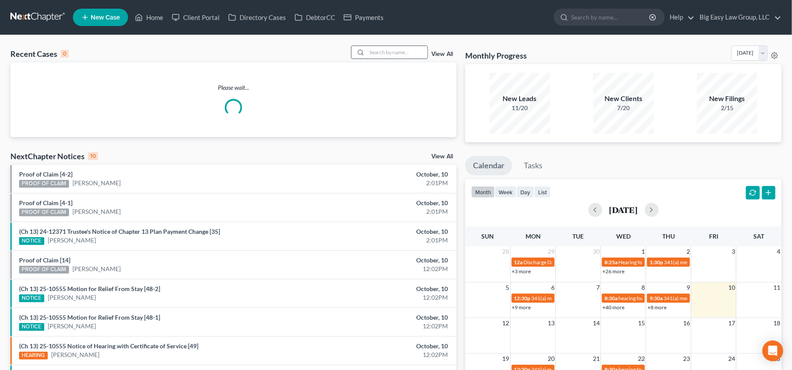
click at [379, 49] on input "search" at bounding box center [397, 52] width 61 height 13
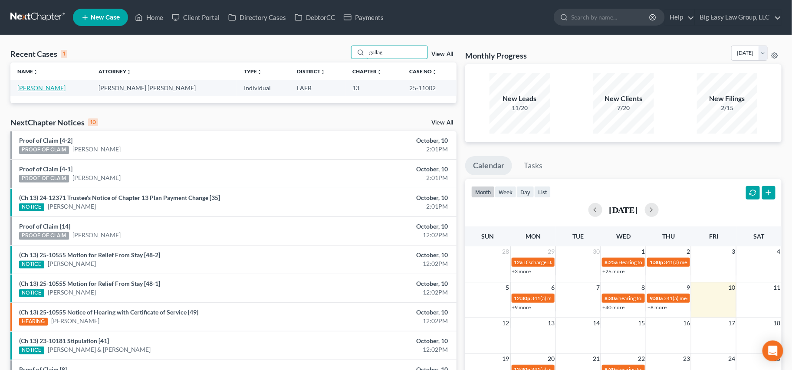
type input "gallag"
click at [39, 88] on link "[PERSON_NAME]" at bounding box center [41, 87] width 48 height 7
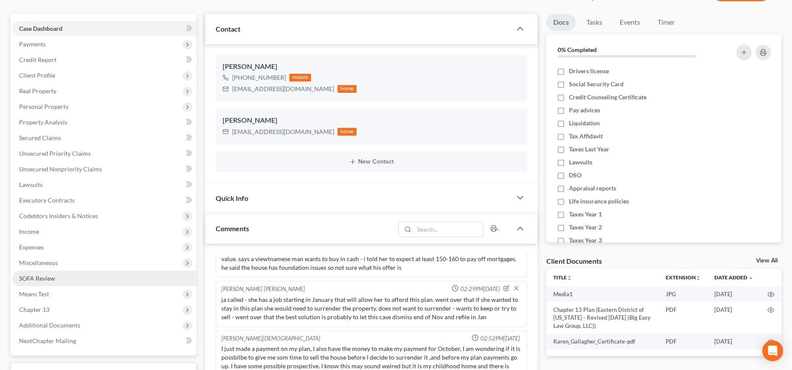
scroll to position [2031, 0]
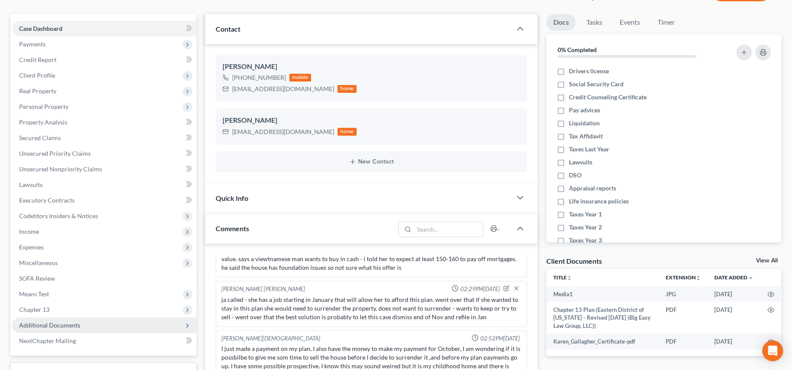
click at [117, 327] on span "Additional Documents" at bounding box center [104, 326] width 184 height 16
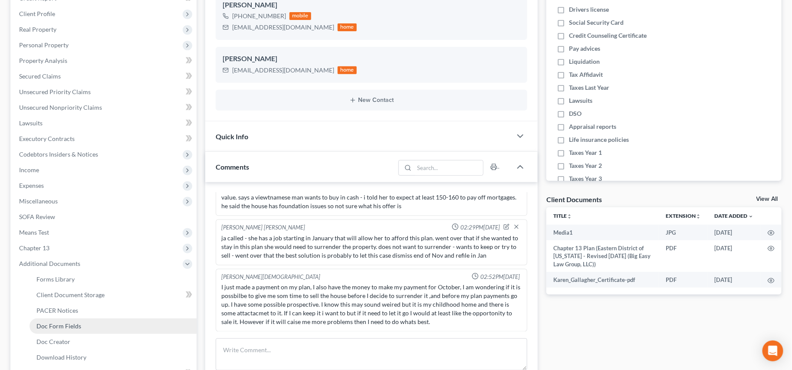
scroll to position [138, 0]
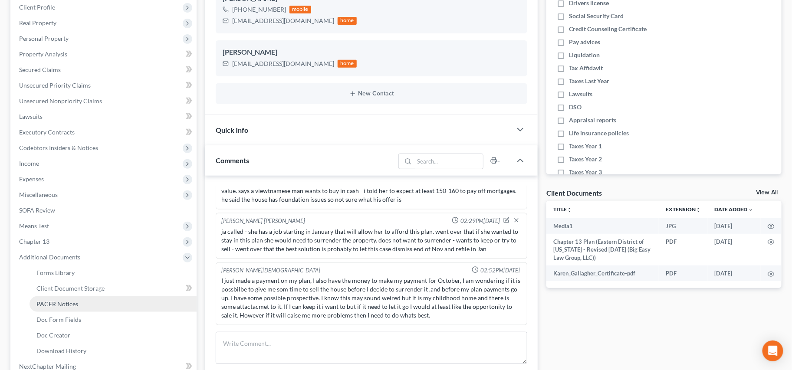
click at [108, 306] on link "PACER Notices" at bounding box center [112, 304] width 167 height 16
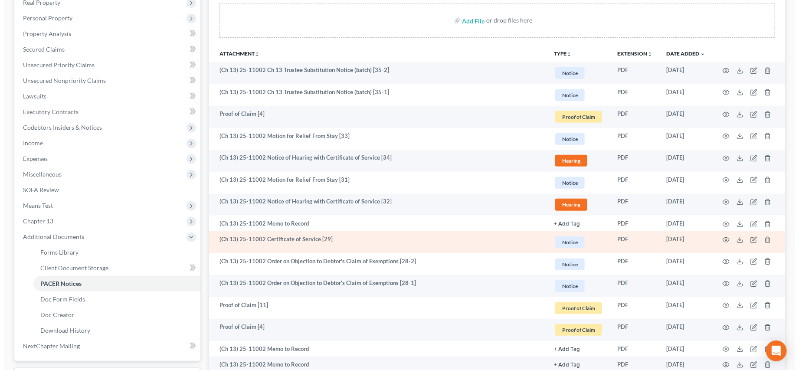
scroll to position [158, 0]
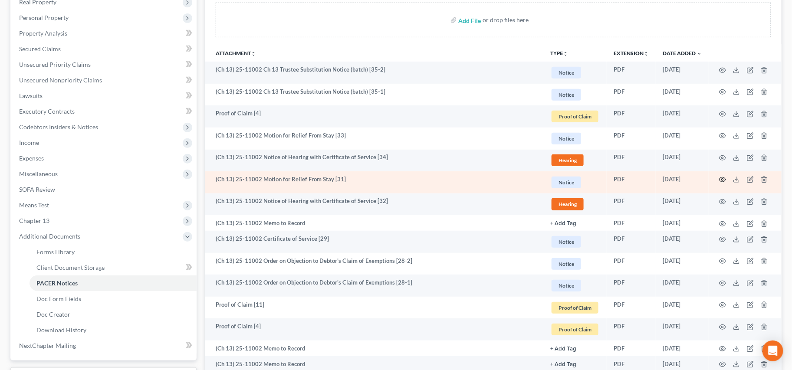
click at [721, 179] on circle "button" at bounding box center [722, 180] width 2 height 2
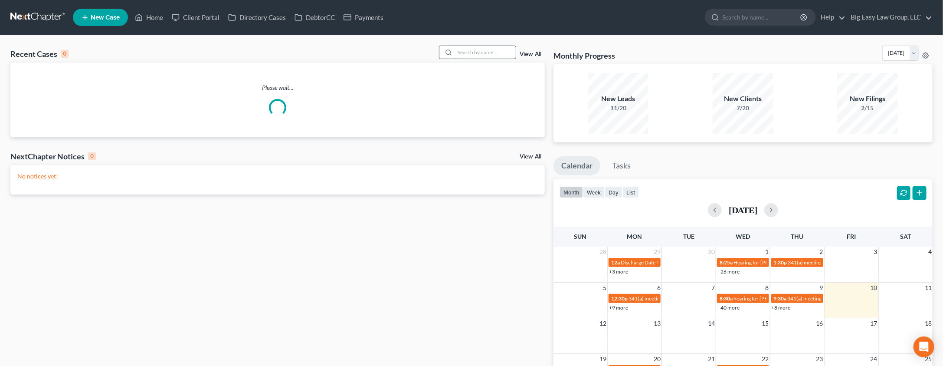
click at [479, 54] on input "search" at bounding box center [485, 52] width 61 height 13
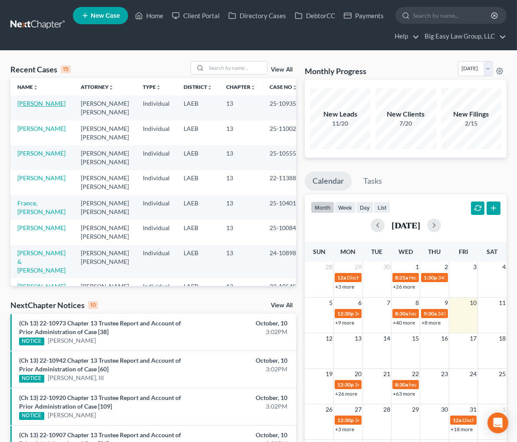
drag, startPoint x: 43, startPoint y: 105, endPoint x: 58, endPoint y: 105, distance: 14.8
click at [44, 105] on link "[PERSON_NAME]" at bounding box center [41, 103] width 48 height 7
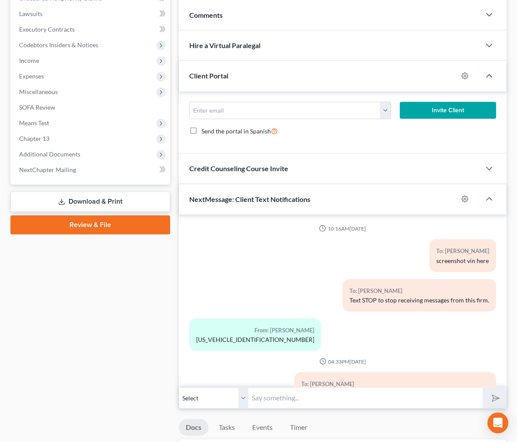
scroll to position [978, 0]
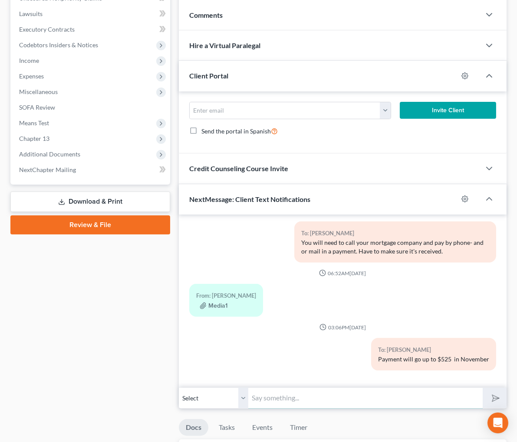
click at [278, 392] on input "text" at bounding box center [365, 398] width 234 height 21
click at [309, 397] on input "Mortgage payment due [DATE]" at bounding box center [365, 398] width 234 height 21
type input "Mortgage payment due [DATE] $786.94"
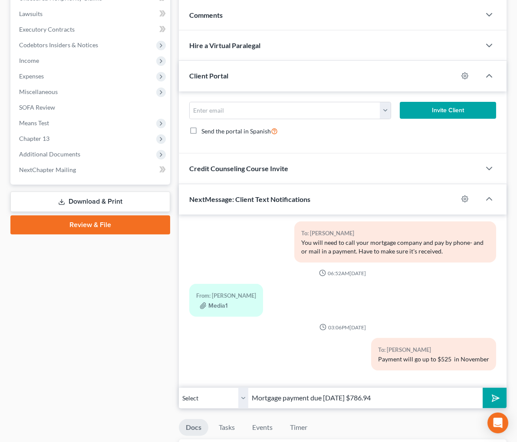
click at [482, 404] on button "submit" at bounding box center [494, 398] width 24 height 20
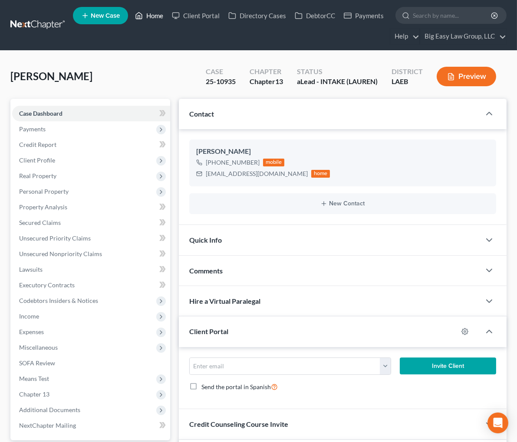
click at [148, 13] on link "Home" at bounding box center [149, 16] width 37 height 16
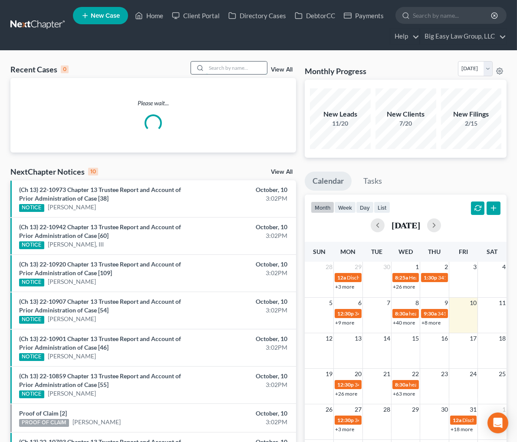
click at [251, 65] on input "search" at bounding box center [236, 68] width 61 height 13
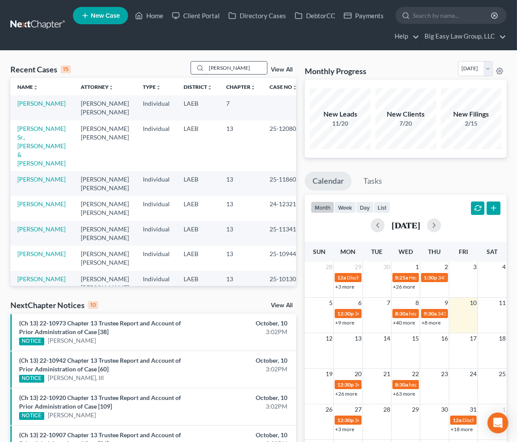
click at [233, 66] on input "[PERSON_NAME]" at bounding box center [236, 68] width 61 height 13
drag, startPoint x: 234, startPoint y: 67, endPoint x: 184, endPoint y: 49, distance: 53.0
click at [185, 49] on div "Home New Case Client Portal Directory Cases DebtorCC Payments Big Easy Law Grou…" at bounding box center [258, 359] width 517 height 718
type input "katrina"
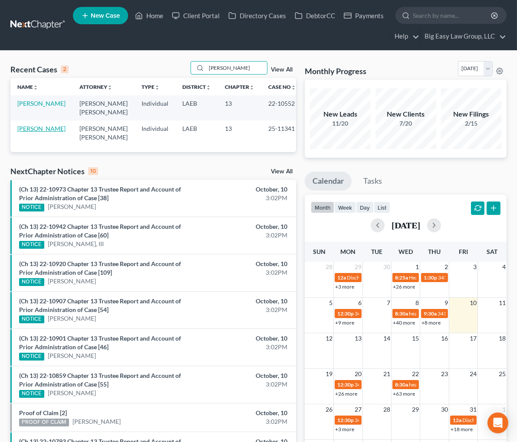
click at [34, 126] on link "[PERSON_NAME]" at bounding box center [41, 128] width 48 height 7
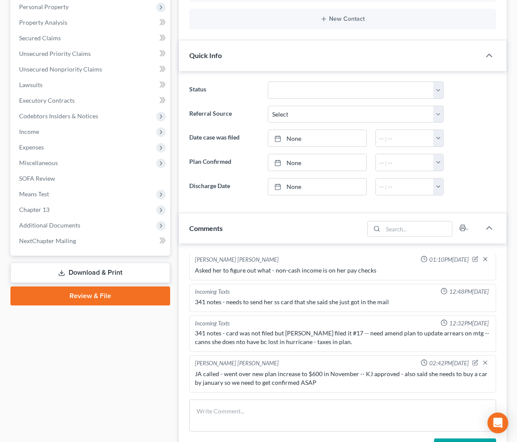
scroll to position [189, 0]
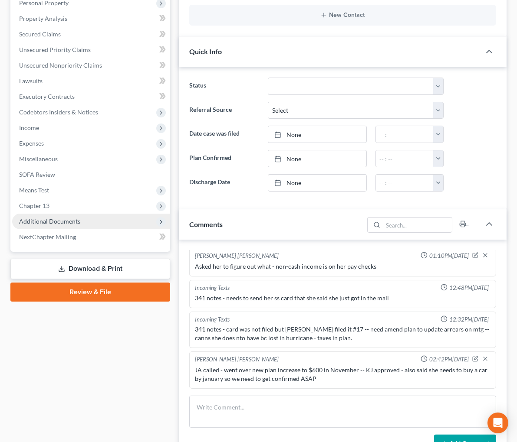
click at [48, 223] on span "Additional Documents" at bounding box center [49, 221] width 61 height 7
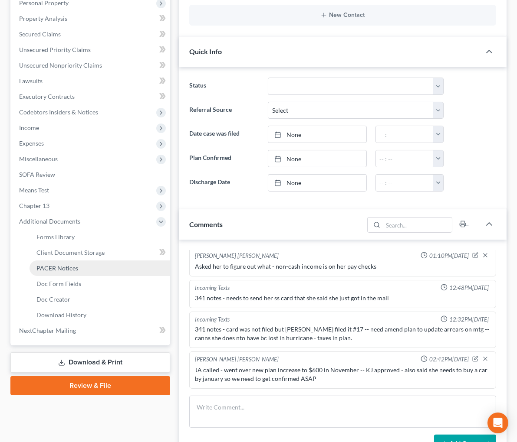
click at [69, 265] on span "PACER Notices" at bounding box center [57, 268] width 42 height 7
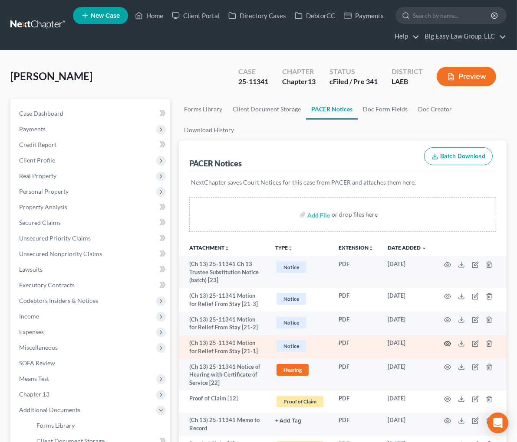
click at [446, 341] on icon "button" at bounding box center [447, 344] width 7 height 7
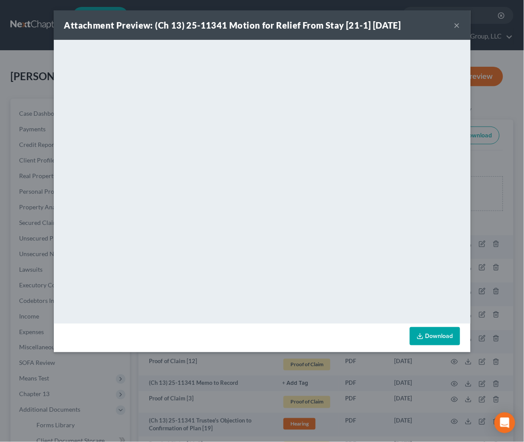
click at [457, 26] on button "×" at bounding box center [457, 25] width 6 height 10
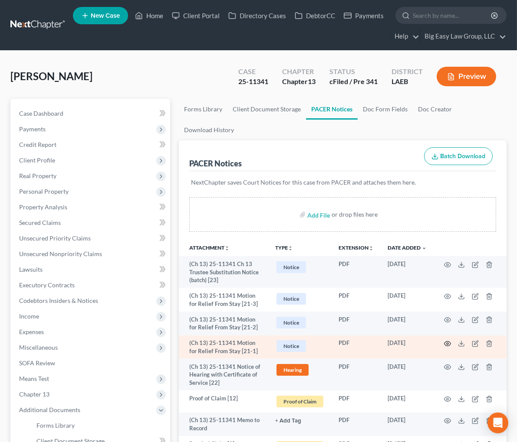
click at [448, 343] on circle "button" at bounding box center [447, 344] width 2 height 2
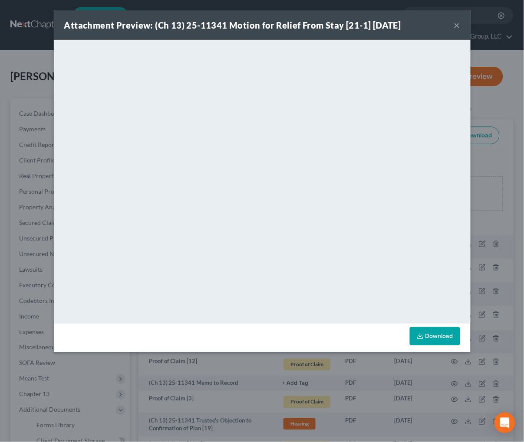
click at [459, 23] on button "×" at bounding box center [457, 25] width 6 height 10
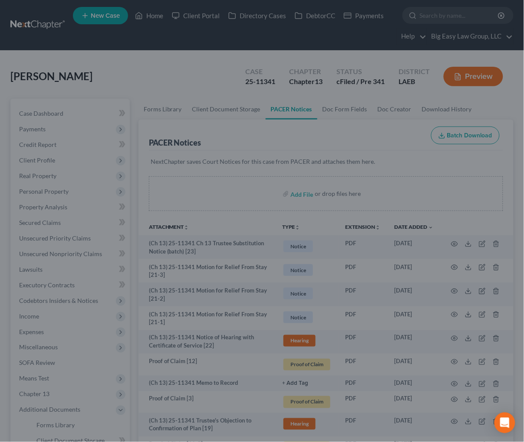
click at [443, 33] on div "Attachment Preview: (Ch 13) 25-11341 Motion for Relief From Stay [21-1] 09/25/2…" at bounding box center [262, 46] width 362 height 26
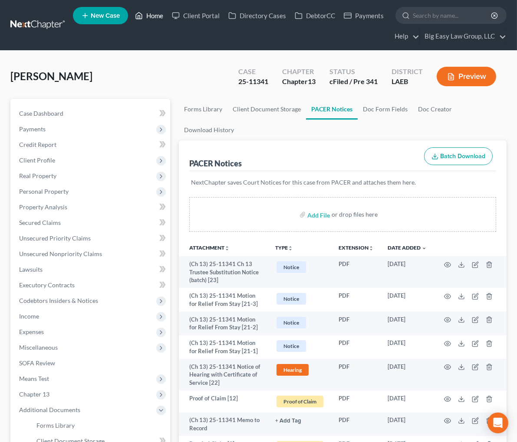
click at [158, 13] on link "Home" at bounding box center [149, 16] width 37 height 16
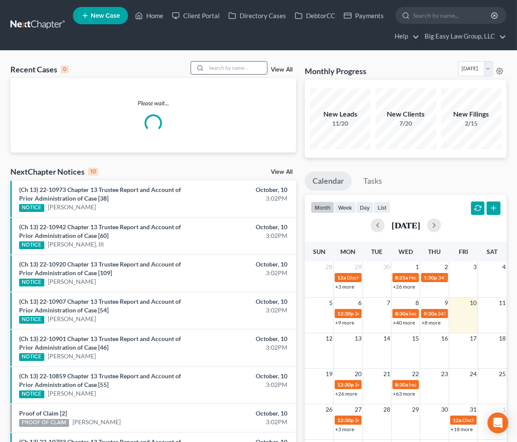
click at [255, 63] on input "search" at bounding box center [236, 68] width 61 height 13
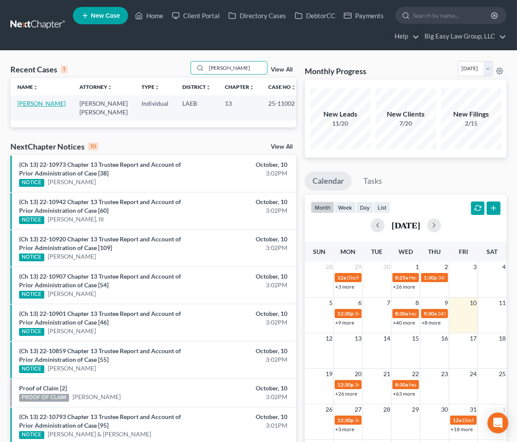
type input "gallagher"
click at [27, 105] on link "[PERSON_NAME]" at bounding box center [41, 103] width 48 height 7
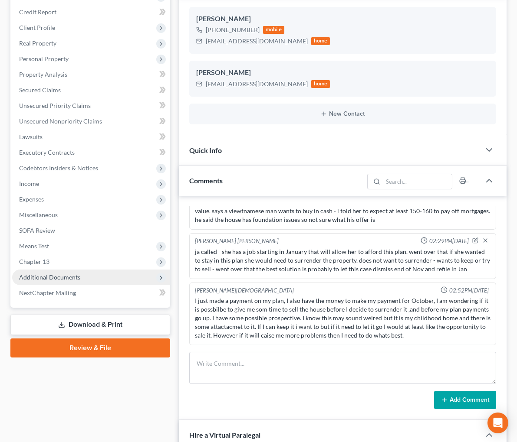
scroll to position [2358, 0]
click at [66, 283] on span "Additional Documents" at bounding box center [91, 278] width 158 height 16
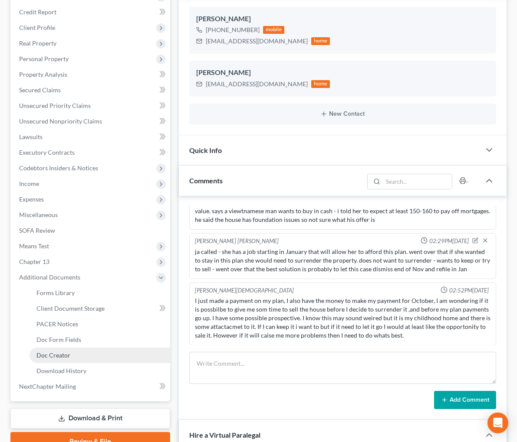
click at [86, 350] on link "Doc Creator" at bounding box center [99, 356] width 141 height 16
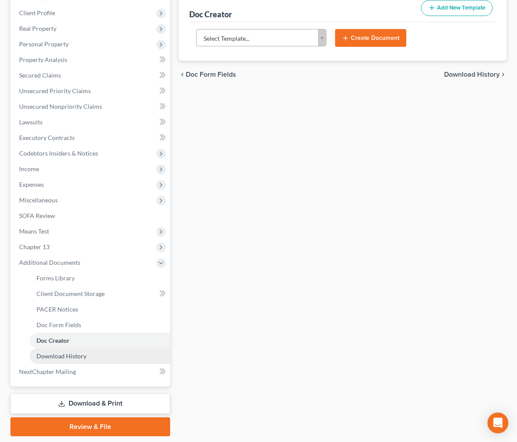
scroll to position [161, 0]
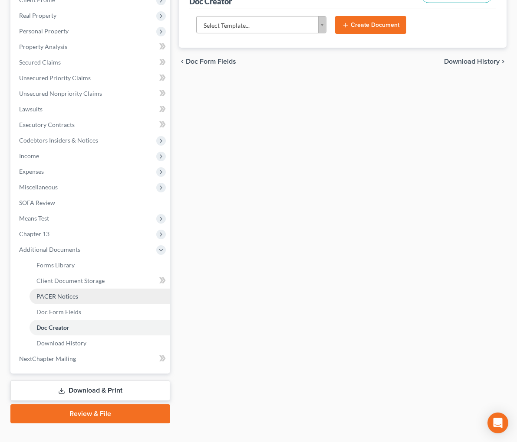
click at [83, 297] on link "PACER Notices" at bounding box center [99, 297] width 141 height 16
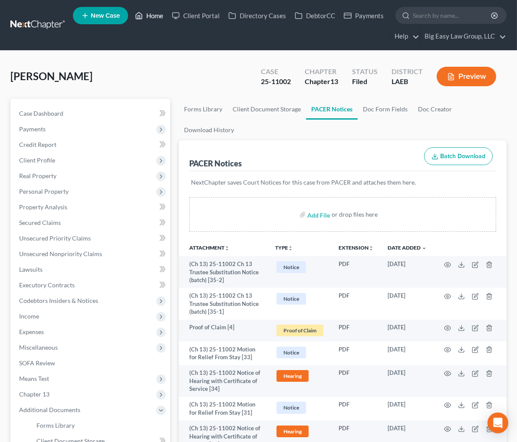
click at [157, 14] on link "Home" at bounding box center [149, 16] width 37 height 16
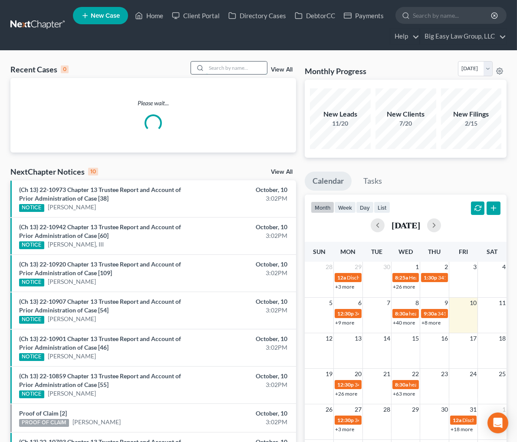
click at [257, 67] on input "search" at bounding box center [236, 68] width 61 height 13
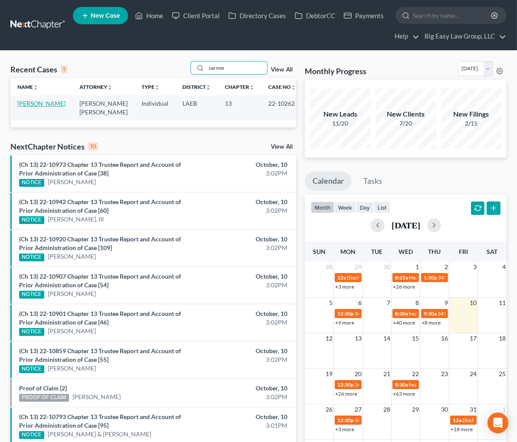
type input "sarmie"
click at [31, 107] on link "[PERSON_NAME]" at bounding box center [41, 103] width 48 height 7
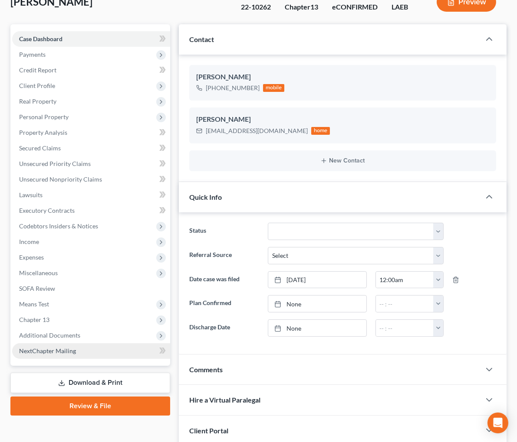
scroll to position [81, 0]
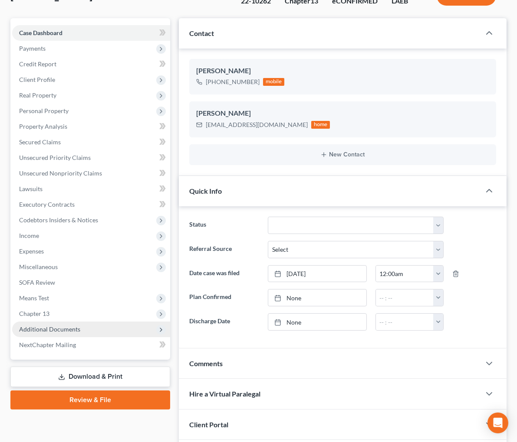
click at [67, 326] on span "Additional Documents" at bounding box center [49, 329] width 61 height 7
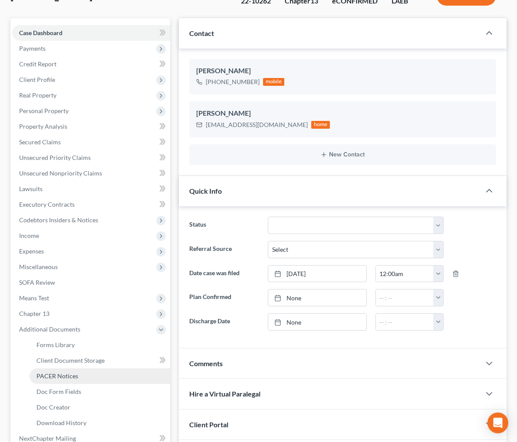
click at [80, 372] on link "PACER Notices" at bounding box center [99, 377] width 141 height 16
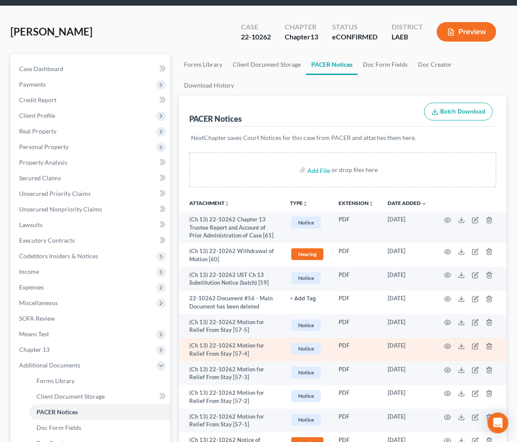
scroll to position [56, 0]
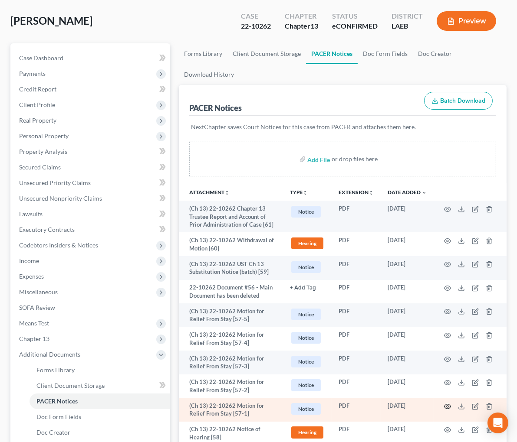
click at [449, 403] on icon "button" at bounding box center [447, 406] width 7 height 7
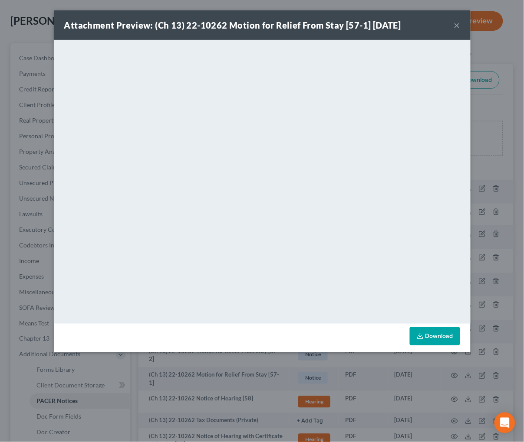
click at [457, 23] on button "×" at bounding box center [457, 25] width 6 height 10
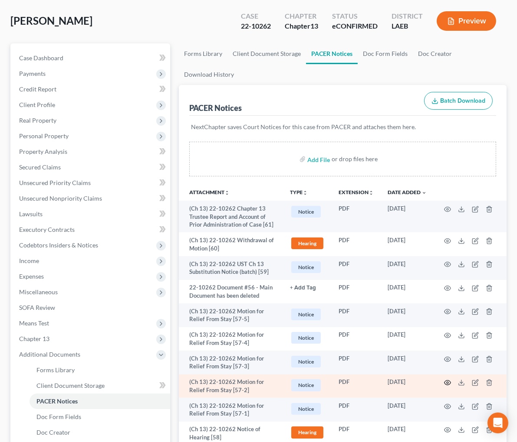
click at [448, 382] on circle "button" at bounding box center [447, 383] width 2 height 2
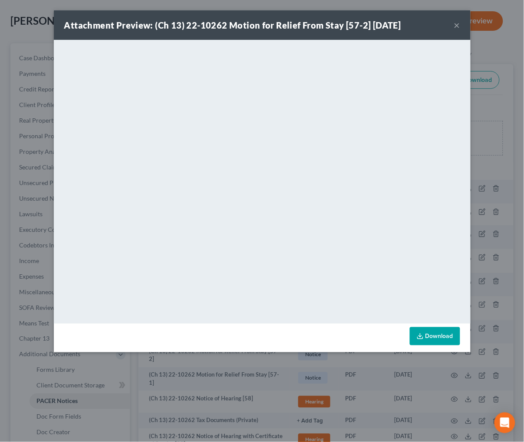
click at [456, 24] on button "×" at bounding box center [457, 25] width 6 height 10
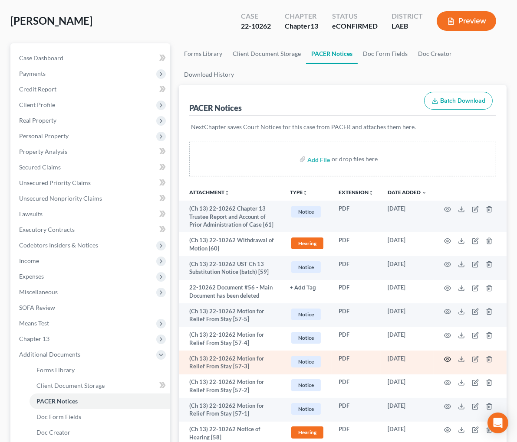
click at [447, 359] on circle "button" at bounding box center [447, 360] width 2 height 2
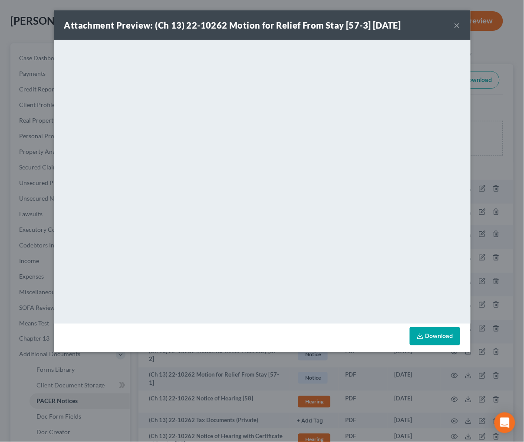
click at [459, 21] on button "×" at bounding box center [457, 25] width 6 height 10
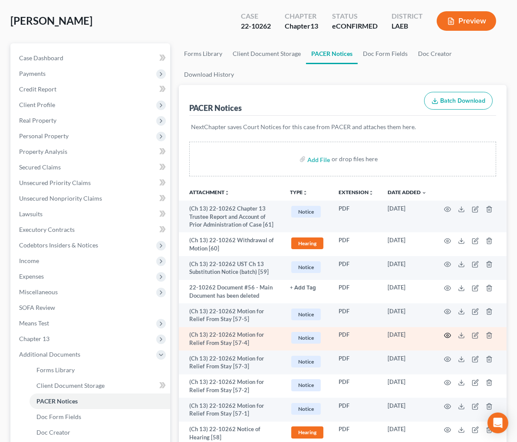
click at [449, 334] on icon "button" at bounding box center [447, 336] width 7 height 5
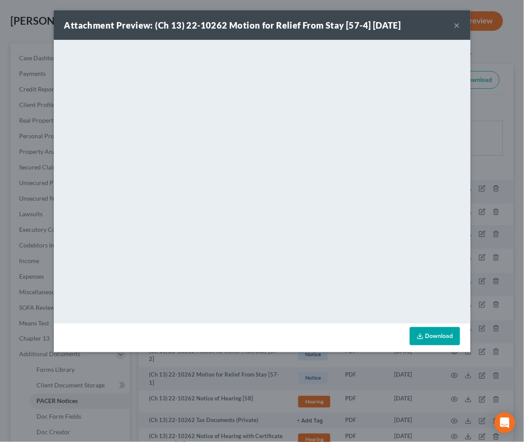
click at [459, 21] on button "×" at bounding box center [457, 25] width 6 height 10
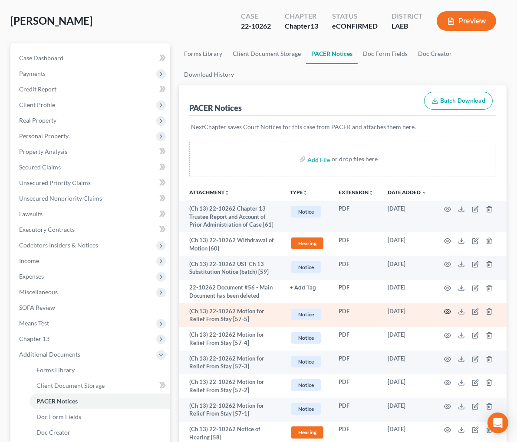
click at [450, 308] on icon "button" at bounding box center [447, 311] width 7 height 7
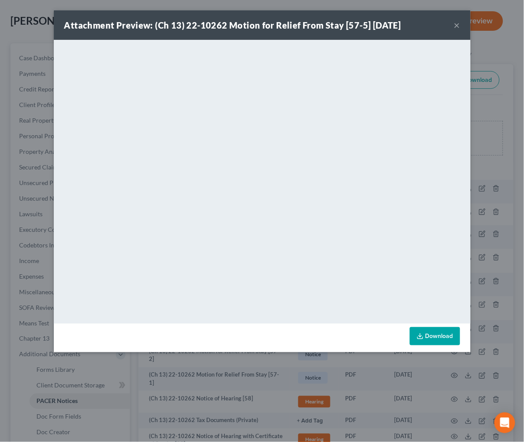
click at [456, 24] on button "×" at bounding box center [457, 25] width 6 height 10
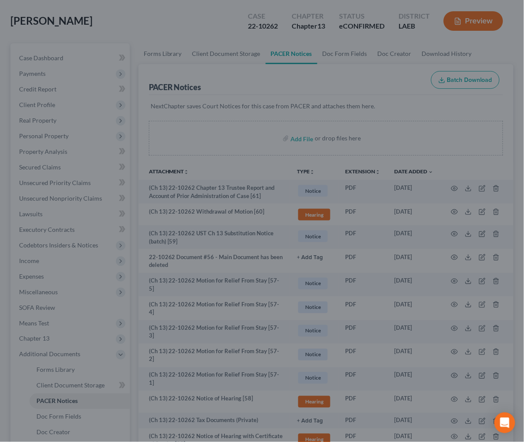
click at [456, 24] on div "Attachment Preview: (Ch 13) 22-10262 Motion for Relief From Stay [57-5] 09/16/2…" at bounding box center [262, 221] width 524 height 442
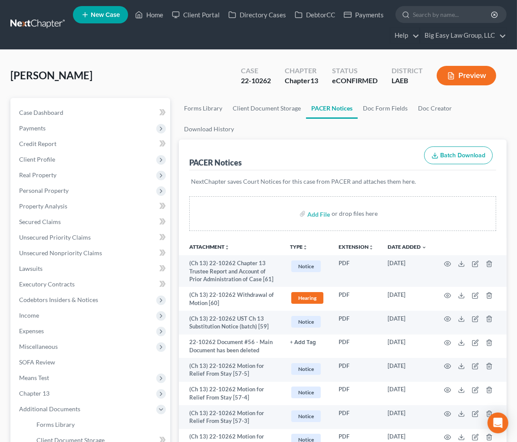
scroll to position [0, 0]
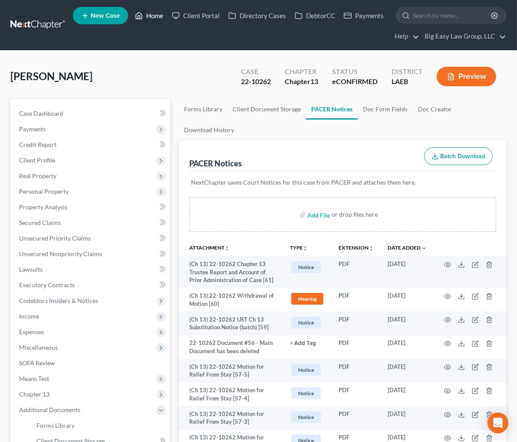
click at [149, 13] on link "Home" at bounding box center [149, 16] width 37 height 16
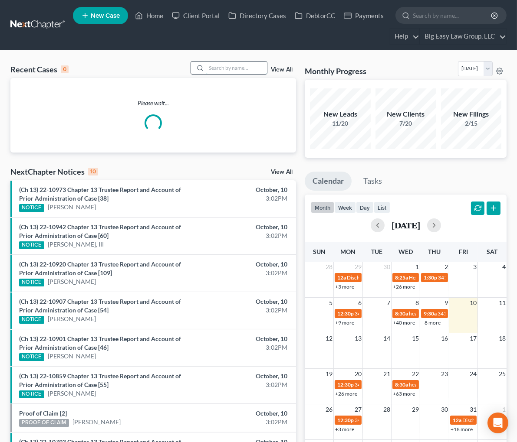
click at [256, 66] on input "search" at bounding box center [236, 68] width 61 height 13
type input "l"
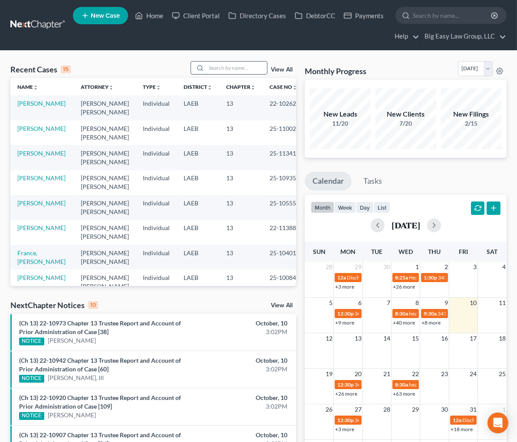
type input "o"
type input "brien"
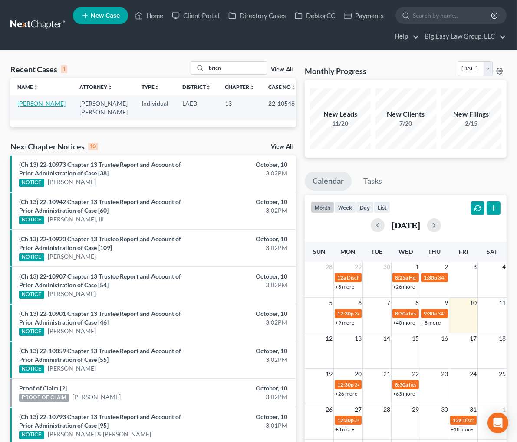
click at [26, 105] on link "[PERSON_NAME]" at bounding box center [41, 103] width 48 height 7
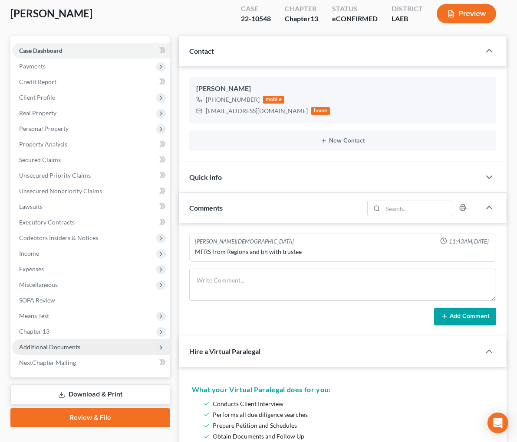
scroll to position [63, 0]
drag, startPoint x: 89, startPoint y: 341, endPoint x: 94, endPoint y: 340, distance: 4.8
click at [88, 341] on span "Additional Documents" at bounding box center [91, 347] width 158 height 16
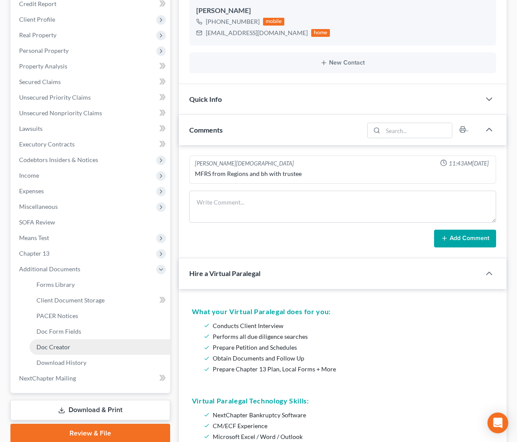
scroll to position [143, 0]
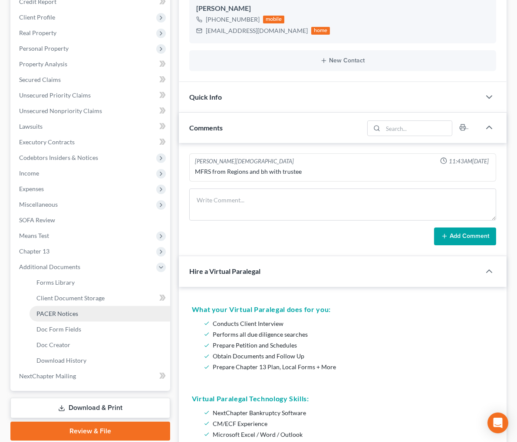
click at [79, 306] on link "PACER Notices" at bounding box center [99, 314] width 141 height 16
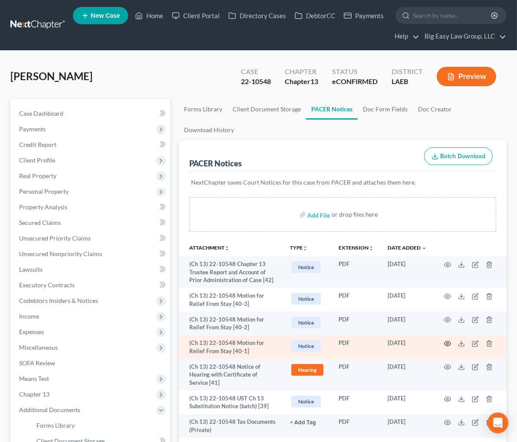
click at [450, 341] on icon "button" at bounding box center [447, 344] width 7 height 7
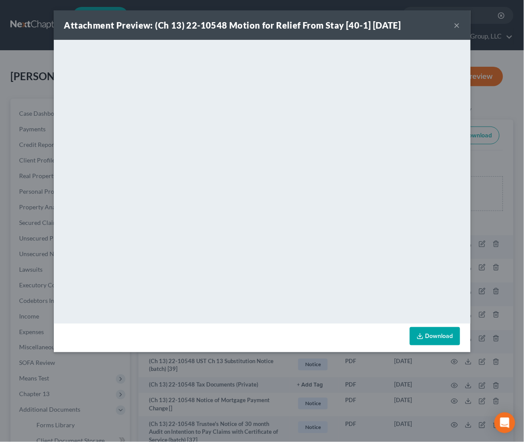
click at [456, 23] on button "×" at bounding box center [457, 25] width 6 height 10
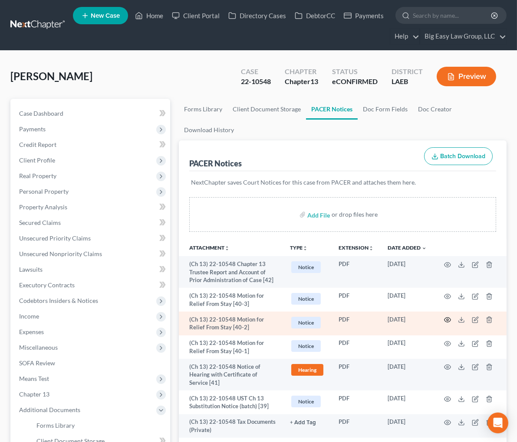
click at [448, 318] on icon "button" at bounding box center [447, 320] width 7 height 5
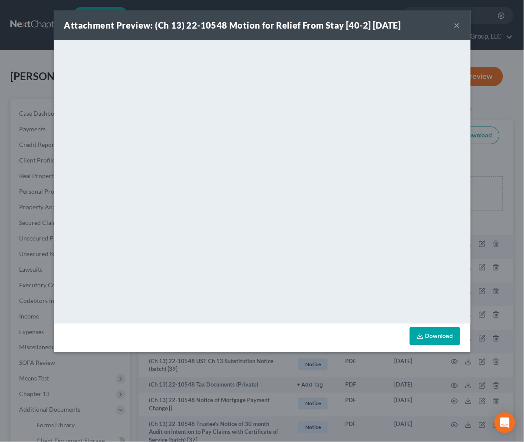
drag, startPoint x: 456, startPoint y: 23, endPoint x: 510, endPoint y: 39, distance: 56.4
click at [456, 23] on button "×" at bounding box center [457, 25] width 6 height 10
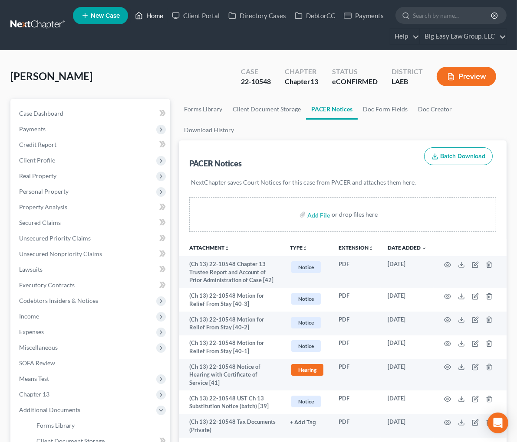
click at [156, 14] on link "Home" at bounding box center [149, 16] width 37 height 16
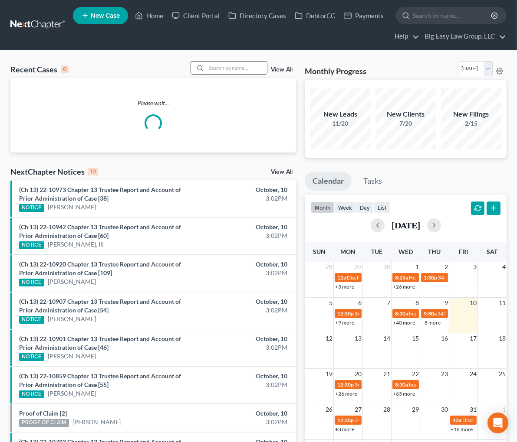
click at [229, 72] on input "search" at bounding box center [236, 68] width 61 height 13
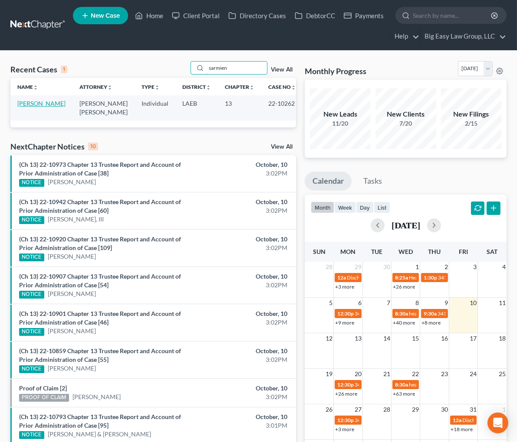
type input "sarmien"
click at [33, 105] on link "[PERSON_NAME]" at bounding box center [41, 103] width 48 height 7
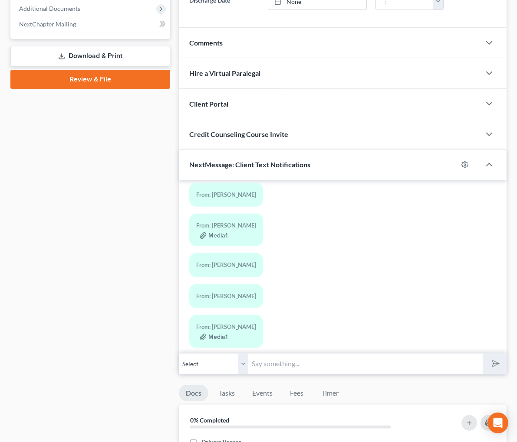
scroll to position [1042, 0]
click at [196, 169] on div "Media1" at bounding box center [226, 164] width 60 height 9
click at [200, 168] on button "Media1" at bounding box center [214, 164] width 28 height 7
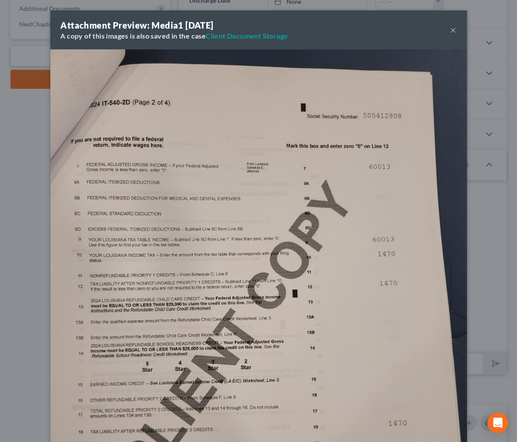
scroll to position [393, 0]
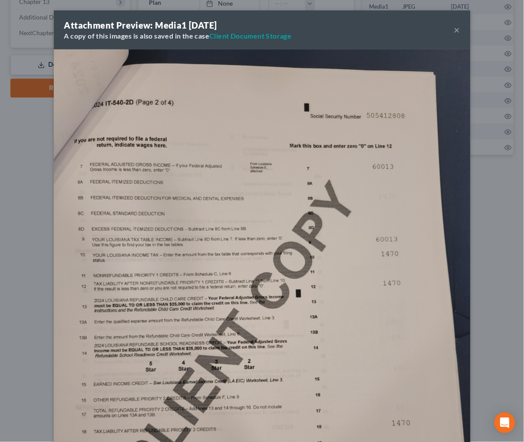
click at [455, 25] on button "×" at bounding box center [457, 30] width 6 height 10
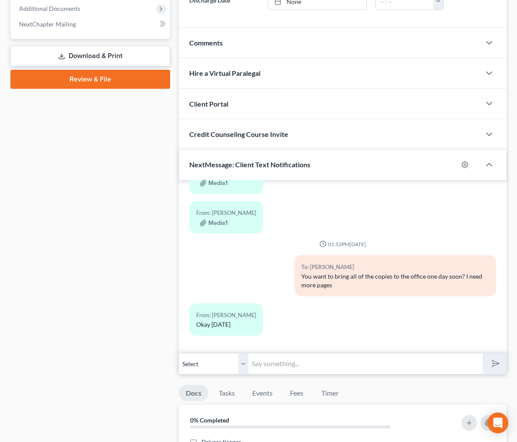
scroll to position [1286, 0]
click at [200, 227] on button "Media1" at bounding box center [214, 223] width 28 height 7
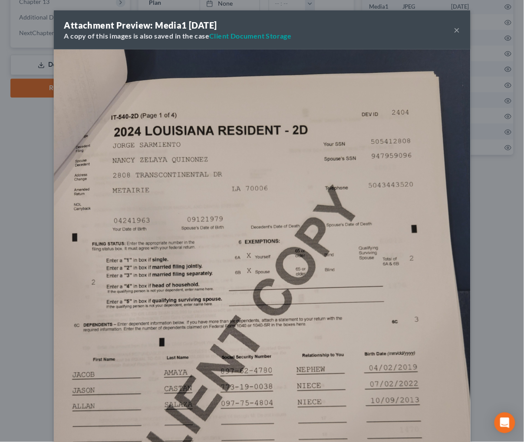
drag, startPoint x: 453, startPoint y: 27, endPoint x: 452, endPoint y: 111, distance: 84.2
click at [454, 27] on button "×" at bounding box center [457, 30] width 6 height 10
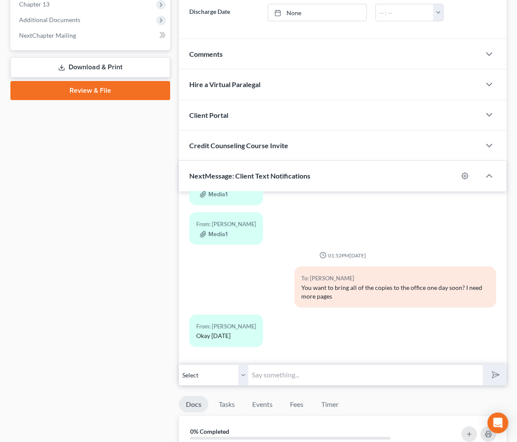
scroll to position [402, 0]
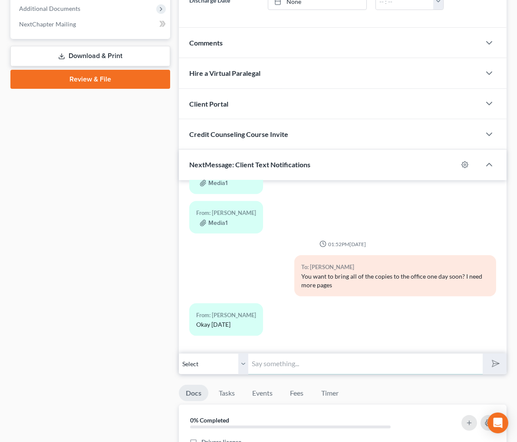
click at [272, 375] on input "text" at bounding box center [365, 364] width 234 height 21
type input "Please contact the office about your mortgage 504-454-1414"
click at [482, 354] on button "submit" at bounding box center [494, 364] width 24 height 20
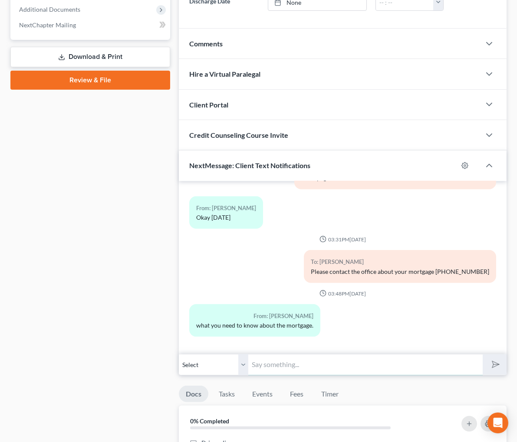
scroll to position [402, 0]
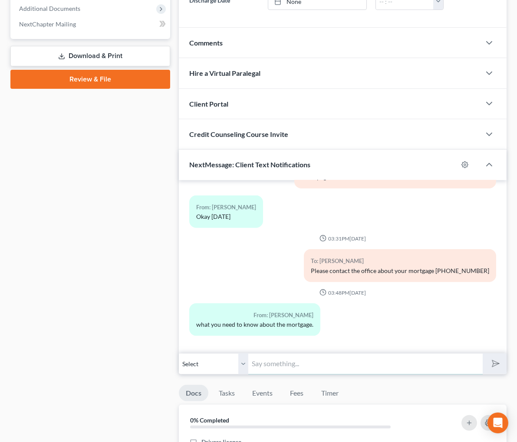
click at [275, 375] on input "text" at bounding box center [365, 364] width 234 height 21
click at [273, 375] on input "text" at bounding box center [365, 364] width 234 height 21
type input "T"
click at [311, 375] on input "The mortgage says you have not paid since" at bounding box center [365, 364] width 234 height 21
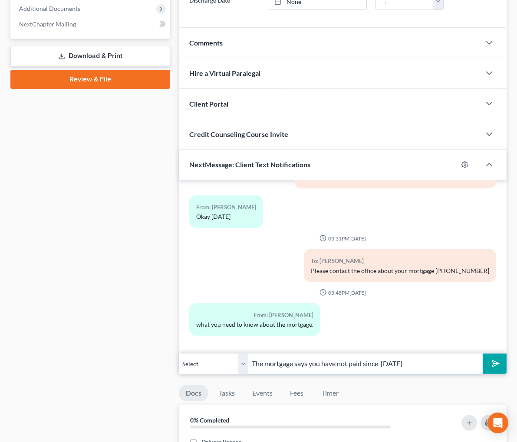
scroll to position [0, 61]
type input "The mortgage says you have not paid since August 2024"
click at [482, 374] on button "submit" at bounding box center [494, 364] width 24 height 20
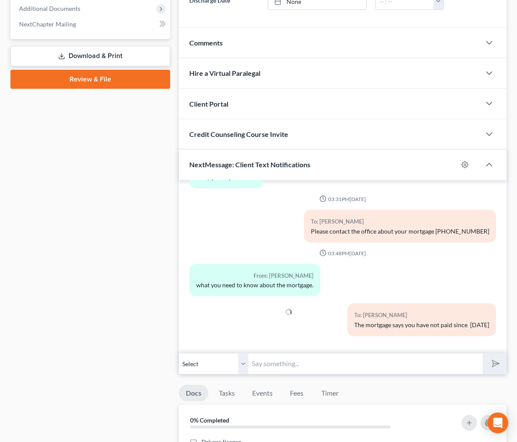
scroll to position [1459, 0]
drag, startPoint x: 276, startPoint y: 396, endPoint x: 281, endPoint y: 385, distance: 12.1
click at [281, 374] on div "11:11AM, 03/21/2025 To: Jorge Sarmiento-Mendoza Call me before you come - one d…" at bounding box center [343, 277] width 328 height 194
type input "Y"
click at [248, 375] on input "YOu are behind" at bounding box center [365, 364] width 234 height 21
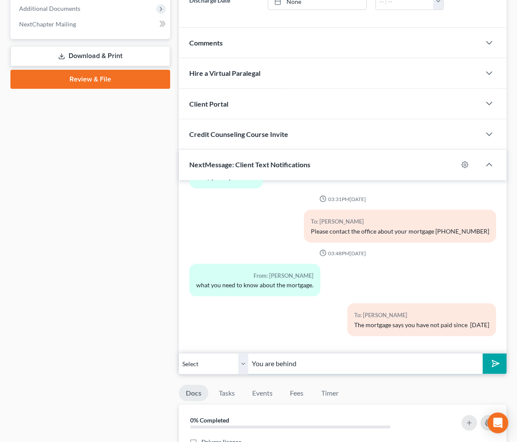
click at [263, 375] on input "You are behind" at bounding box center [365, 364] width 234 height 21
type input "You are behind $26,712.00"
click at [488, 369] on polygon "submit" at bounding box center [493, 364] width 10 height 10
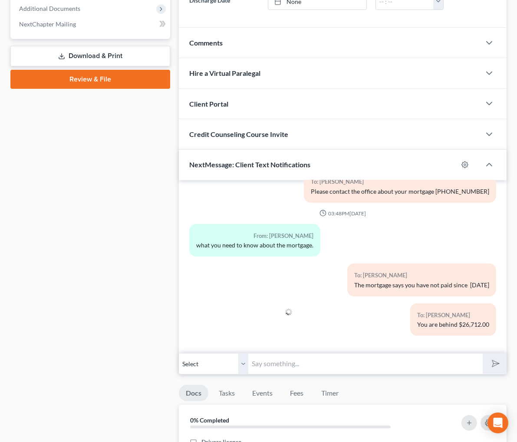
scroll to position [1499, 0]
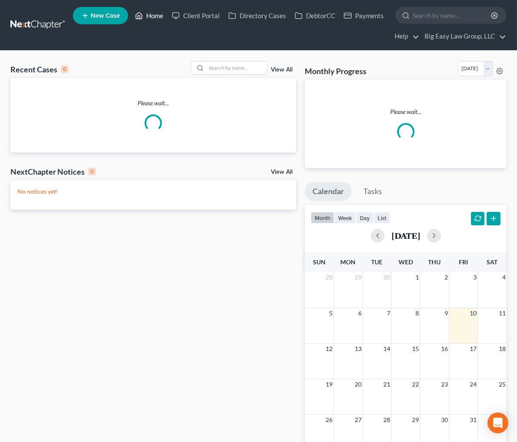
drag, startPoint x: 160, startPoint y: 16, endPoint x: 188, endPoint y: 28, distance: 30.9
click at [160, 16] on link "Home" at bounding box center [149, 16] width 37 height 16
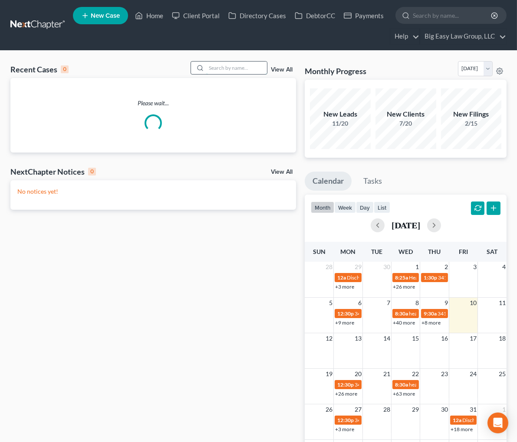
click at [245, 69] on input "search" at bounding box center [236, 68] width 61 height 13
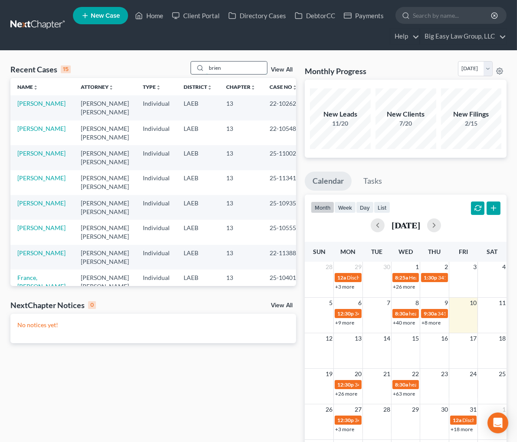
type input "brien"
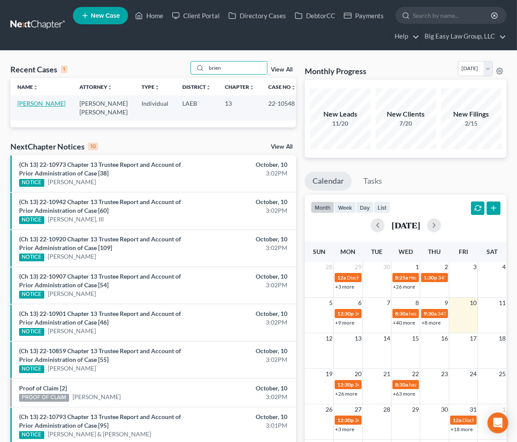
click at [35, 103] on link "[PERSON_NAME]" at bounding box center [41, 103] width 48 height 7
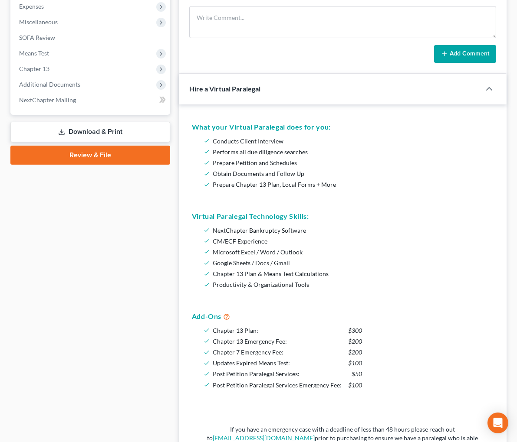
scroll to position [332, 0]
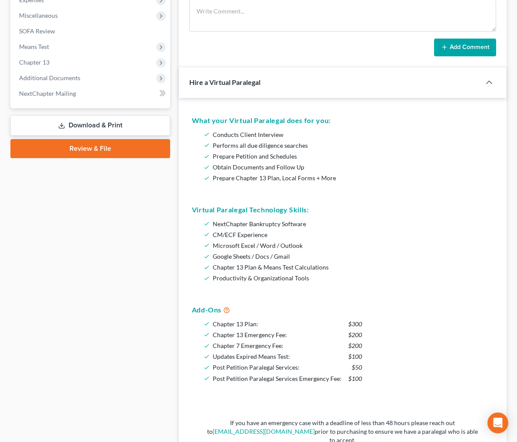
click at [480, 79] on div at bounding box center [493, 82] width 26 height 17
click at [484, 84] on icon "button" at bounding box center [489, 82] width 10 height 10
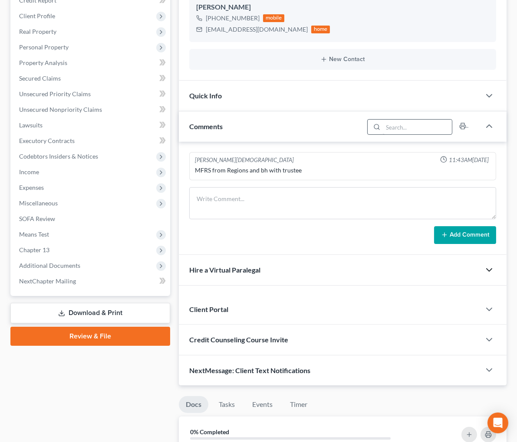
scroll to position [112, 0]
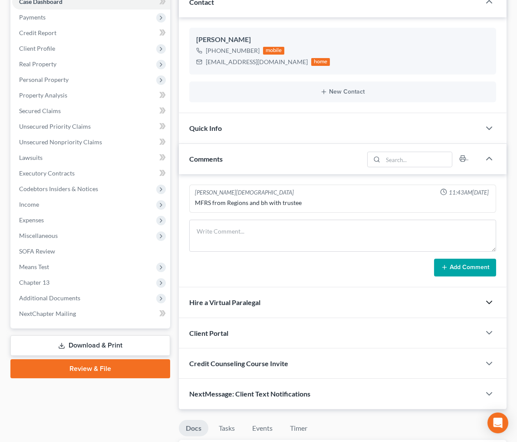
click at [279, 384] on div "NextMessage: Client Text Notifications" at bounding box center [329, 394] width 301 height 30
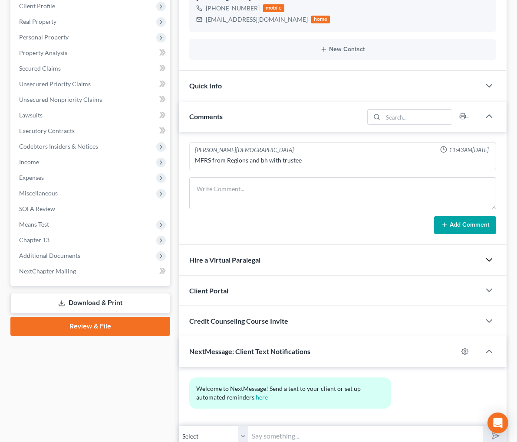
scroll to position [201, 0]
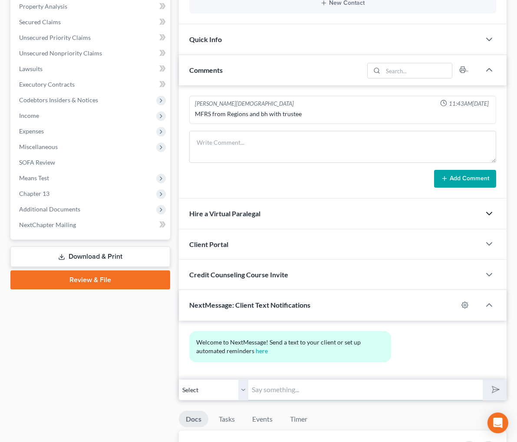
click at [252, 394] on input "text" at bounding box center [365, 390] width 234 height 21
click at [248, 396] on input "TFS billpay [PHONE_NUMBER]" at bounding box center [365, 390] width 234 height 21
type input "TFS billpay support [PHONE_NUMBER]"
click at [488, 396] on icon "submit" at bounding box center [494, 390] width 12 height 12
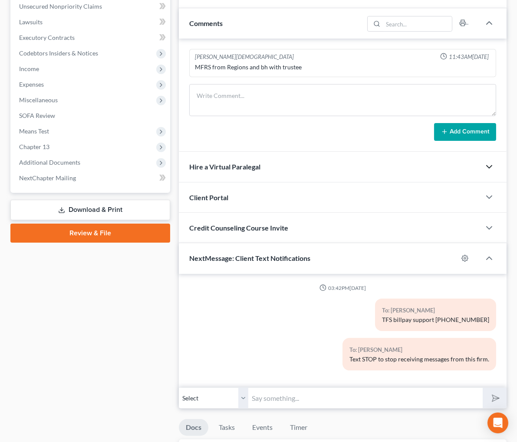
scroll to position [256, 0]
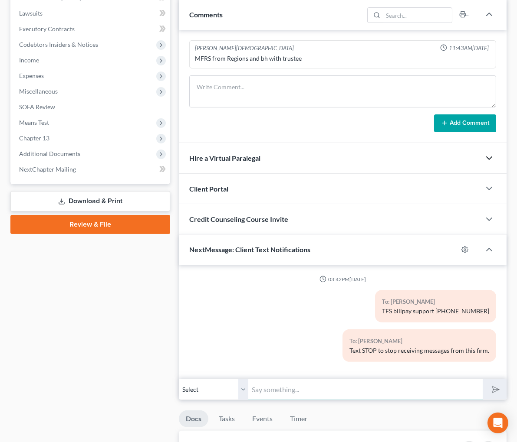
click at [278, 394] on input "text" at bounding box center [365, 389] width 234 height 21
type input "[EMAIL_ADDRESS][DOMAIN_NAME]"
click at [482, 380] on button "submit" at bounding box center [494, 390] width 24 height 20
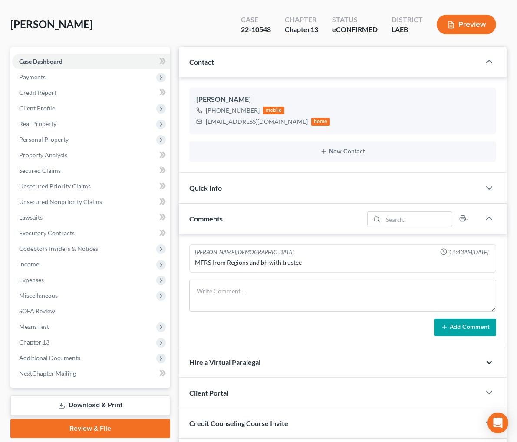
scroll to position [0, 0]
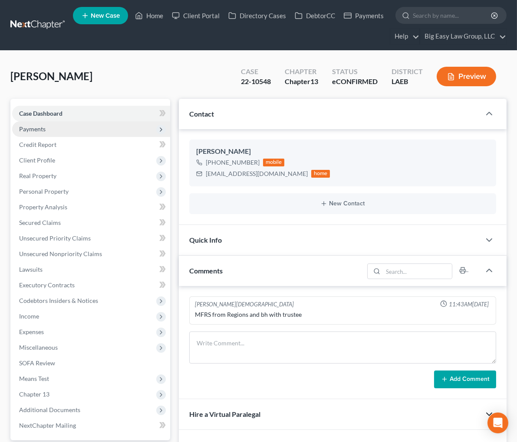
click at [50, 129] on span "Payments" at bounding box center [91, 129] width 158 height 16
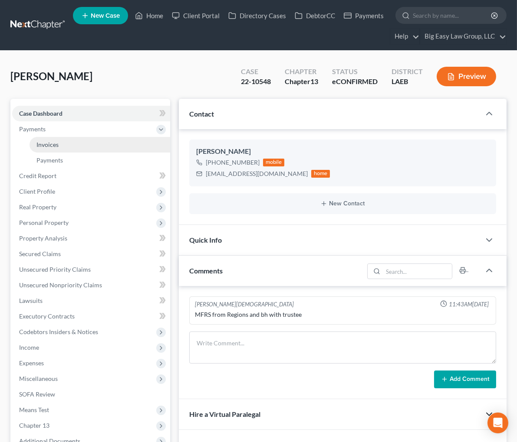
click at [90, 142] on link "Invoices" at bounding box center [99, 145] width 141 height 16
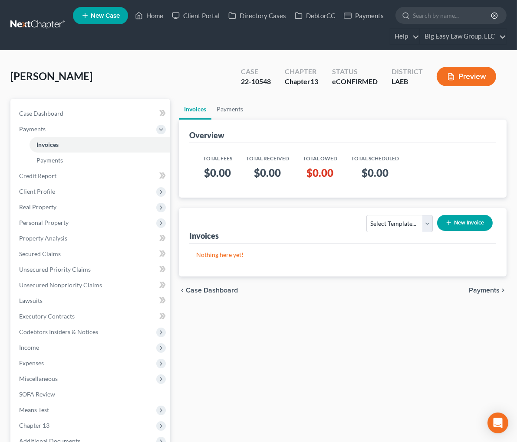
click at [446, 222] on icon "button" at bounding box center [448, 223] width 7 height 7
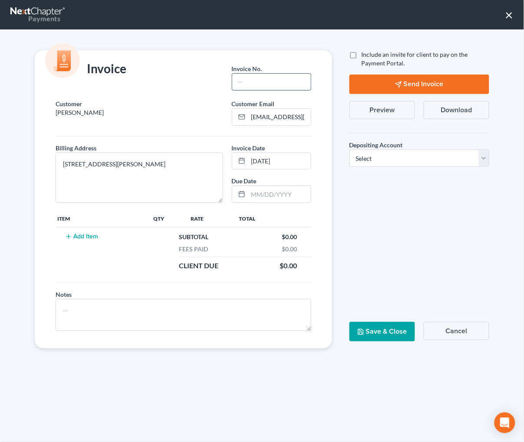
click at [256, 82] on input "text" at bounding box center [271, 82] width 79 height 16
type input "1"
click at [86, 235] on button "Add Item" at bounding box center [81, 236] width 38 height 7
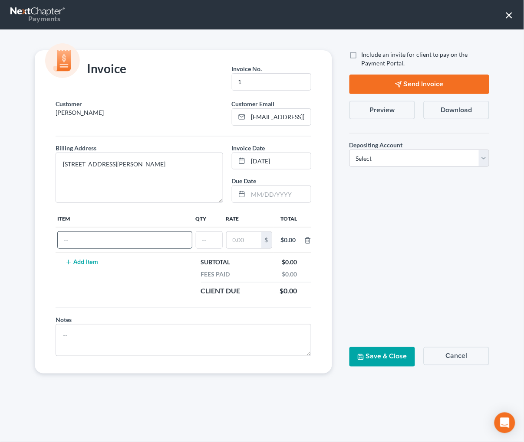
click at [105, 237] on input "text" at bounding box center [125, 240] width 134 height 16
type input "Obj to MFRS"
click at [200, 244] on input "text" at bounding box center [209, 240] width 26 height 16
type input "1"
click at [231, 242] on input "text" at bounding box center [243, 240] width 35 height 16
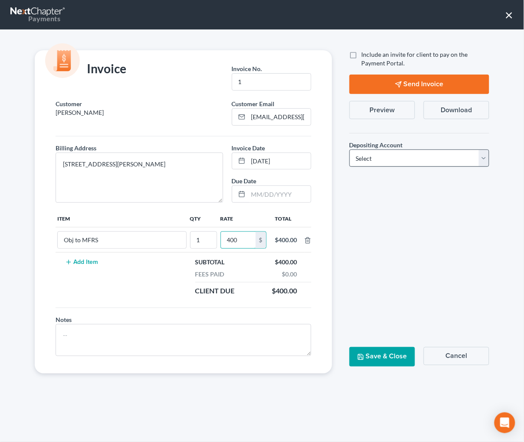
type input "400"
click at [390, 155] on select "Select Operation Trust" at bounding box center [419, 158] width 140 height 17
select select "0"
click at [349, 150] on select "Select Operation Trust" at bounding box center [419, 158] width 140 height 17
click at [364, 356] on icon "button" at bounding box center [360, 357] width 7 height 7
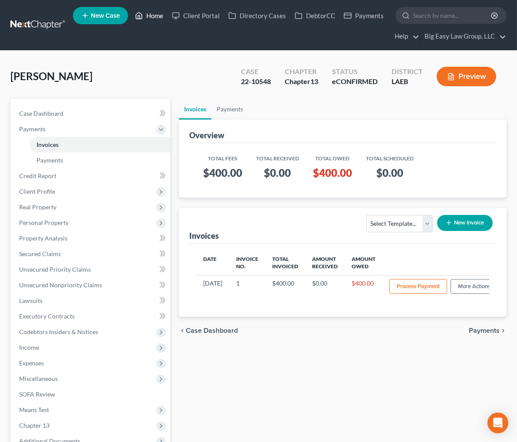
click at [157, 17] on link "Home" at bounding box center [149, 16] width 37 height 16
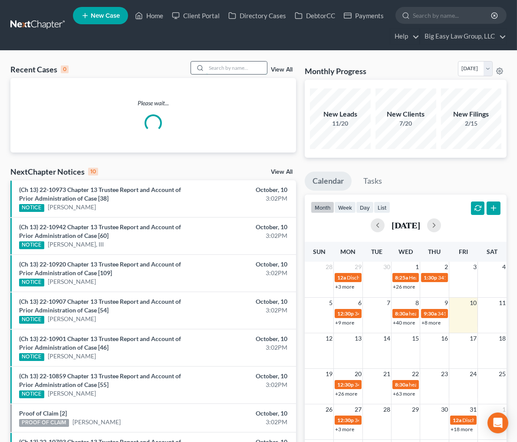
click at [244, 67] on input "search" at bounding box center [236, 68] width 61 height 13
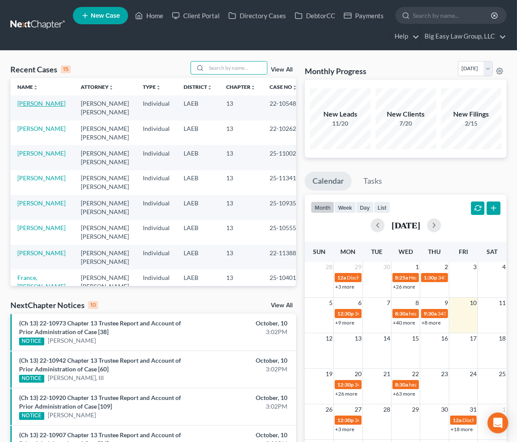
click at [49, 105] on link "[PERSON_NAME]" at bounding box center [41, 103] width 48 height 7
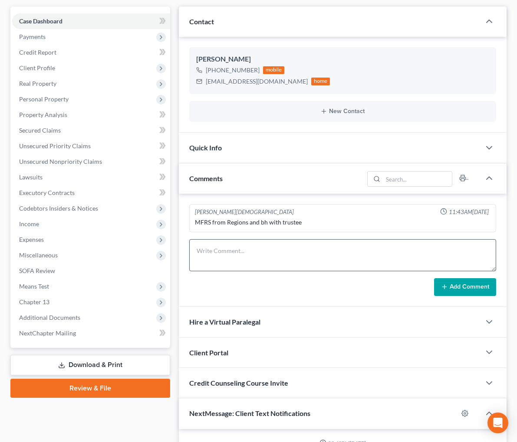
scroll to position [101, 0]
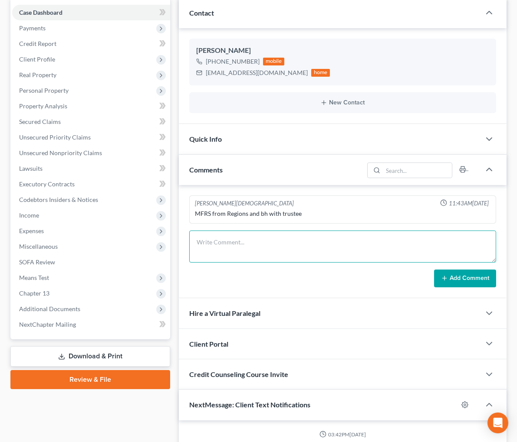
click at [260, 240] on textarea at bounding box center [342, 247] width 307 height 32
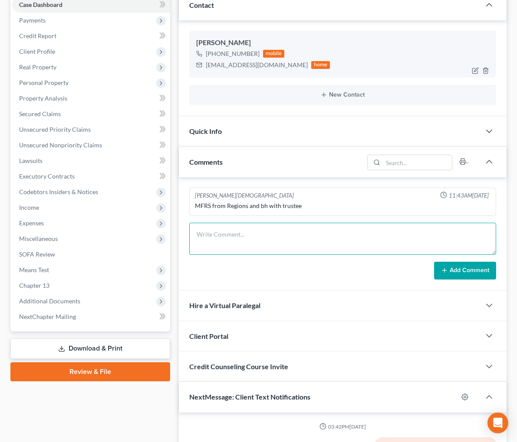
scroll to position [0, 0]
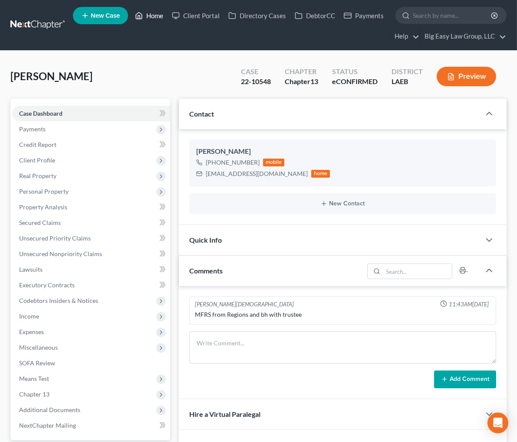
click at [144, 14] on link "Home" at bounding box center [149, 16] width 37 height 16
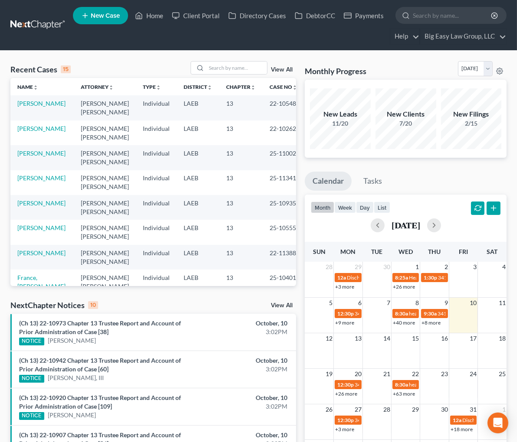
click at [39, 108] on td "[PERSON_NAME]" at bounding box center [41, 107] width 63 height 25
click at [37, 105] on link "[PERSON_NAME]" at bounding box center [41, 103] width 48 height 7
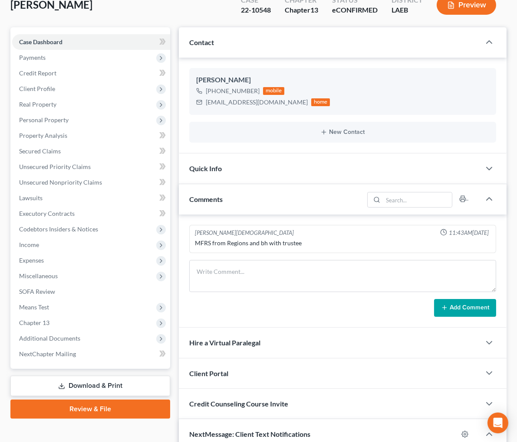
scroll to position [79, 0]
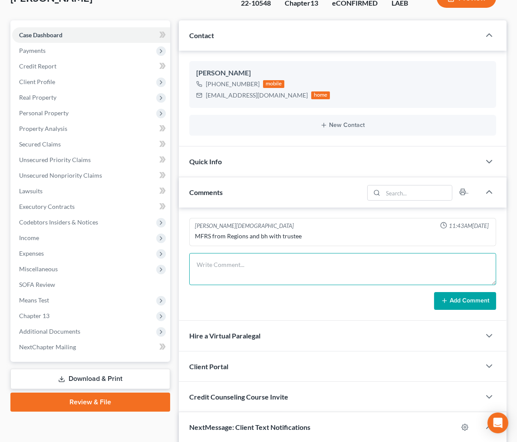
click at [209, 253] on textarea at bounding box center [342, 269] width 307 height 32
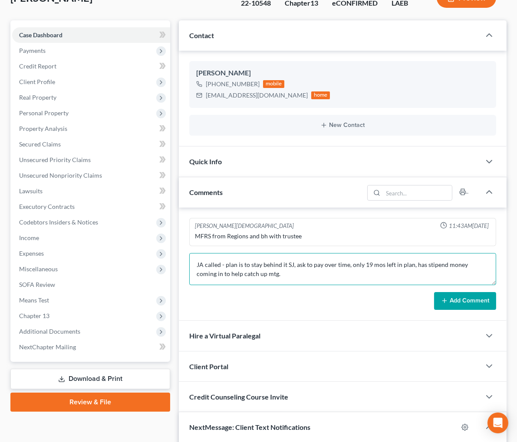
type textarea "JA called - plan is to stay behind it SJ, ask to pay over time, only 19 mos lef…"
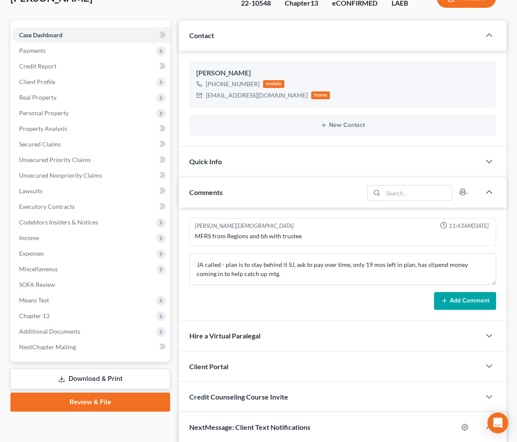
click at [434, 309] on button "Add Comment" at bounding box center [465, 301] width 62 height 18
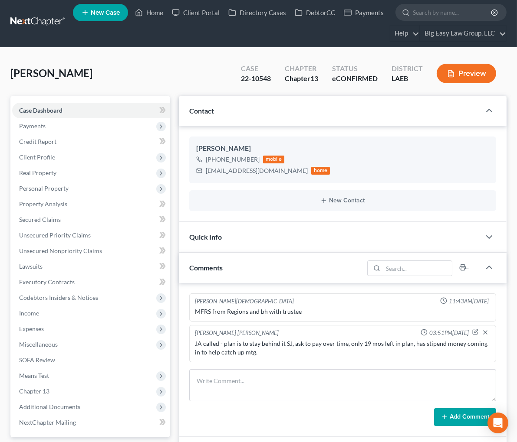
scroll to position [0, 0]
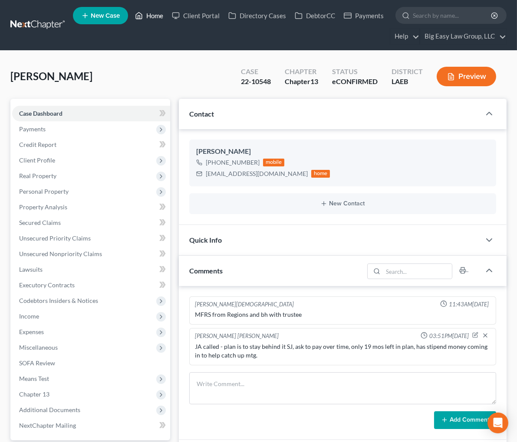
click at [148, 16] on link "Home" at bounding box center [149, 16] width 37 height 16
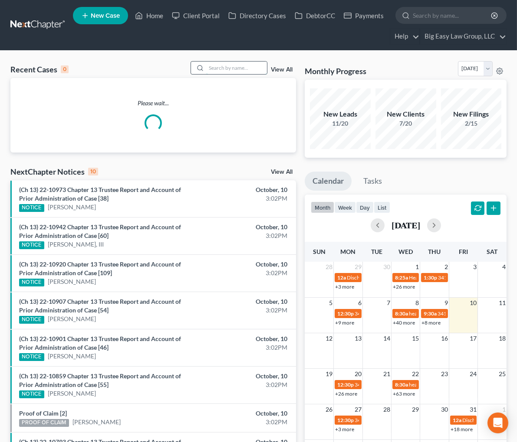
click at [236, 65] on input "search" at bounding box center [236, 68] width 61 height 13
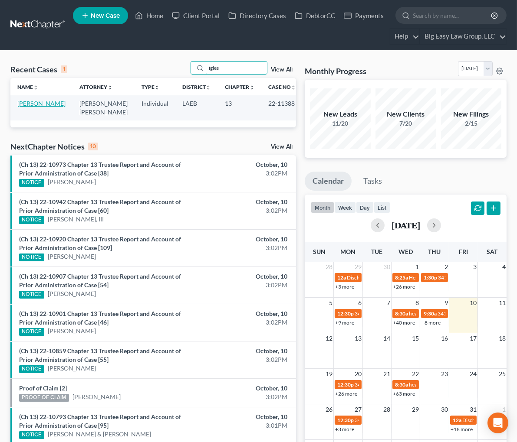
type input "igles"
click at [33, 104] on link "[PERSON_NAME]" at bounding box center [41, 103] width 48 height 7
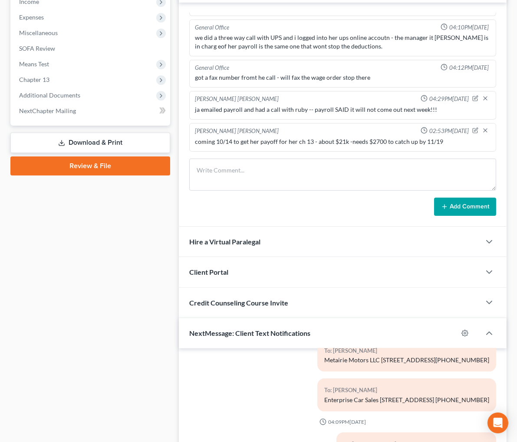
scroll to position [449, 0]
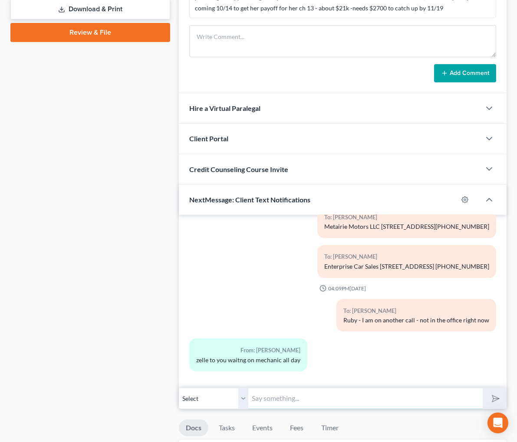
click at [281, 404] on input "text" at bounding box center [365, 398] width 234 height 21
click at [283, 397] on input "text" at bounding box center [365, 398] width 234 height 21
click at [274, 394] on input "text" at bounding box center [365, 398] width 234 height 21
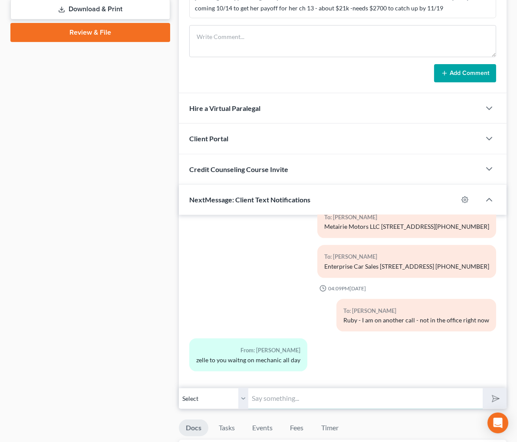
click at [274, 394] on input "text" at bounding box center [365, 398] width 234 height 21
click at [297, 399] on input "To be current with the Trustee you need $2," at bounding box center [365, 398] width 234 height 21
click at [318, 396] on input "To be current with the Trustee you need $2," at bounding box center [365, 398] width 234 height 21
drag, startPoint x: 317, startPoint y: 396, endPoint x: 321, endPoint y: 395, distance: 4.7
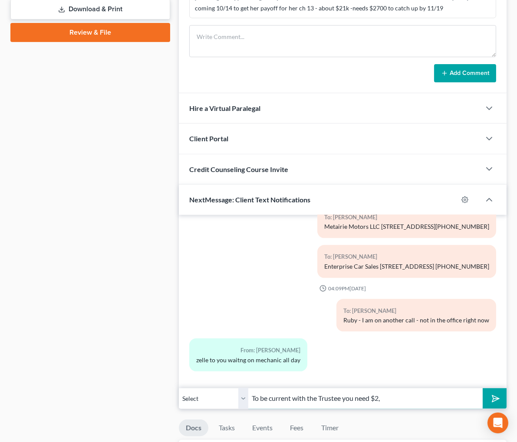
click at [317, 396] on input "To be current with the Trustee you need $2," at bounding box center [365, 398] width 234 height 21
click at [311, 398] on input "To be current with the Trustee you need $2," at bounding box center [365, 398] width 234 height 21
type input "To be current with the Trustee you need $2,708.79"
click at [482, 389] on button "submit" at bounding box center [494, 399] width 24 height 20
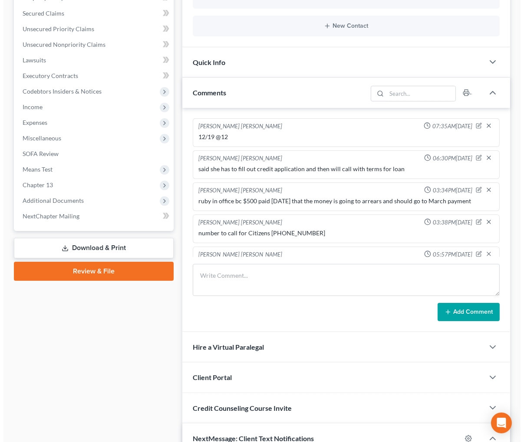
scroll to position [31, 0]
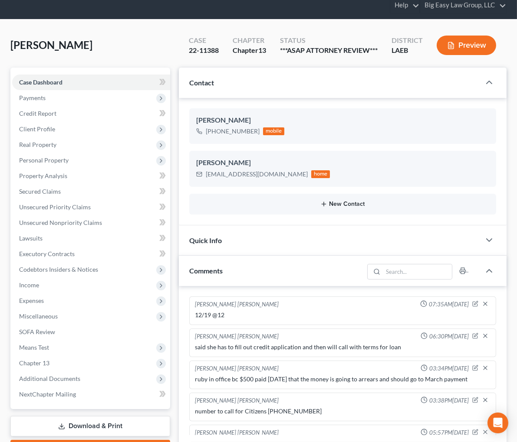
click at [261, 203] on button "New Contact" at bounding box center [342, 204] width 293 height 7
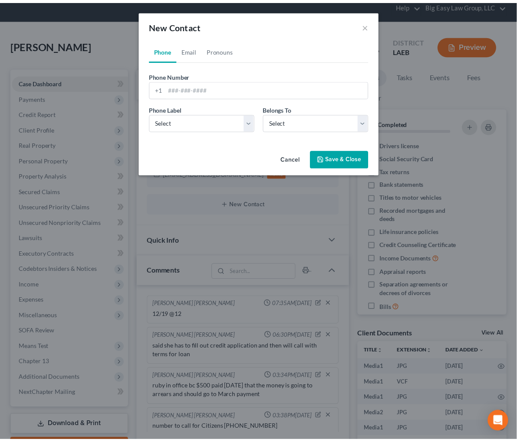
scroll to position [13118, 0]
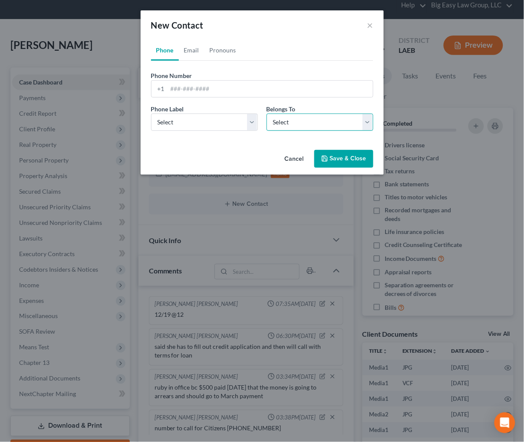
click at [352, 128] on select "Select Client Other" at bounding box center [319, 122] width 107 height 17
select select "1"
click at [266, 114] on select "Select Client Other" at bounding box center [319, 122] width 107 height 17
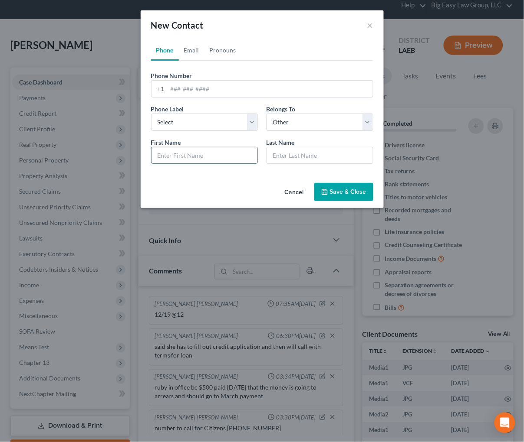
click at [221, 152] on input "text" at bounding box center [204, 155] width 106 height 16
type input "Jeff"
type input "Dorson"
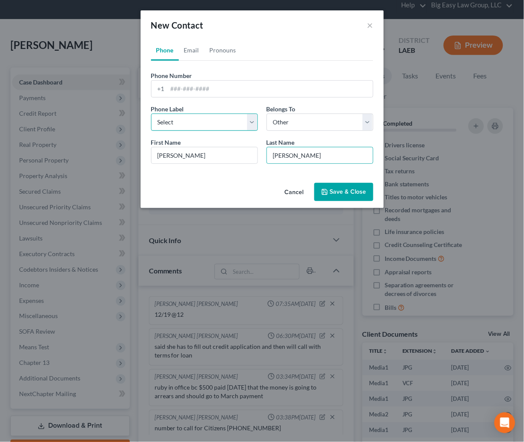
click at [218, 126] on select "Select Mobile Home Work Other" at bounding box center [204, 122] width 107 height 17
select select "0"
click at [151, 114] on select "Select Mobile Home Work Other" at bounding box center [204, 122] width 107 height 17
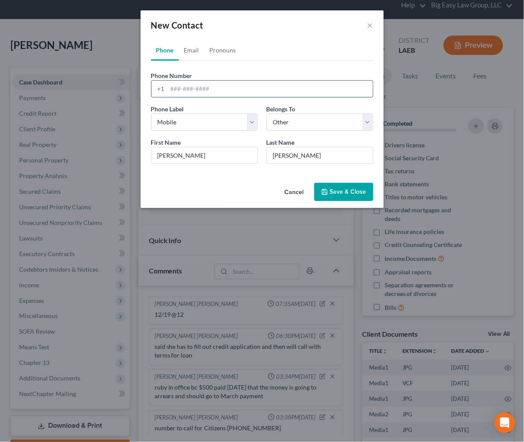
click at [281, 89] on input "tel" at bounding box center [269, 89] width 205 height 16
type input "901-268-4432"
click at [367, 195] on button "Save & Close" at bounding box center [343, 192] width 59 height 18
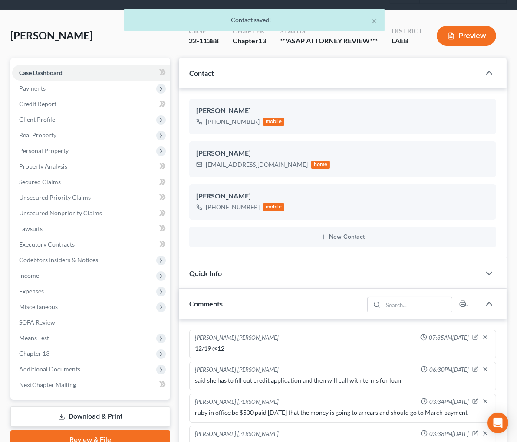
scroll to position [491, 0]
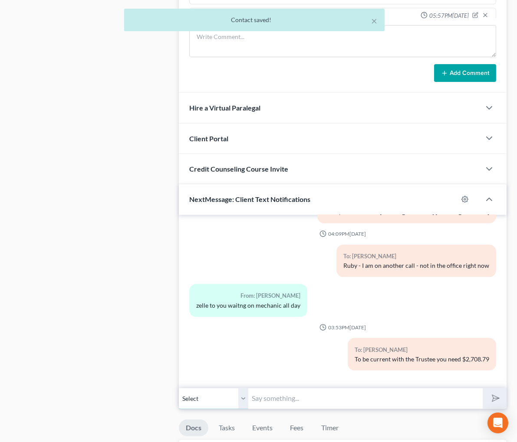
click at [204, 392] on select "Select +1 (504) 256-0055 - Ruby Iglesias +1 (901) 268-4432 - Jeff Dorson" at bounding box center [213, 398] width 69 height 21
select select "1"
click at [179, 388] on select "Select +1 (504) 256-0055 - Ruby Iglesias +1 (901) 268-4432 - Jeff Dorson" at bounding box center [213, 398] width 69 height 21
click at [256, 394] on input "text" at bounding box center [365, 398] width 234 height 21
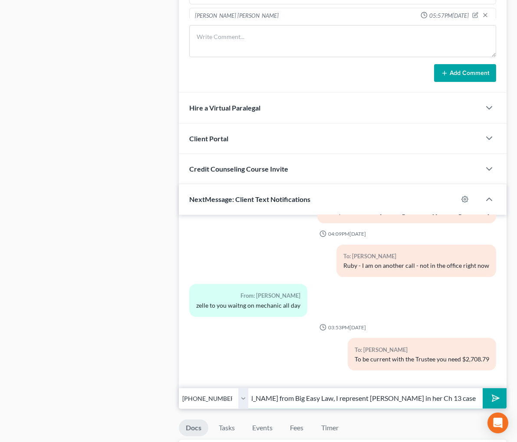
scroll to position [0, 85]
type input "This Jenny from Big Easy Law, I represent Ruby in her Ch 13 case"
click at [482, 389] on button "submit" at bounding box center [494, 399] width 24 height 20
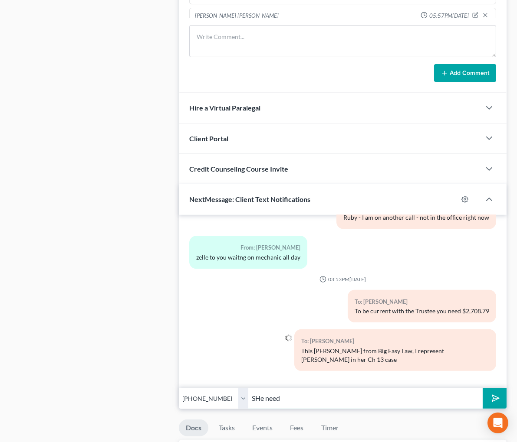
scroll to position [13218, 0]
drag, startPoint x: 250, startPoint y: 397, endPoint x: 333, endPoint y: 403, distance: 82.6
click at [250, 397] on input "She needs $2708.79 to" at bounding box center [365, 398] width 234 height 21
click at [284, 398] on input "She needs $2,708.79 to" at bounding box center [365, 398] width 234 height 21
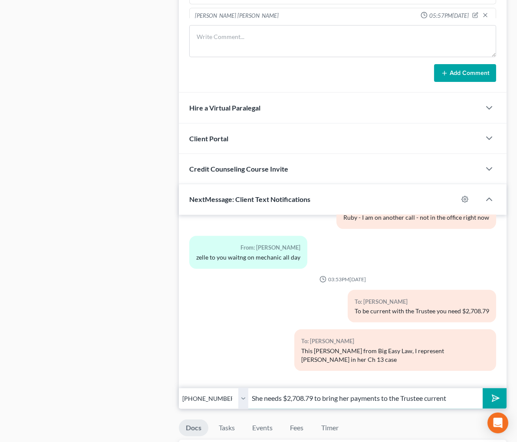
type input "She needs $2,708.79 to bring her payments to the Trustee current"
drag, startPoint x: 335, startPoint y: 395, endPoint x: 366, endPoint y: 377, distance: 35.6
click at [488, 395] on icon "submit" at bounding box center [494, 399] width 12 height 12
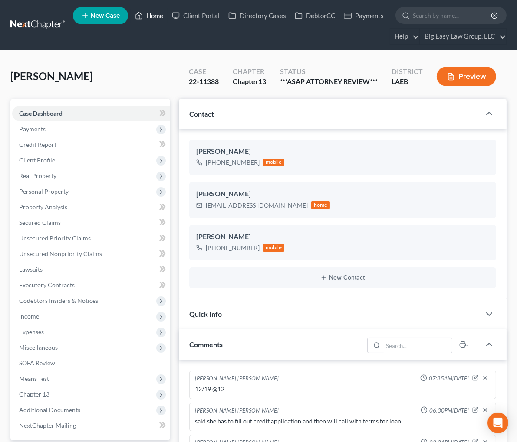
click at [151, 16] on link "Home" at bounding box center [149, 16] width 37 height 16
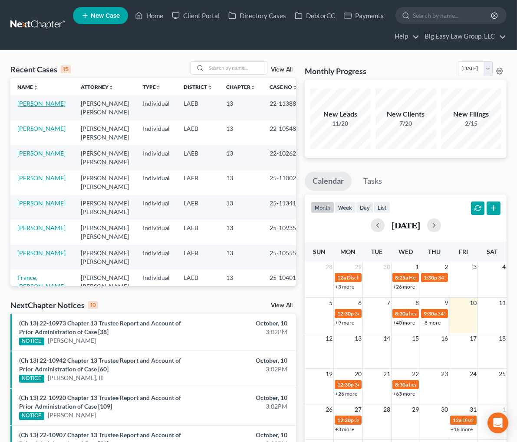
click at [39, 107] on link "[PERSON_NAME]" at bounding box center [41, 103] width 48 height 7
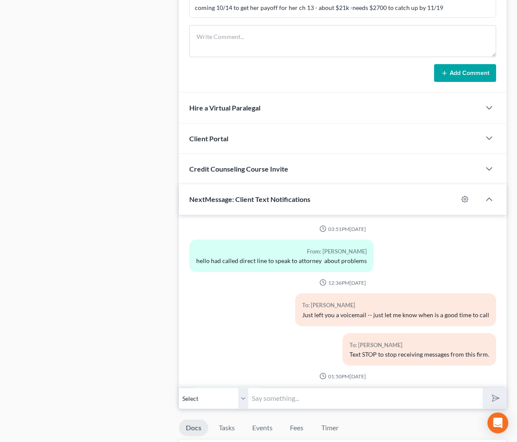
scroll to position [13266, 0]
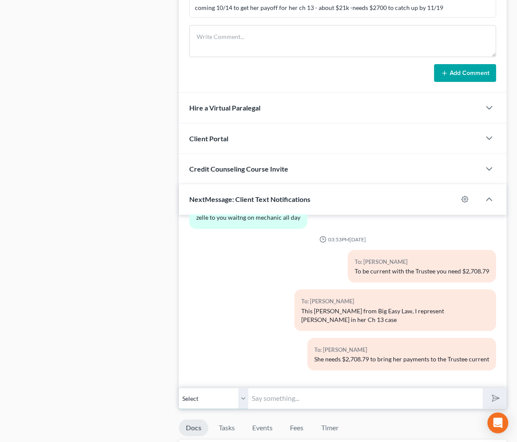
click at [203, 394] on select "Select +1 (504) 256-0055 - Ruby Iglesias +1 (901) 268-4432 - Jeff Dorson" at bounding box center [213, 398] width 69 height 21
select select "1"
click at [179, 388] on select "Select +1 (504) 256-0055 - Ruby Iglesias +1 (901) 268-4432 - Jeff Dorson" at bounding box center [213, 398] width 69 height 21
click at [265, 392] on input "text" at bounding box center [365, 398] width 234 height 21
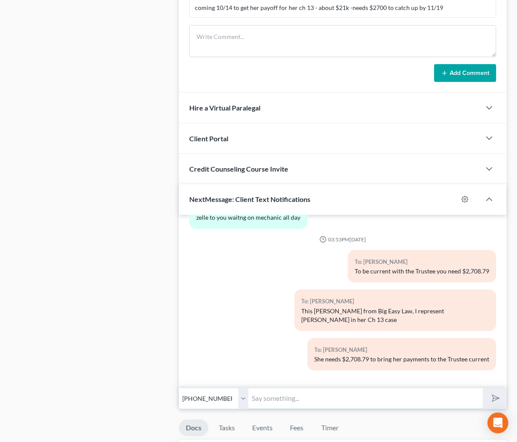
drag, startPoint x: 268, startPoint y: 393, endPoint x: 407, endPoint y: 364, distance: 142.3
click at [268, 393] on input "text" at bounding box center [365, 398] width 234 height 21
drag, startPoint x: 250, startPoint y: 392, endPoint x: 246, endPoint y: 383, distance: 10.1
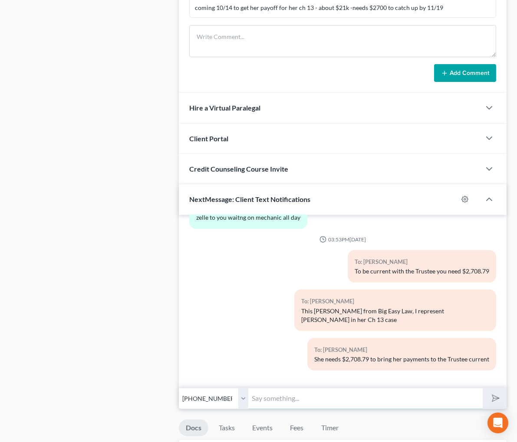
click at [249, 392] on input "text" at bounding box center [365, 398] width 234 height 21
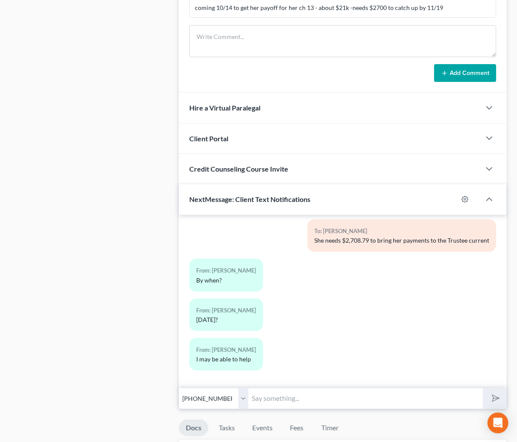
scroll to position [13385, 0]
click at [248, 395] on input "text" at bounding box center [365, 398] width 234 height 21
type input "J"
type input "y"
type input "Y"
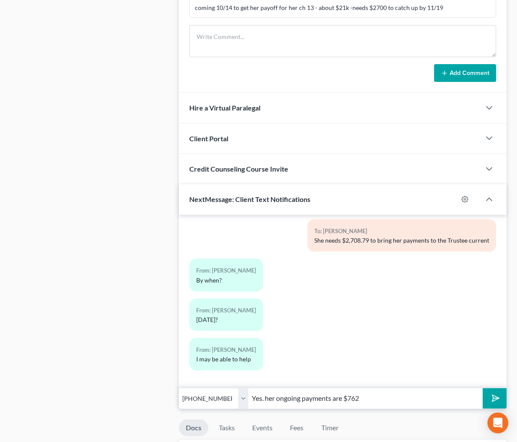
scroll to position [0, 0]
click at [309, 399] on input "Yes. her ongoing payments are $762" at bounding box center [365, 398] width 234 height 21
type input "Yes. her ongoing payments are $762 due on the 11th of each month"
click at [482, 389] on button "submit" at bounding box center [494, 399] width 24 height 20
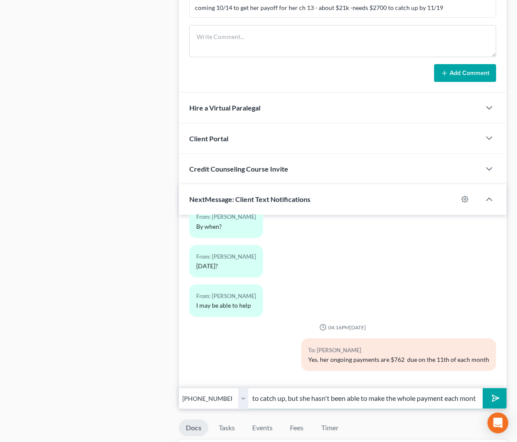
scroll to position [0, 188]
type input "Ruby is doing her best to catch up, but she hasn't been able to make the whole …"
click at [482, 389] on button "submit" at bounding box center [494, 399] width 24 height 20
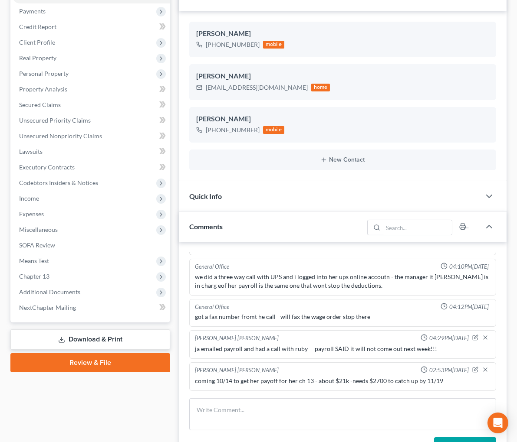
scroll to position [88, 0]
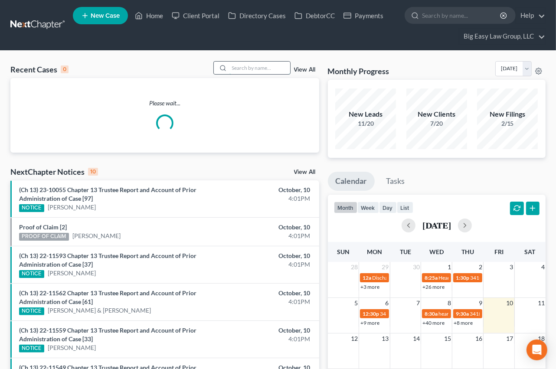
click at [253, 66] on input "search" at bounding box center [259, 68] width 61 height 13
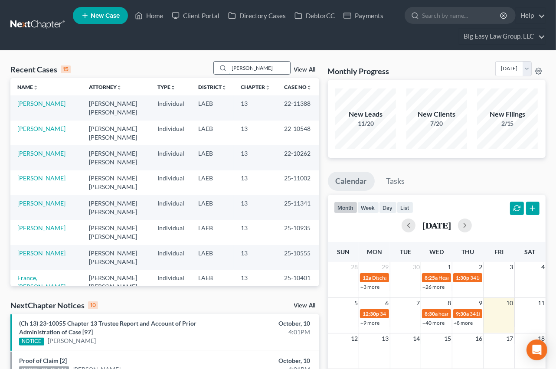
type input "[PERSON_NAME]"
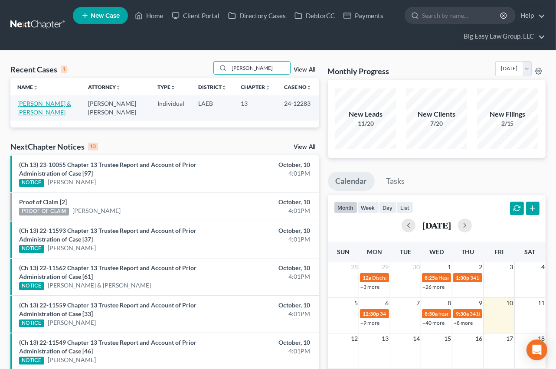
click at [49, 105] on link "[PERSON_NAME] & [PERSON_NAME]" at bounding box center [44, 108] width 54 height 16
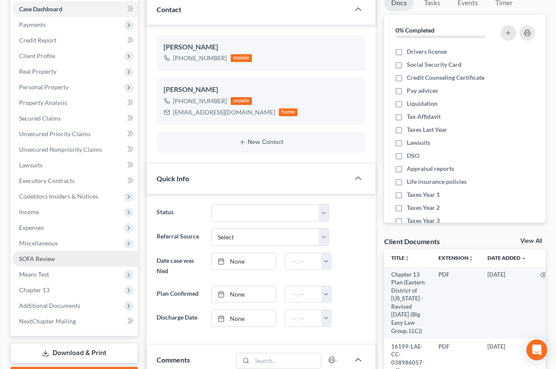
scroll to position [210, 0]
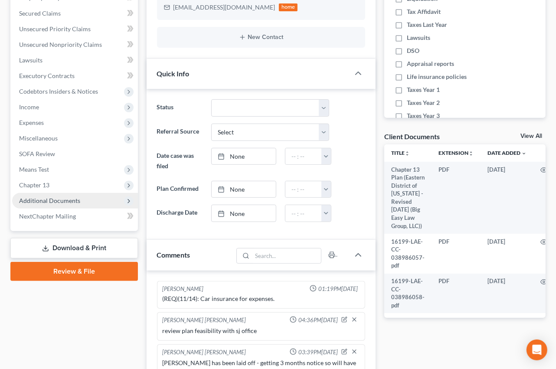
click at [92, 201] on span "Additional Documents" at bounding box center [75, 201] width 126 height 16
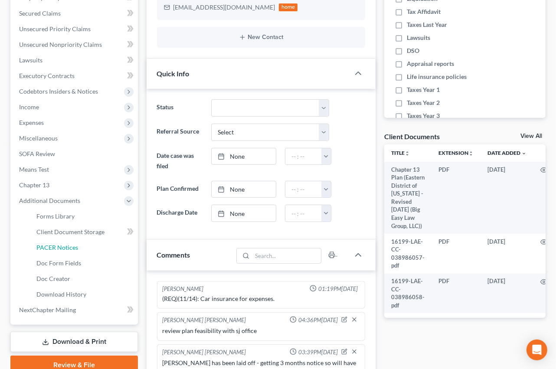
drag, startPoint x: 91, startPoint y: 246, endPoint x: 247, endPoint y: 180, distance: 169.5
click at [91, 246] on link "PACER Notices" at bounding box center [83, 248] width 108 height 16
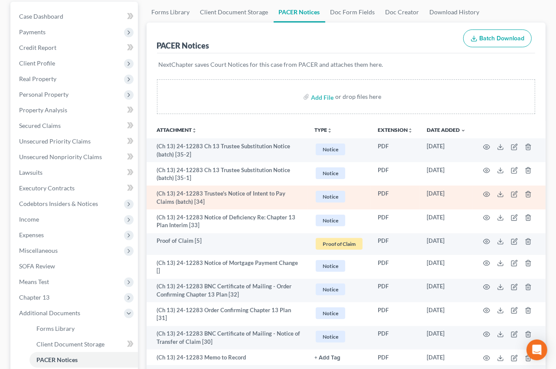
scroll to position [98, 0]
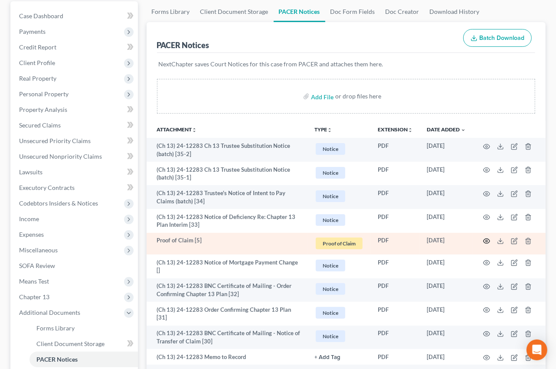
click at [485, 239] on icon "button" at bounding box center [486, 241] width 7 height 7
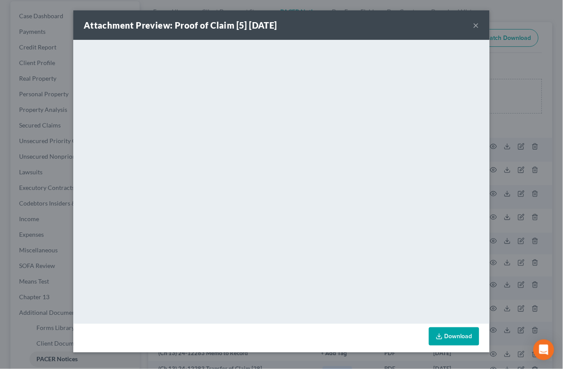
click at [475, 29] on button "×" at bounding box center [476, 25] width 6 height 10
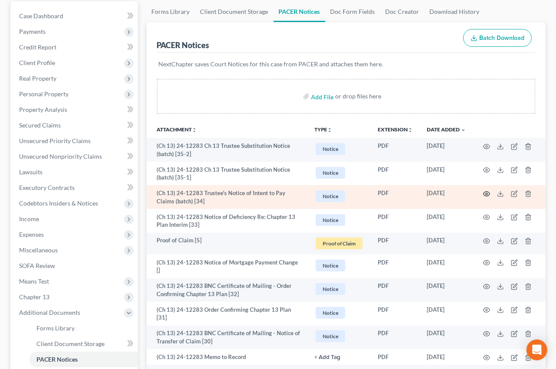
click at [488, 193] on icon "button" at bounding box center [486, 193] width 7 height 7
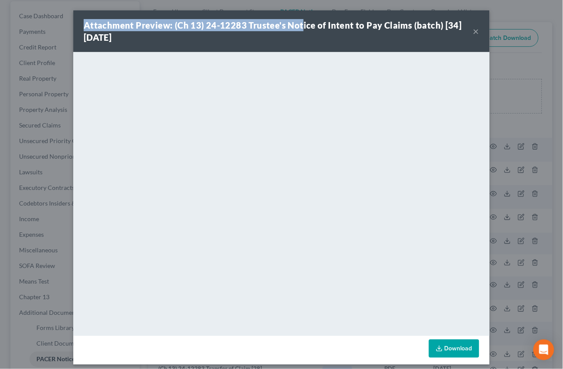
drag, startPoint x: 296, startPoint y: 20, endPoint x: 336, endPoint y: 1, distance: 44.8
click at [331, 16] on div "Attachment Preview: (Ch 13) 24-12283 Trustee's Notice of Intent to Pay Claims (…" at bounding box center [281, 31] width 416 height 42
drag, startPoint x: 471, startPoint y: 35, endPoint x: 450, endPoint y: 2, distance: 39.4
click at [473, 33] on button "×" at bounding box center [476, 31] width 6 height 10
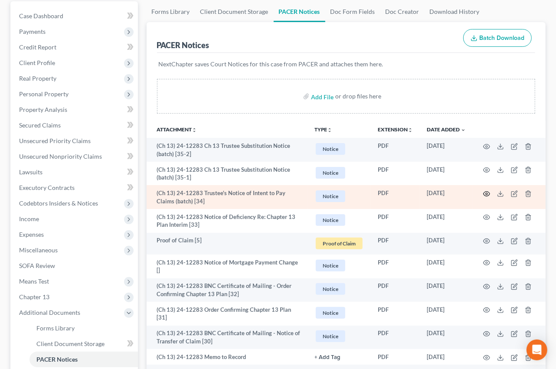
click at [488, 193] on icon "button" at bounding box center [486, 193] width 7 height 7
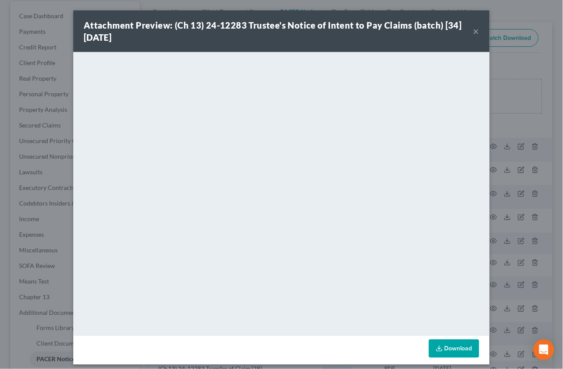
drag, startPoint x: 473, startPoint y: 29, endPoint x: 481, endPoint y: 18, distance: 13.5
click at [473, 30] on button "×" at bounding box center [476, 31] width 6 height 10
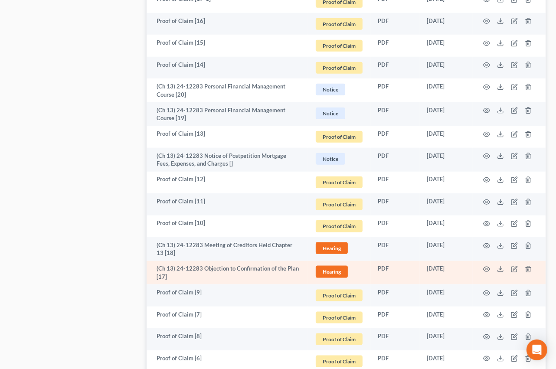
scroll to position [718, 0]
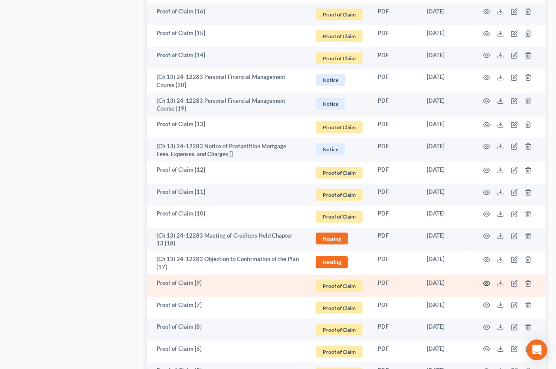
click at [488, 280] on icon "button" at bounding box center [486, 283] width 7 height 7
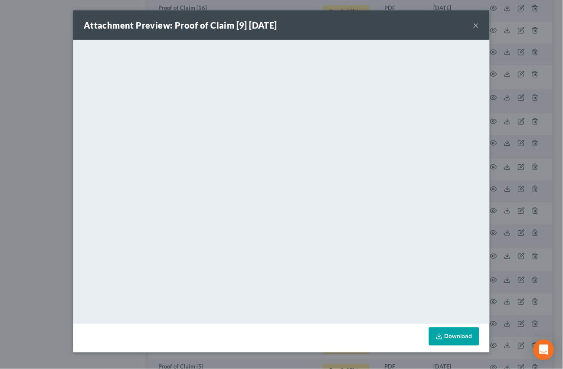
click at [478, 25] on button "×" at bounding box center [476, 25] width 6 height 10
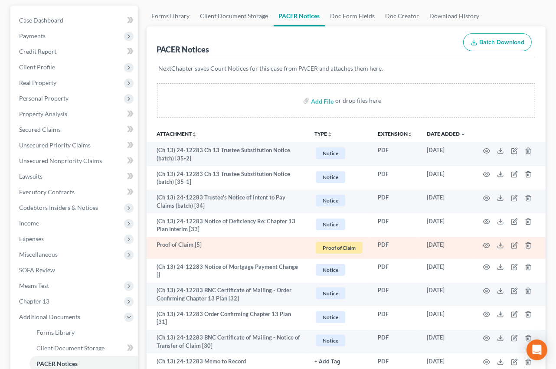
scroll to position [96, 0]
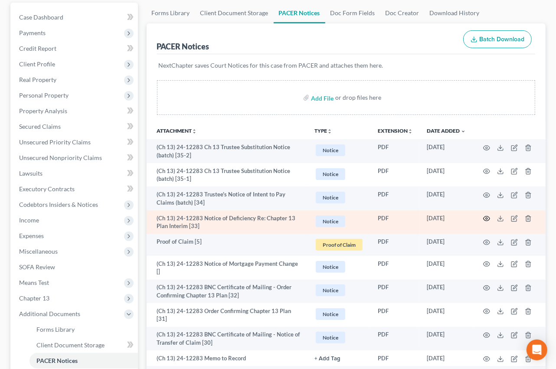
click at [487, 220] on circle "button" at bounding box center [487, 219] width 2 height 2
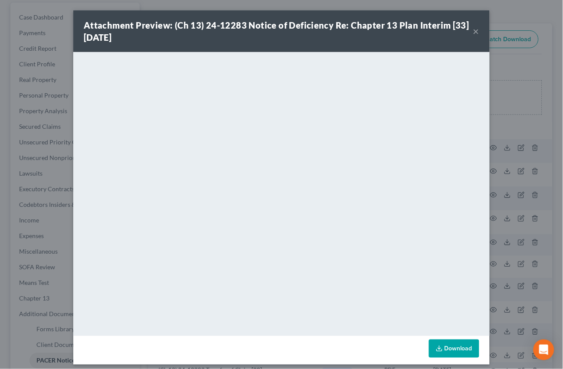
click at [476, 28] on div "Attachment Preview: (Ch 13) 24-12283 Notice of Deficiency Re: Chapter 13 Plan I…" at bounding box center [281, 31] width 416 height 42
click at [474, 30] on button "×" at bounding box center [476, 31] width 6 height 10
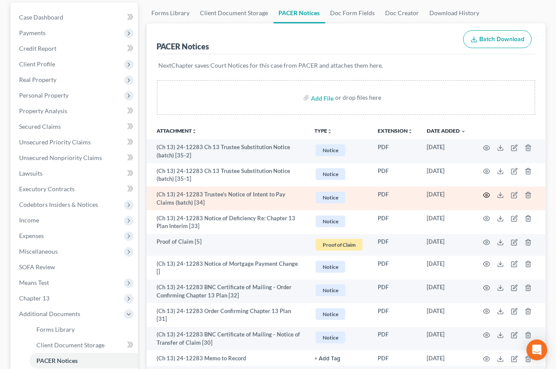
click at [489, 193] on icon "button" at bounding box center [486, 195] width 7 height 7
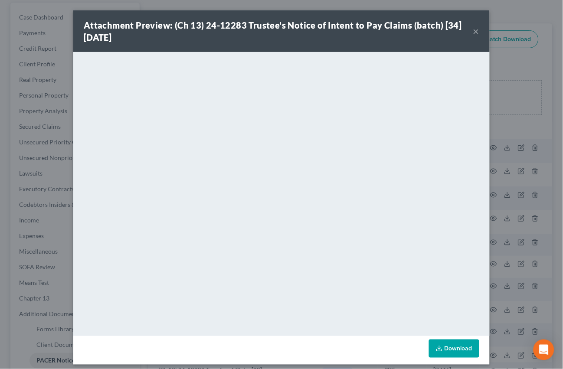
click at [473, 27] on button "×" at bounding box center [476, 31] width 6 height 10
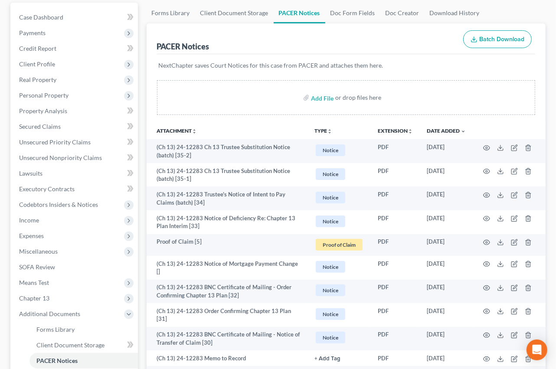
scroll to position [0, 0]
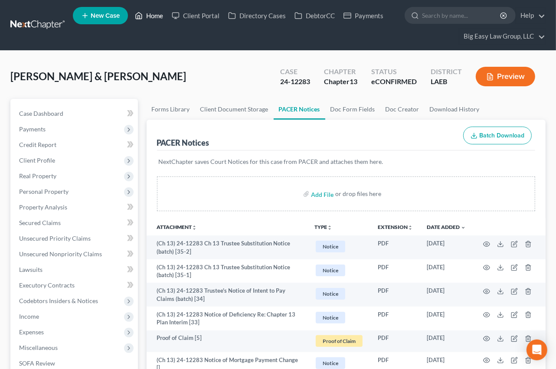
drag, startPoint x: 160, startPoint y: 14, endPoint x: 121, endPoint y: 39, distance: 46.1
click at [160, 14] on link "Home" at bounding box center [149, 16] width 37 height 16
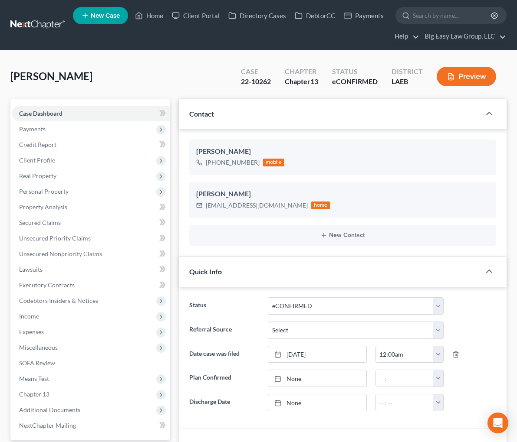
select select "13"
select select "0"
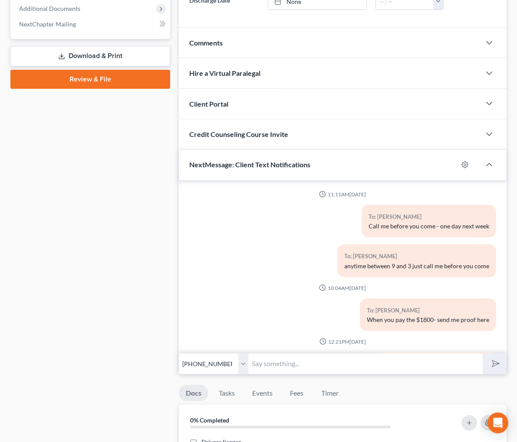
scroll to position [1564, 0]
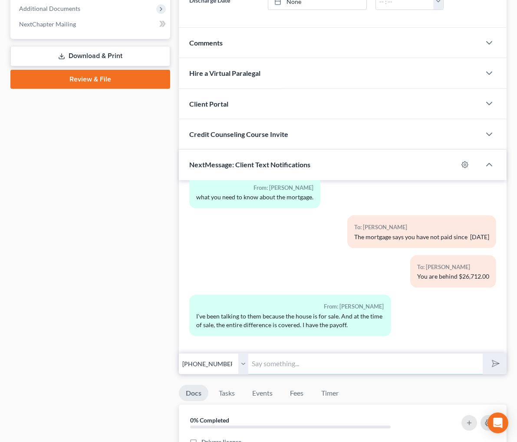
click at [253, 375] on input "text" at bounding box center [365, 364] width 234 height 21
click at [252, 375] on input "DO you have someone who wants to buy it?" at bounding box center [365, 364] width 234 height 21
type input "Do you have someone who wants to buy it?"
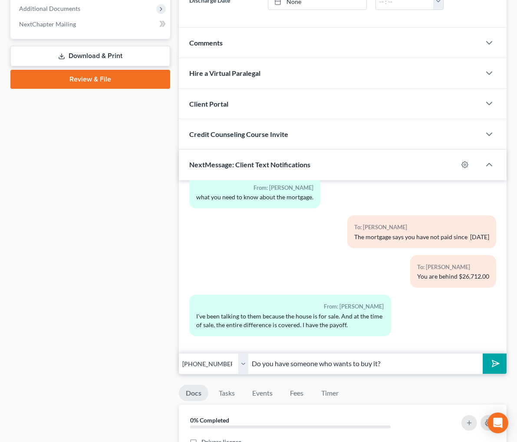
click at [488, 369] on polygon "submit" at bounding box center [493, 364] width 10 height 10
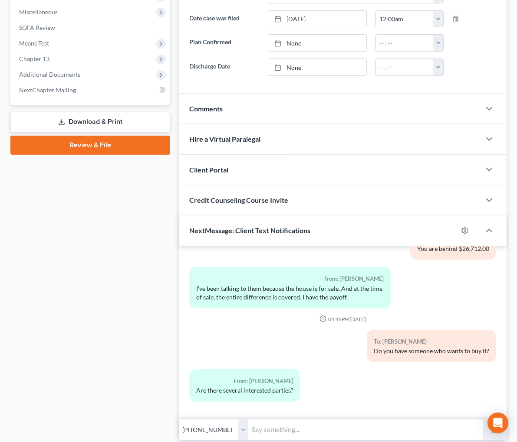
scroll to position [402, 0]
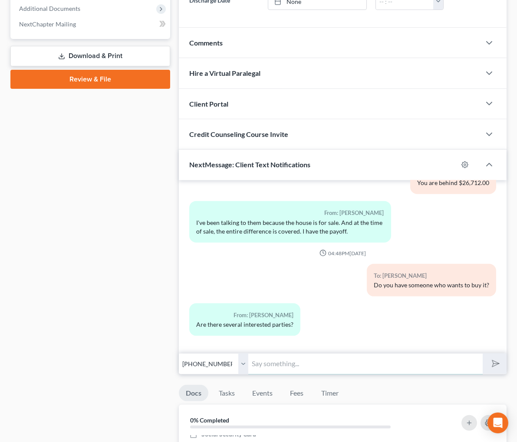
click at [278, 375] on input "text" at bounding box center [365, 364] width 234 height 21
click at [275, 375] on input "text" at bounding box center [365, 364] width 234 height 21
click at [266, 375] on input "text" at bounding box center [365, 364] width 234 height 21
drag, startPoint x: 408, startPoint y: 389, endPoint x: 385, endPoint y: 396, distance: 24.0
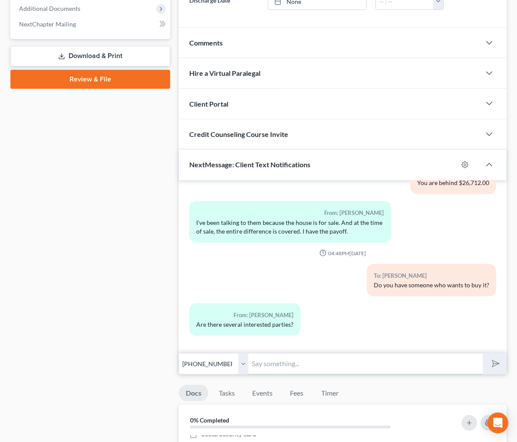
click at [286, 375] on input "text" at bounding box center [365, 364] width 234 height 21
click at [283, 375] on input "text" at bounding box center [365, 364] width 234 height 21
type input "I"
click at [248, 375] on input "DO you have an offer already?" at bounding box center [365, 364] width 234 height 21
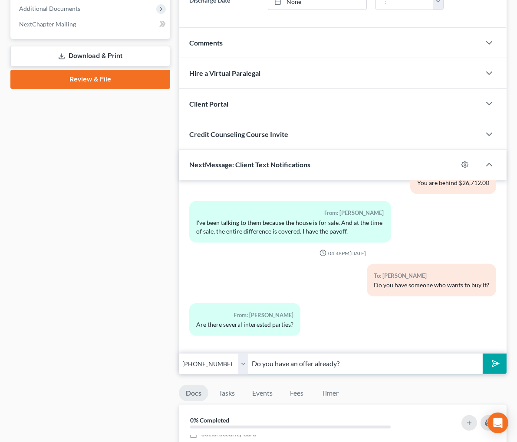
type input "Do you have an offer already?"
click at [482, 374] on button "submit" at bounding box center [494, 364] width 24 height 20
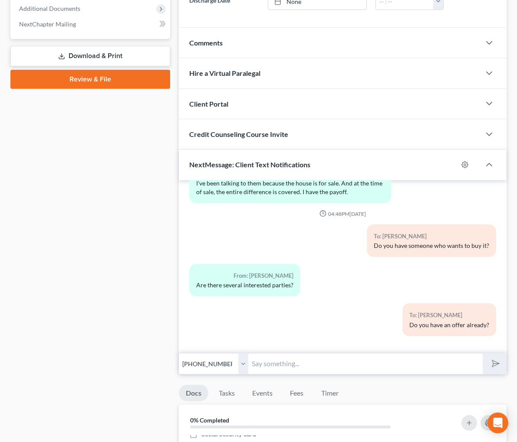
scroll to position [1707, 0]
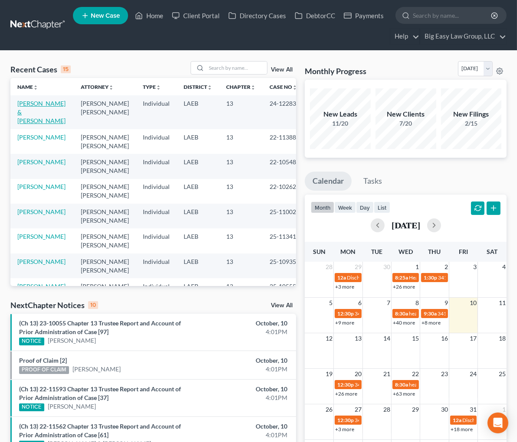
drag, startPoint x: 51, startPoint y: 106, endPoint x: 59, endPoint y: 105, distance: 8.8
click at [51, 106] on link "[PERSON_NAME] & [PERSON_NAME]" at bounding box center [41, 112] width 48 height 25
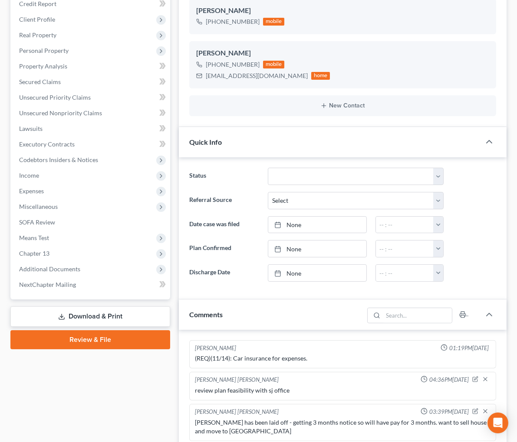
scroll to position [259, 0]
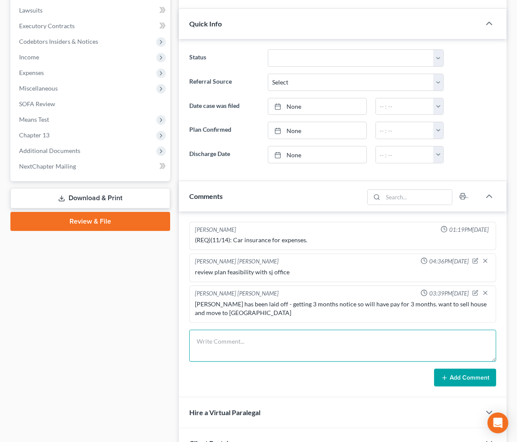
click at [223, 362] on textarea at bounding box center [342, 346] width 307 height 32
click at [309, 362] on textarea "ja called and emailed them the amended proof of claim shopwing IRS filed for bo…" at bounding box center [342, 346] width 307 height 32
type textarea "ja called and emailed them the amended proof of claim showing IRS filed for bot…"
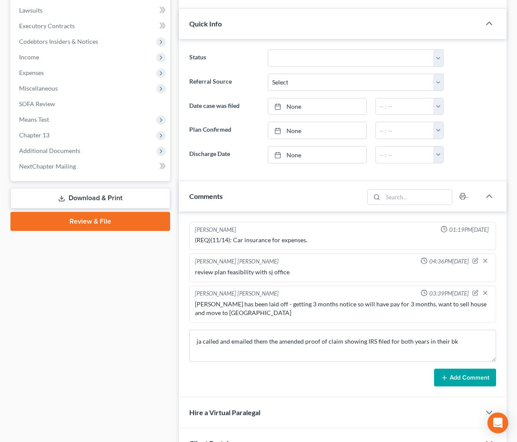
click at [434, 387] on button "Add Comment" at bounding box center [465, 378] width 62 height 18
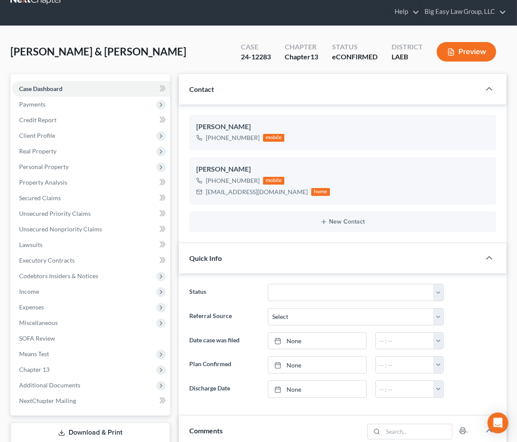
scroll to position [0, 0]
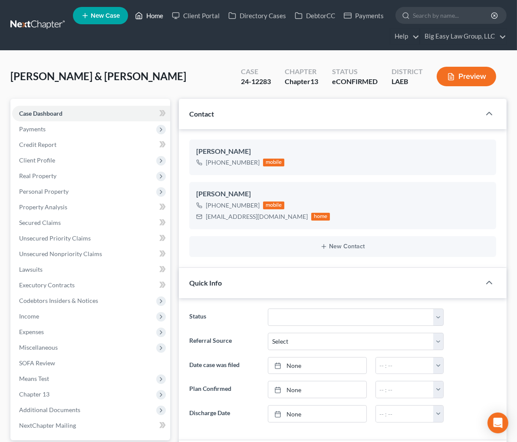
click at [142, 12] on icon at bounding box center [139, 15] width 8 height 10
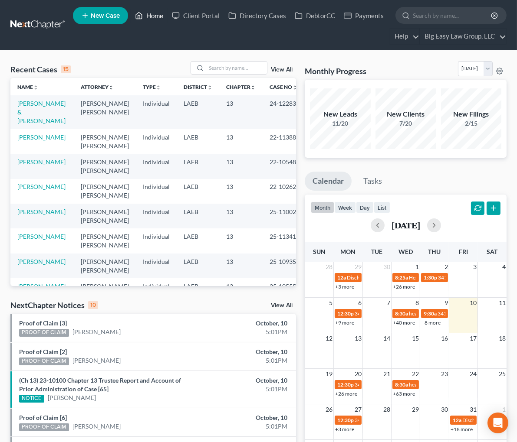
click at [156, 15] on link "Home" at bounding box center [149, 16] width 37 height 16
click at [157, 14] on link "Home" at bounding box center [149, 16] width 37 height 16
click at [251, 66] on input "search" at bounding box center [236, 68] width 61 height 13
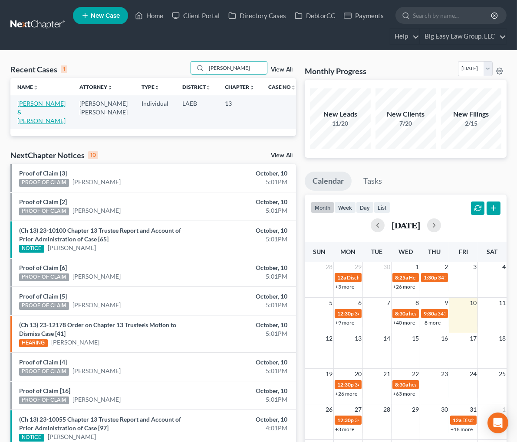
type input "monetti"
click at [37, 105] on link "[PERSON_NAME] & [PERSON_NAME]" at bounding box center [41, 112] width 48 height 25
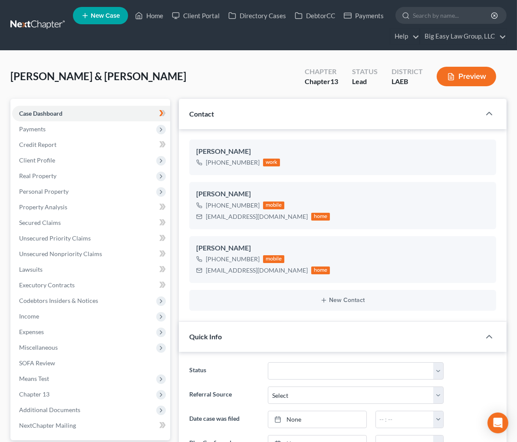
scroll to position [640, 0]
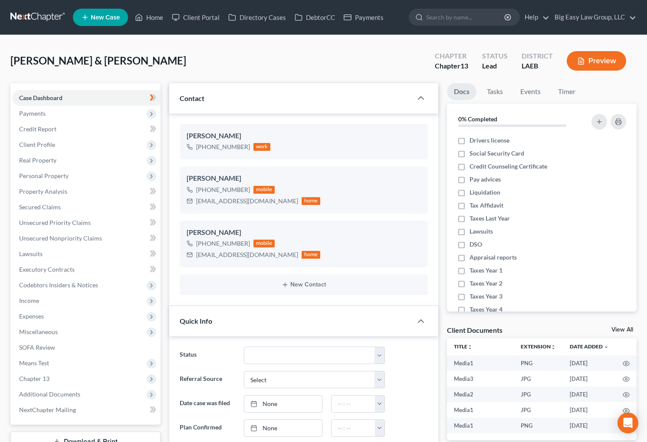
select select "0"
click at [72, 200] on link "Secured Claims" at bounding box center [86, 208] width 148 height 16
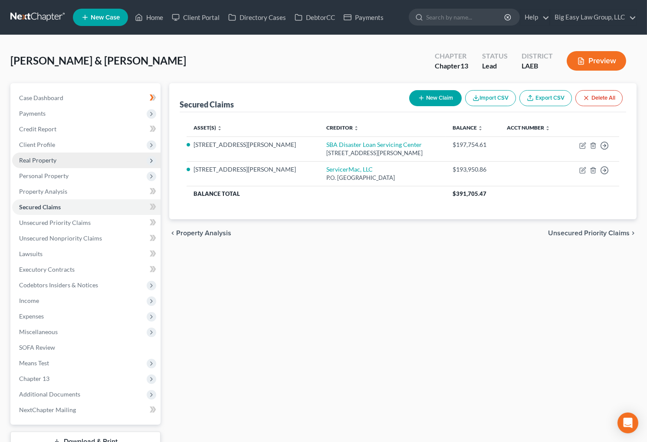
click at [80, 164] on span "Real Property" at bounding box center [86, 161] width 148 height 16
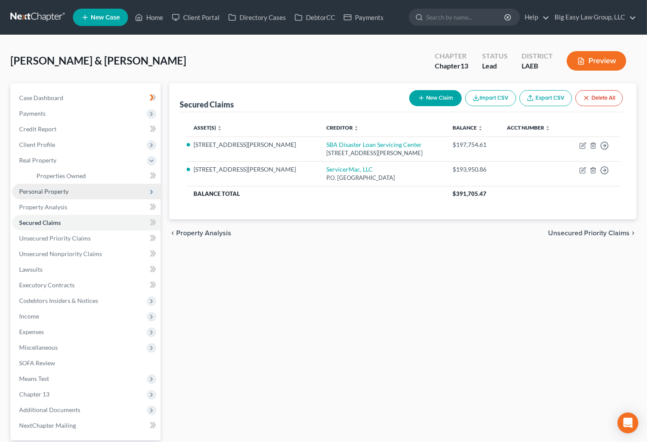
click at [77, 190] on span "Personal Property" at bounding box center [86, 192] width 148 height 16
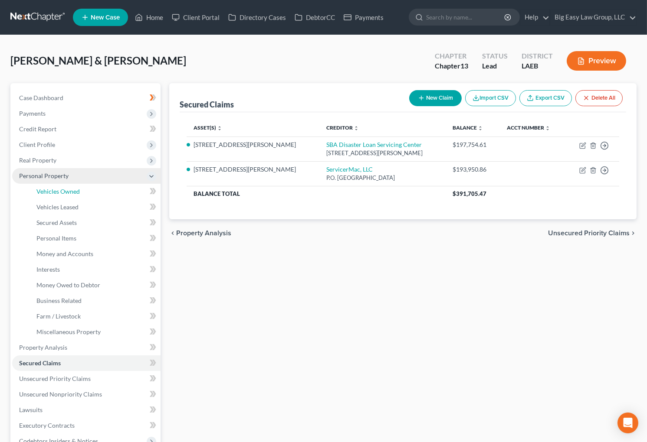
click at [79, 194] on link "Vehicles Owned" at bounding box center [94, 192] width 131 height 16
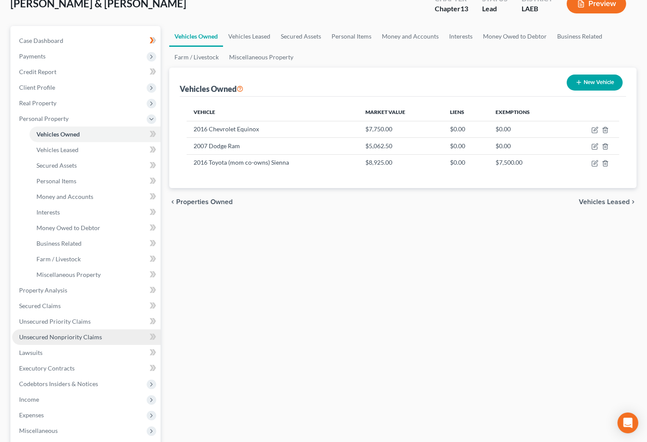
click at [98, 334] on span "Unsecured Nonpriority Claims" at bounding box center [60, 337] width 83 height 7
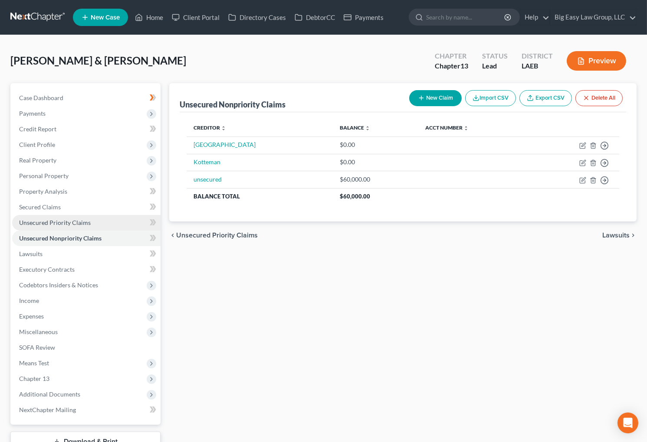
click at [128, 224] on link "Unsecured Priority Claims" at bounding box center [86, 223] width 148 height 16
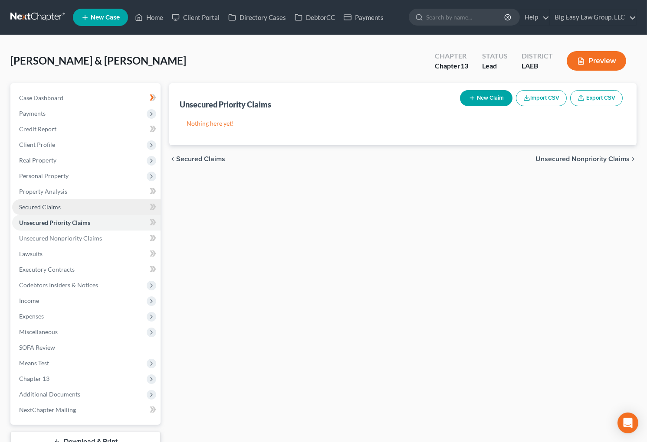
click at [101, 207] on link "Secured Claims" at bounding box center [86, 208] width 148 height 16
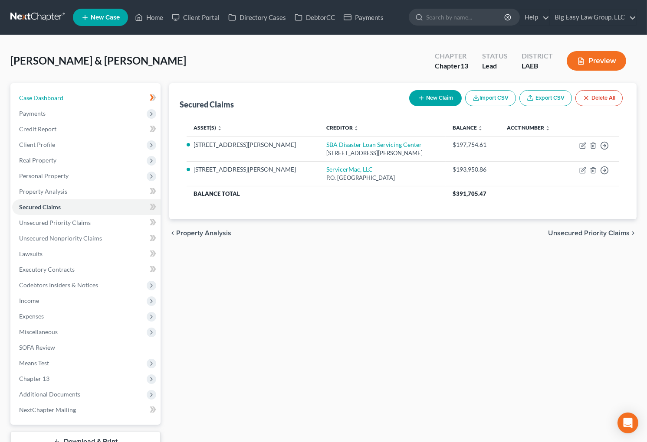
drag, startPoint x: 111, startPoint y: 96, endPoint x: 143, endPoint y: 89, distance: 32.4
click at [111, 97] on link "Case Dashboard" at bounding box center [86, 98] width 148 height 16
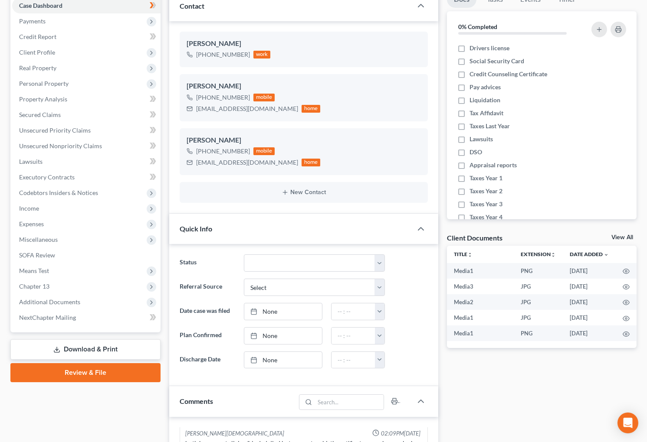
scroll to position [69, 0]
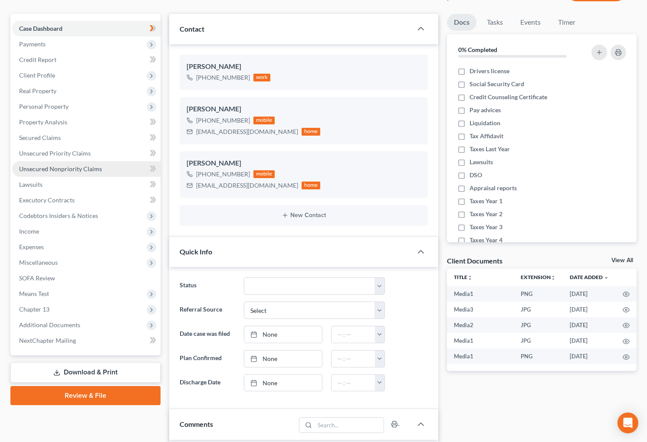
click at [120, 163] on link "Unsecured Nonpriority Claims" at bounding box center [86, 169] width 148 height 16
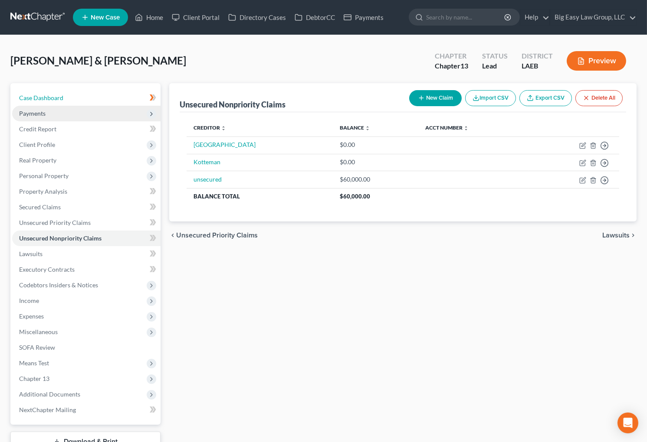
drag, startPoint x: 65, startPoint y: 97, endPoint x: 78, endPoint y: 105, distance: 15.4
click at [65, 98] on link "Case Dashboard" at bounding box center [86, 98] width 148 height 16
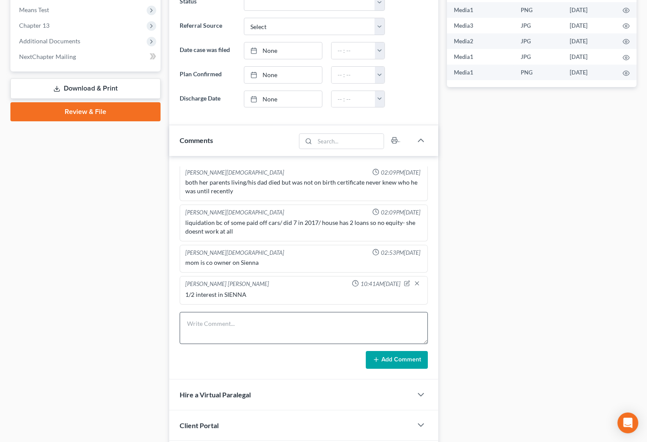
scroll to position [357, 0]
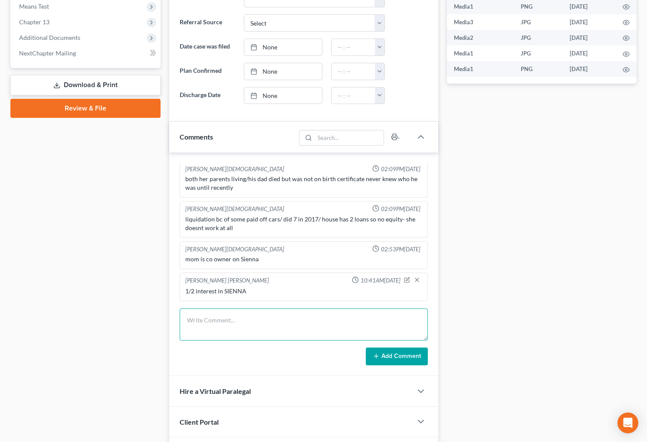
click at [262, 324] on textarea at bounding box center [304, 325] width 248 height 32
type textarea "ja called and went over new liquidation. mentioned a few additional creditors -…"
click at [387, 359] on button "Add Comment" at bounding box center [397, 357] width 62 height 18
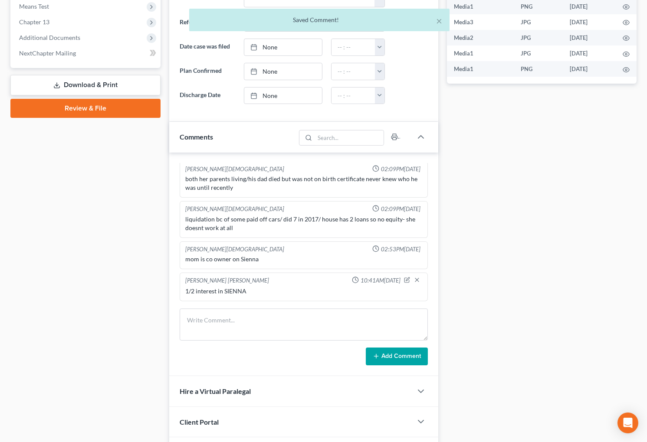
scroll to position [43, 0]
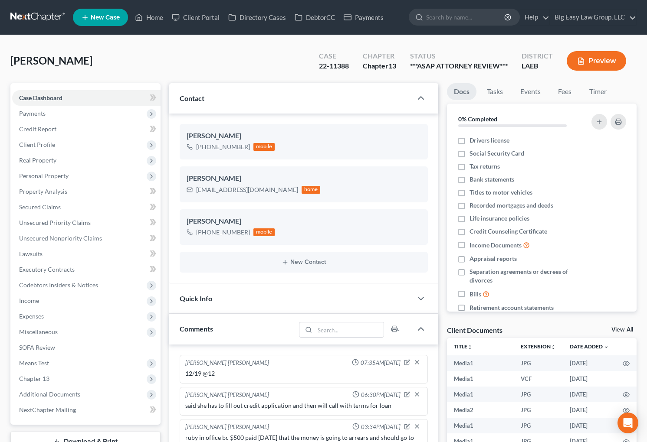
select select "1"
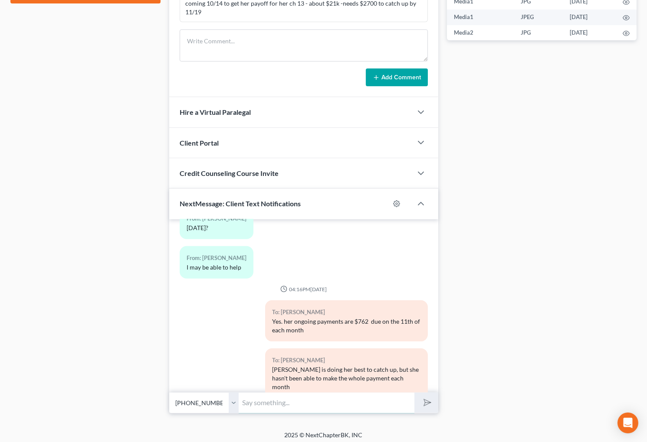
scroll to position [471, 0]
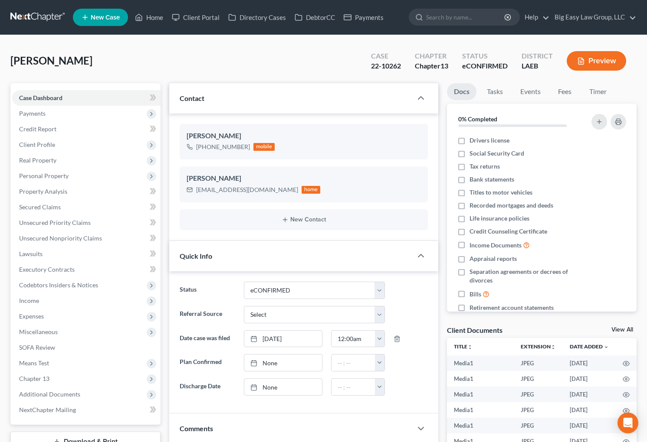
select select "13"
select select "0"
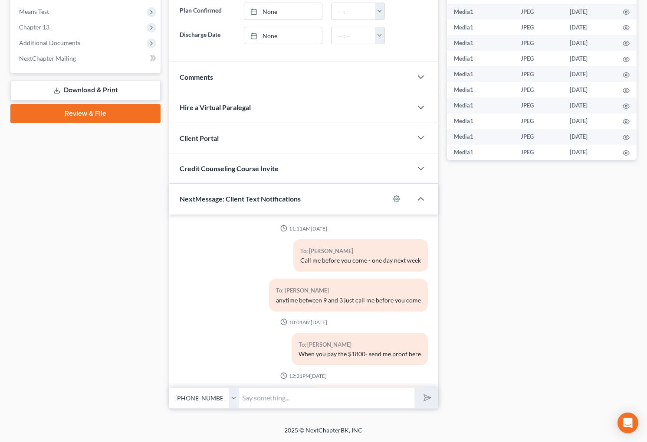
scroll to position [29, 0]
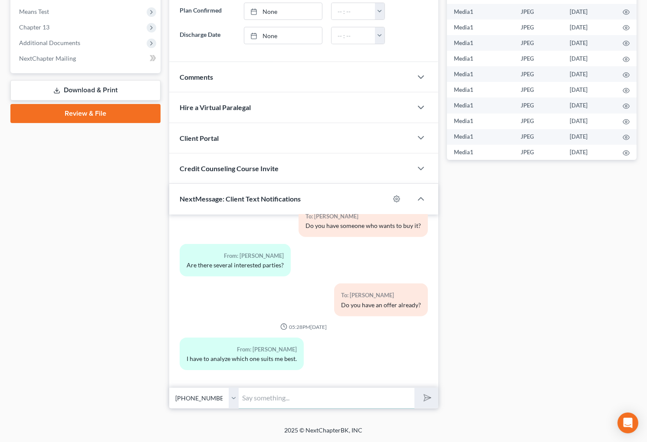
click at [357, 392] on input "text" at bounding box center [327, 398] width 176 height 21
type input "If you accept an offer, please send a copy to my office at [EMAIL_ADDRESS][DOMA…"
click at [431, 390] on button "submit" at bounding box center [426, 398] width 24 height 20
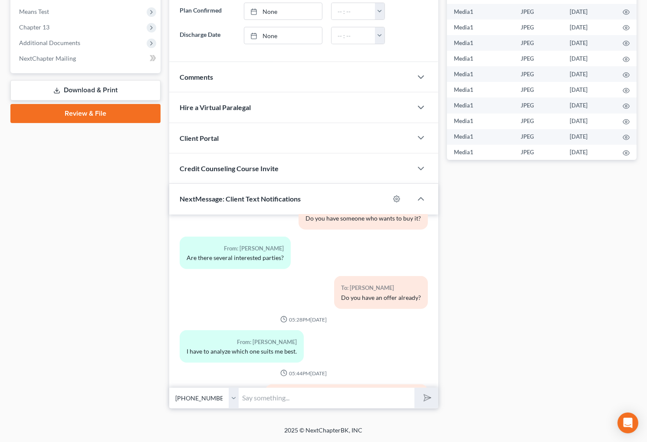
scroll to position [1745, 0]
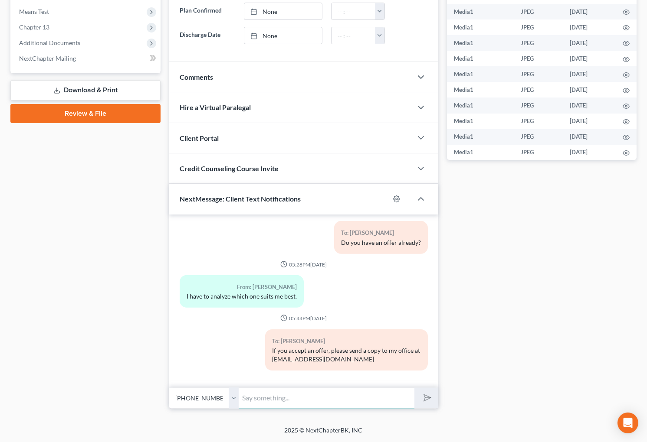
click at [302, 395] on input "text" at bounding box center [327, 398] width 176 height 21
type input "I have to file to have it approved by the court"
click at [414, 388] on button "submit" at bounding box center [426, 398] width 24 height 20
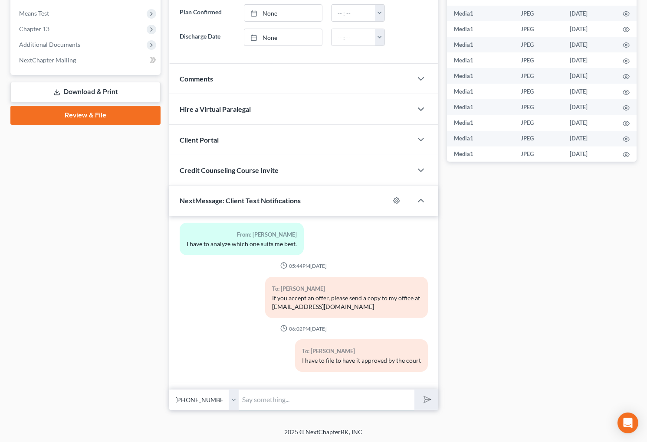
scroll to position [350, 0]
